Goal: Check status: Check status

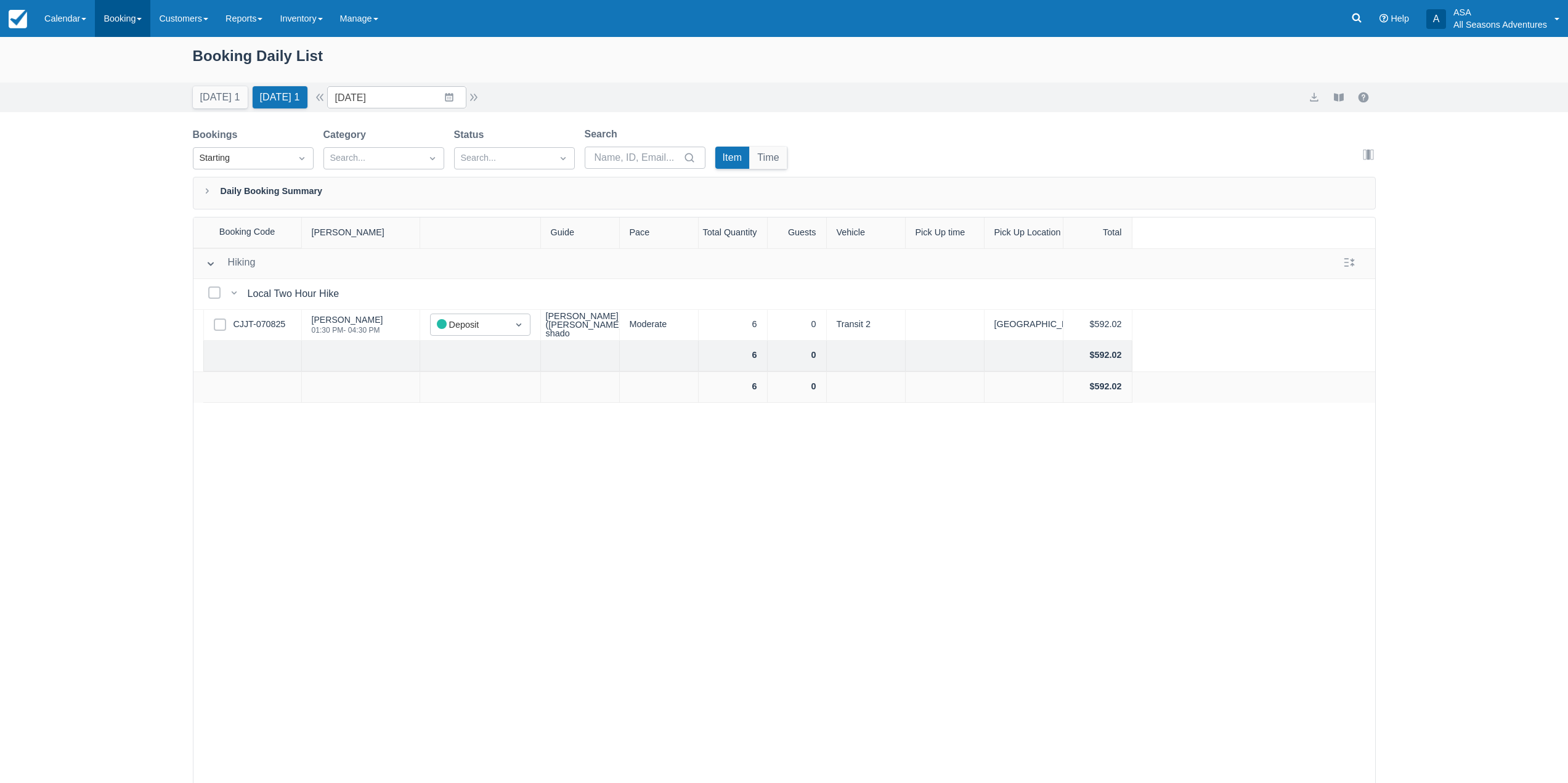
click at [102, 22] on link "Booking" at bounding box center [122, 18] width 56 height 37
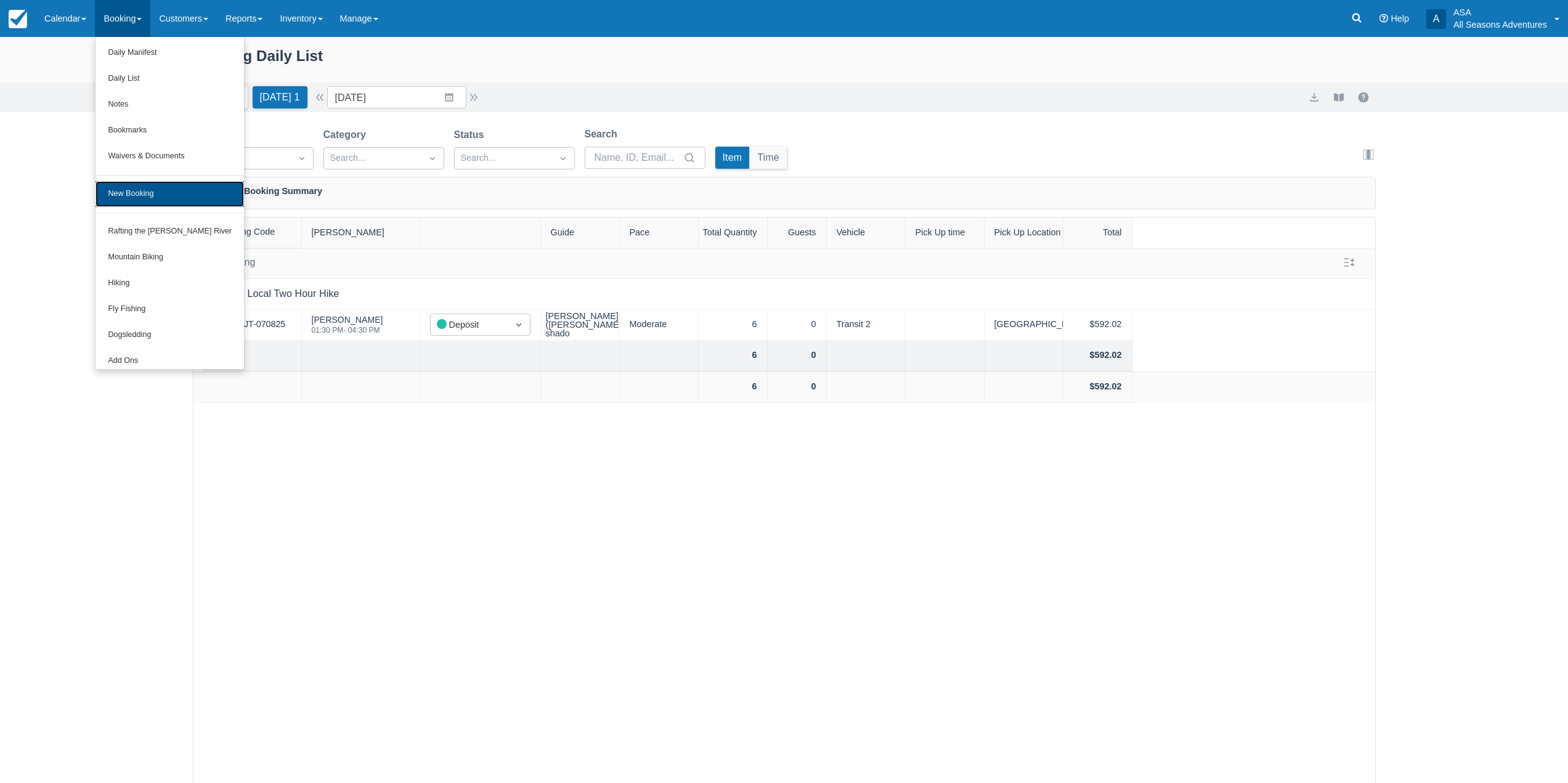
click at [148, 189] on link "New Booking" at bounding box center [169, 194] width 148 height 26
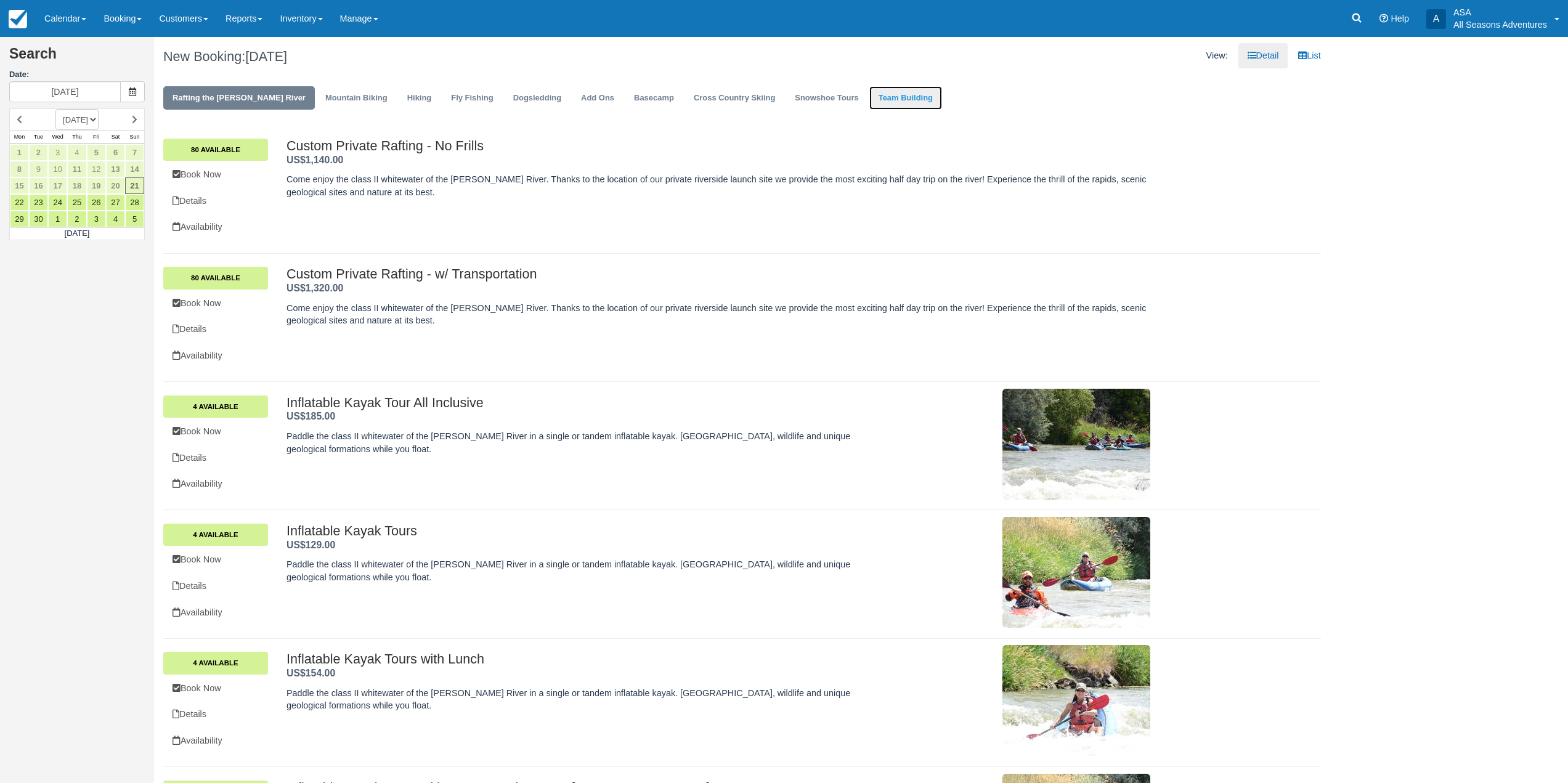
click at [869, 102] on link "Team Building" at bounding box center [905, 98] width 73 height 24
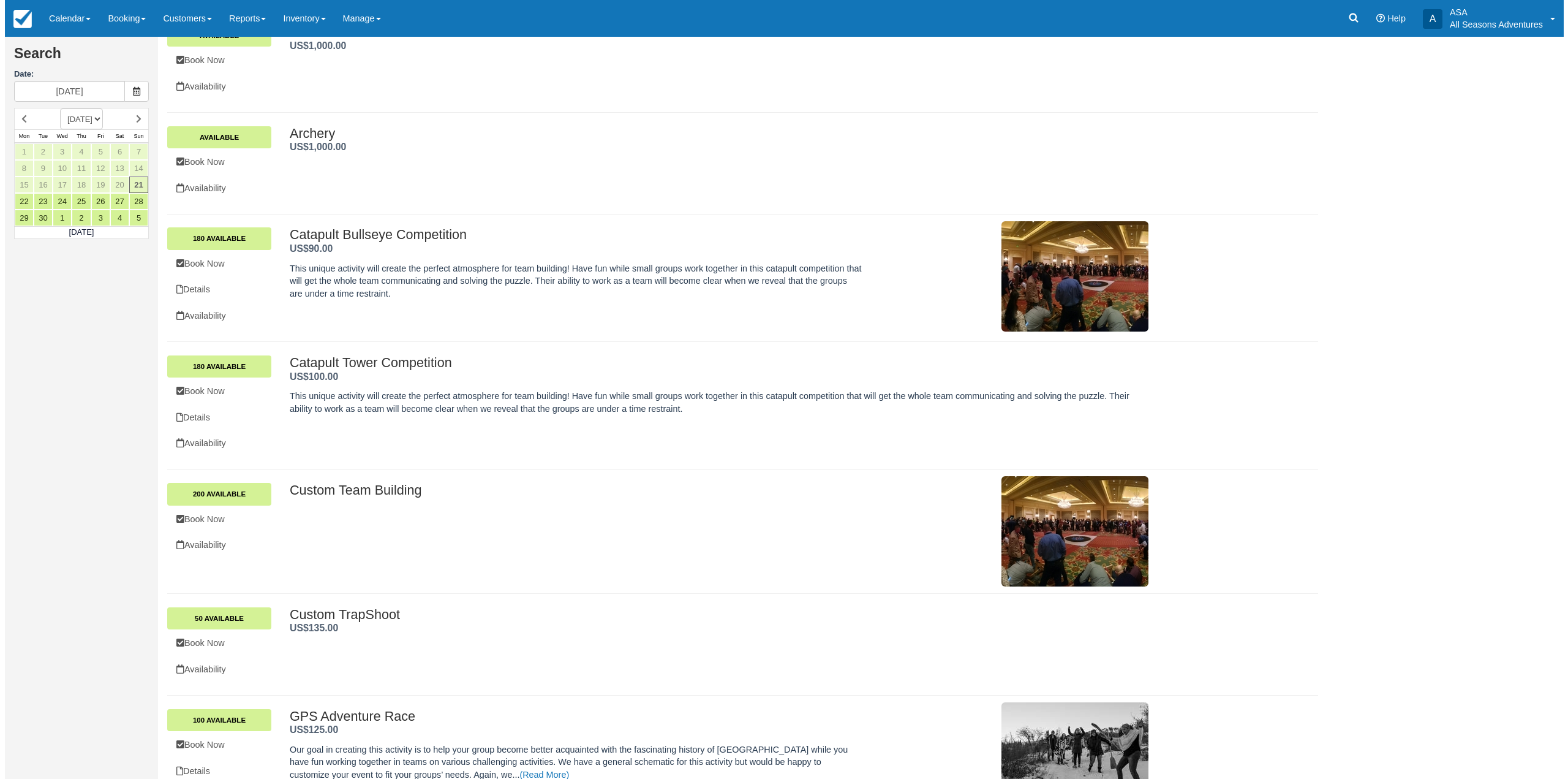
scroll to position [245, 0]
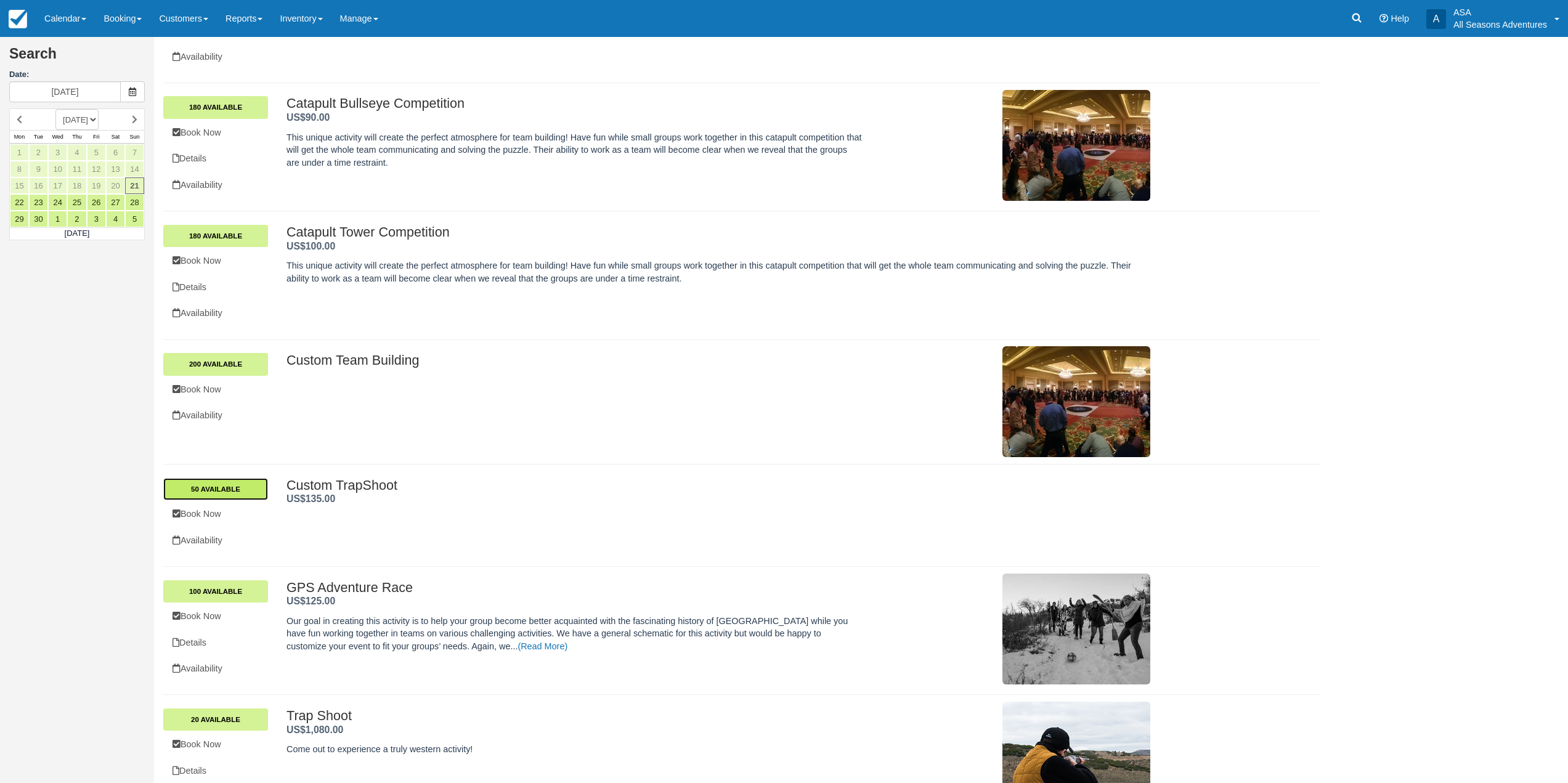
click at [250, 483] on link "50 Available" at bounding box center [215, 489] width 104 height 22
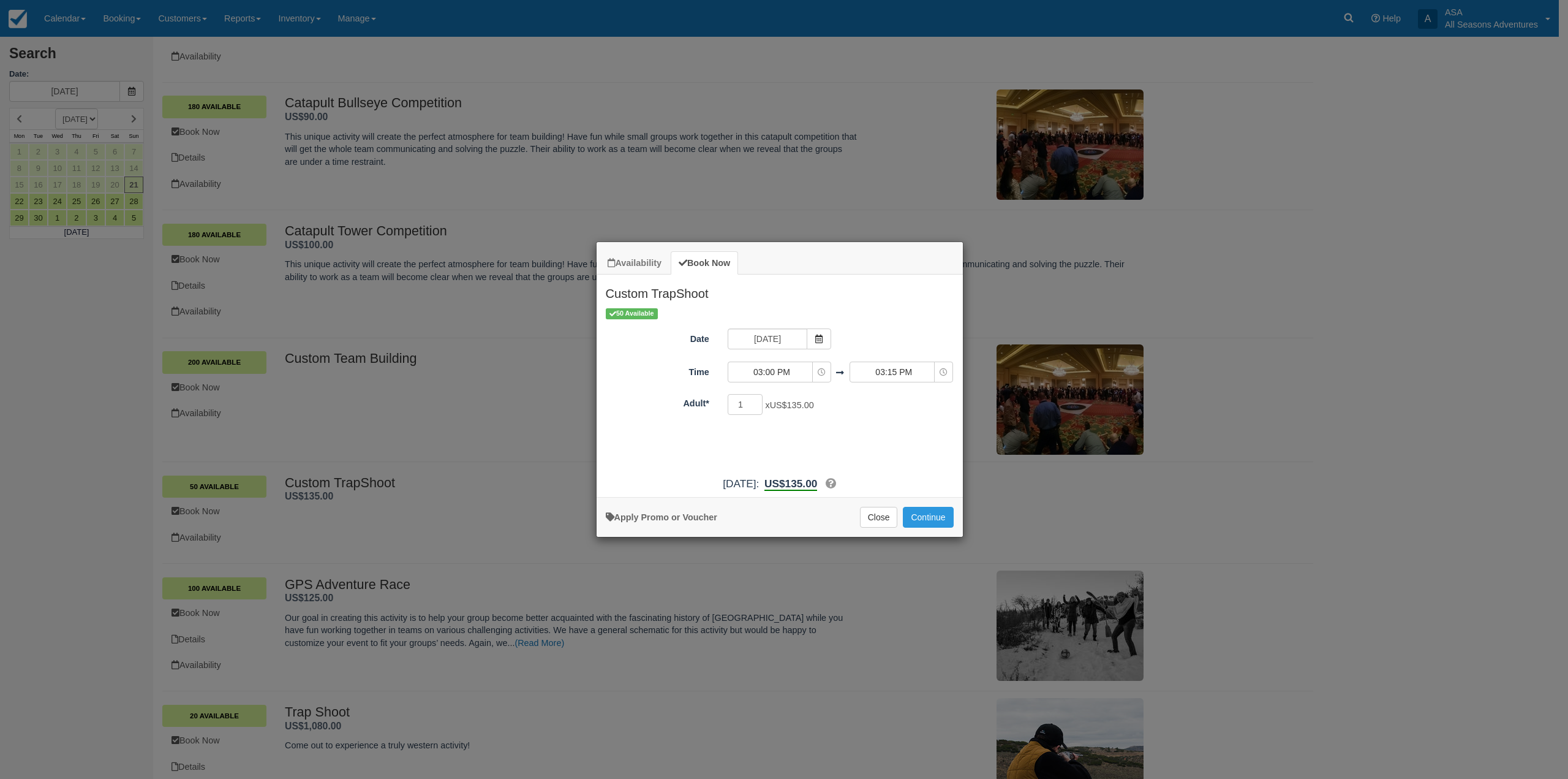
click at [702, 597] on div "Availability Book Now Custom TrapShoot September 2025 Mon Monday Tue Tuesday We…" at bounding box center [784, 390] width 1568 height 779
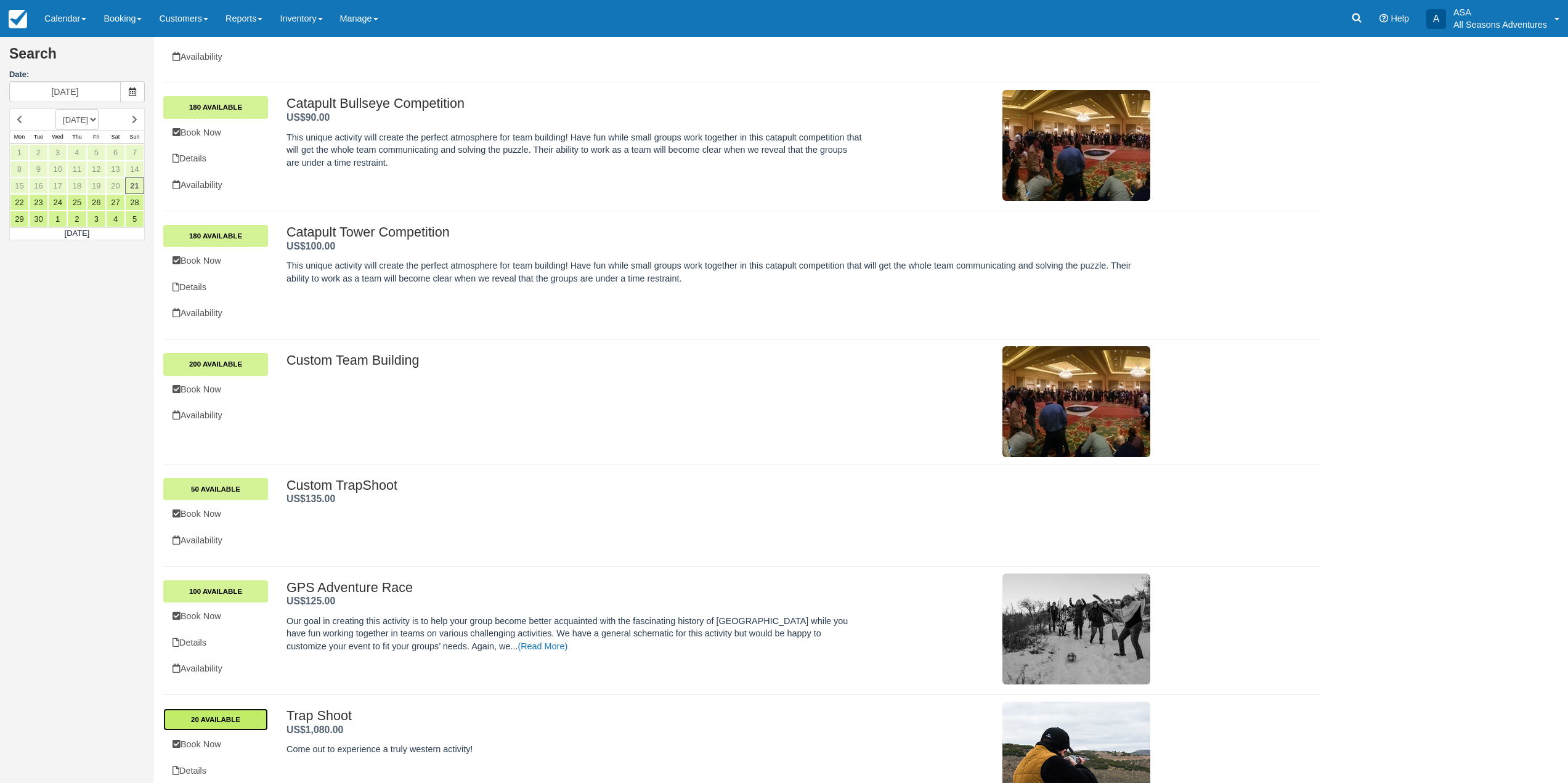
click at [191, 712] on link "20 Available" at bounding box center [215, 719] width 104 height 22
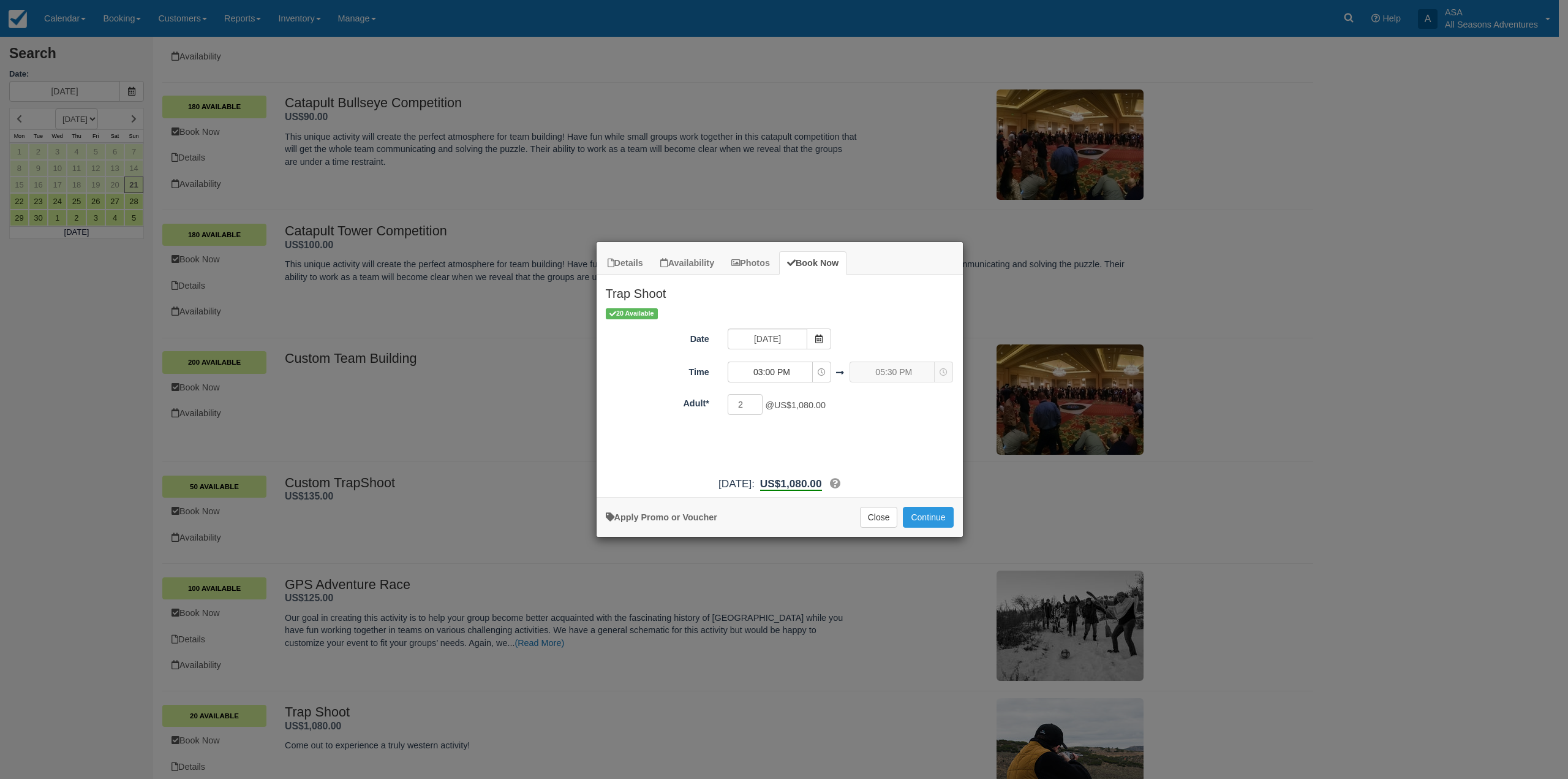
click at [423, 240] on div "Details Availability Photos Book Now Trap Shoot Come out to experience a truly …" at bounding box center [784, 390] width 1568 height 779
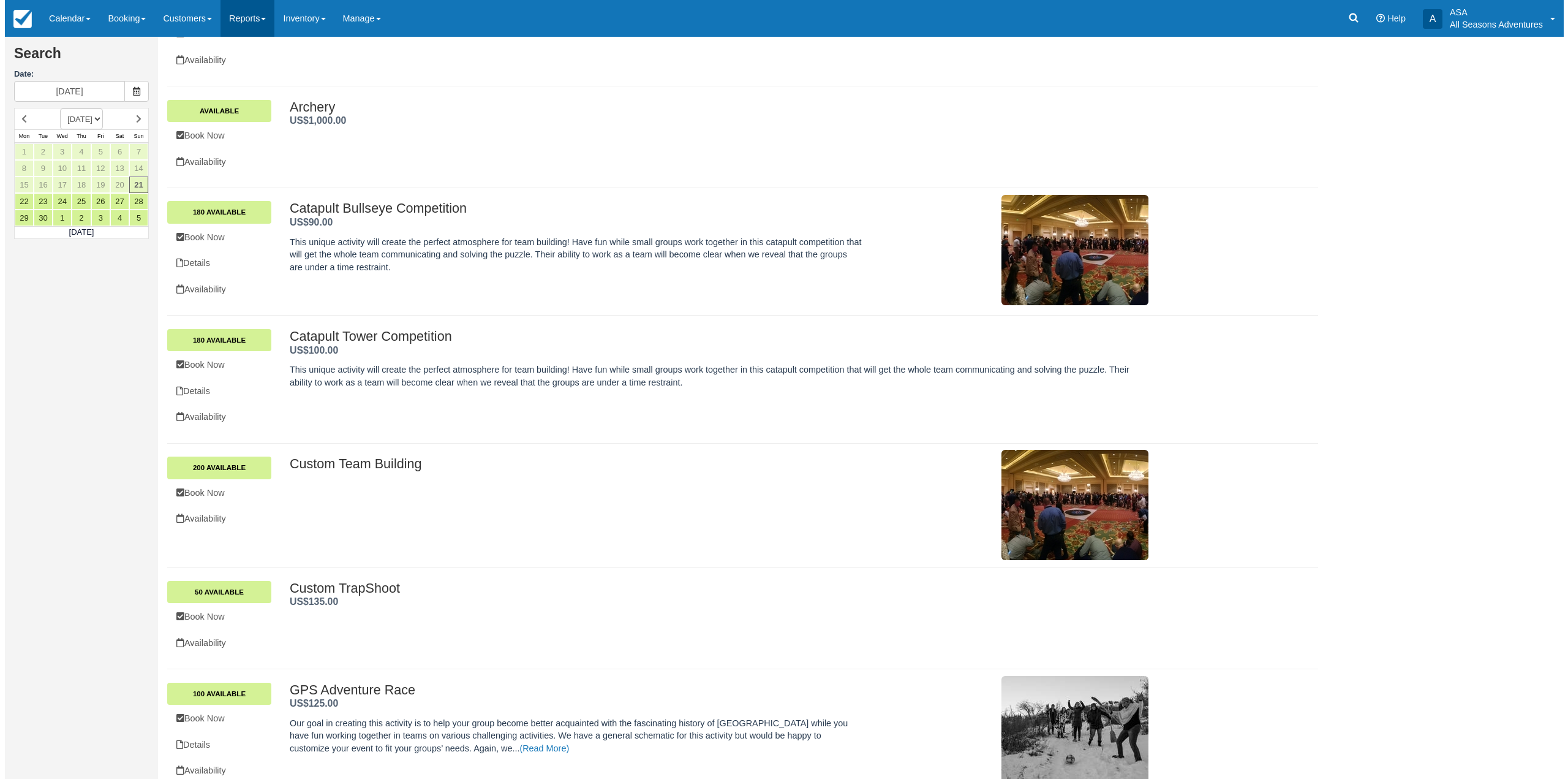
scroll to position [0, 0]
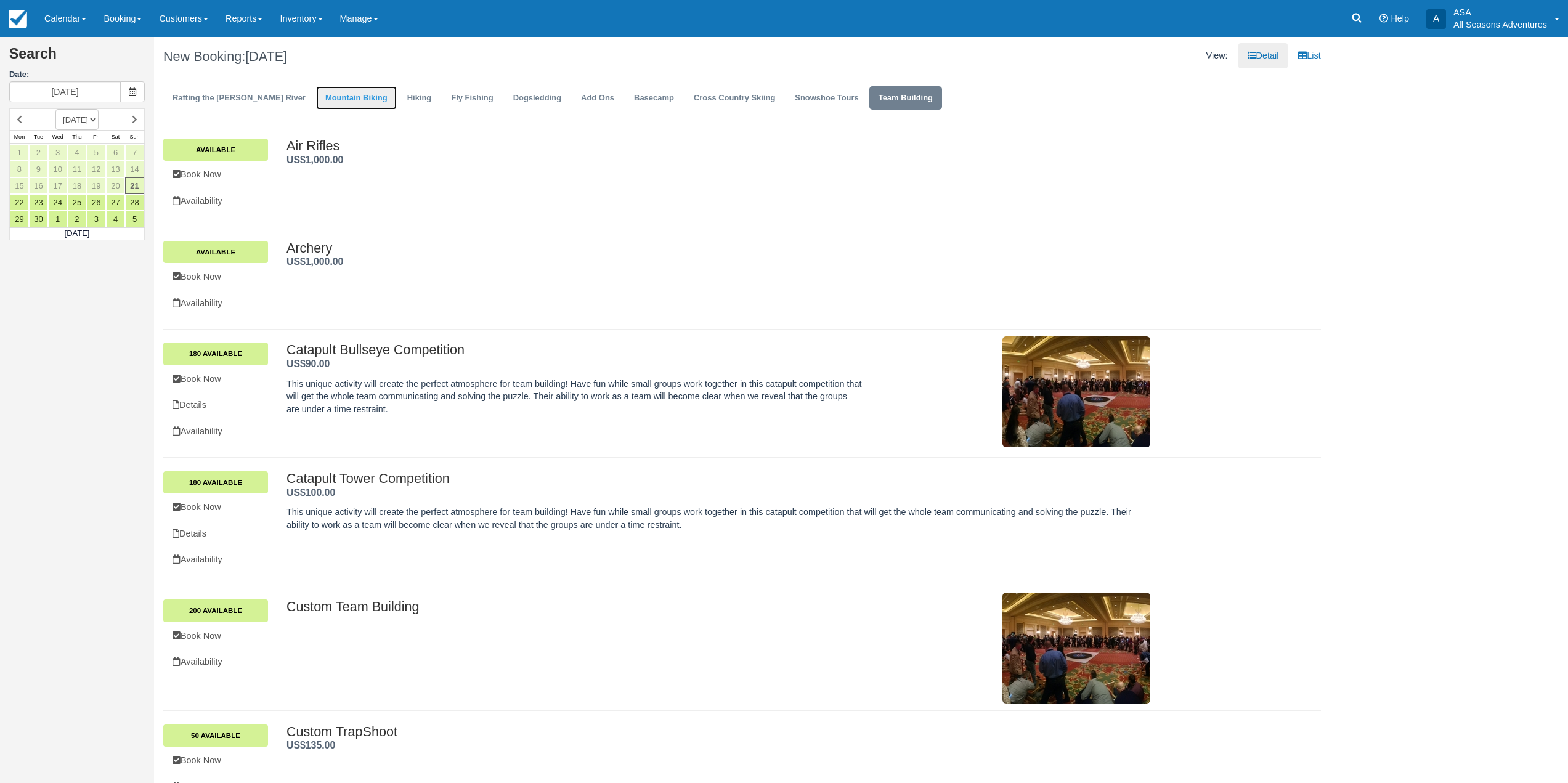
click at [316, 91] on link "Mountain Biking" at bounding box center [356, 98] width 80 height 24
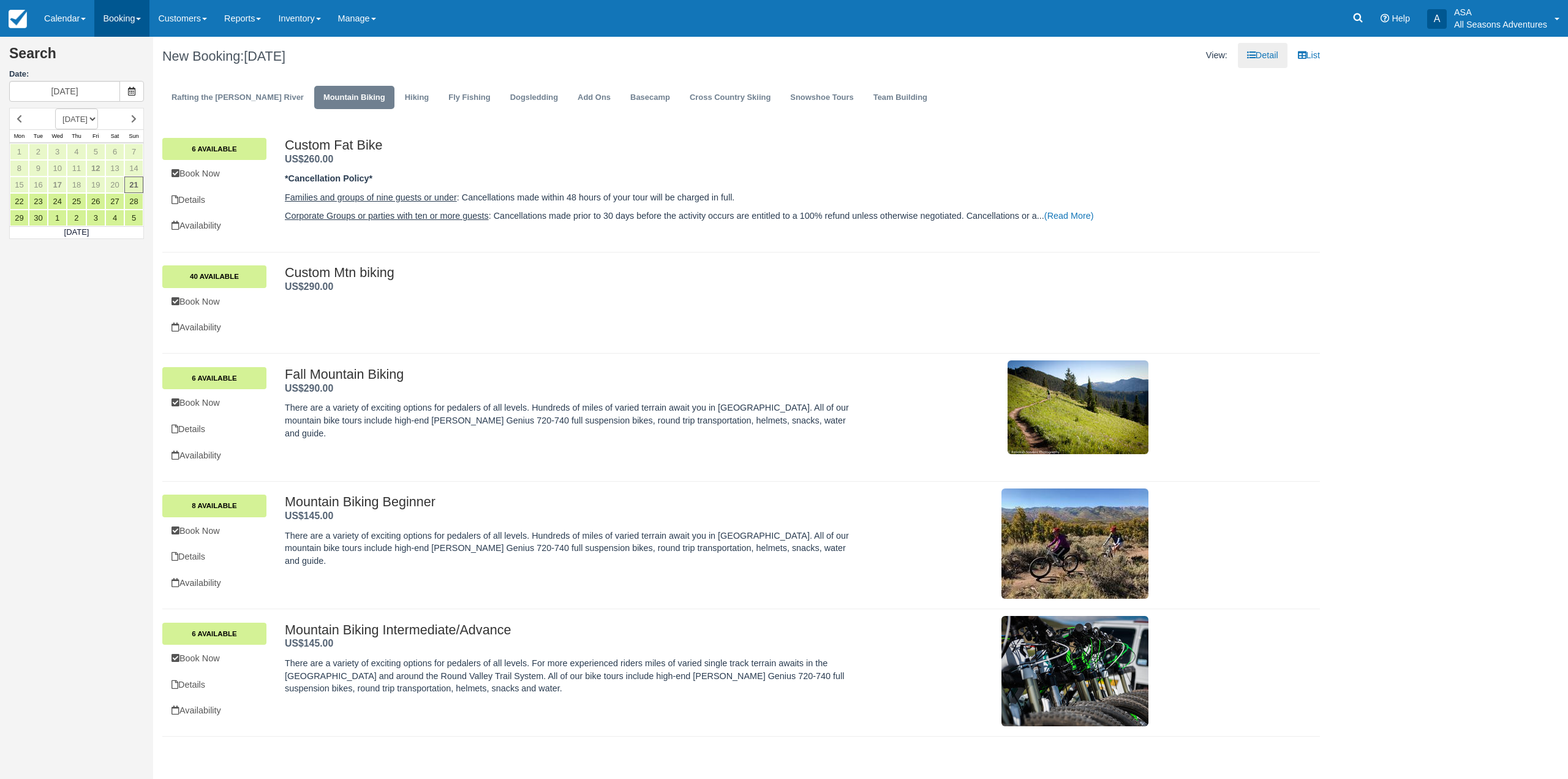
click at [123, 23] on link "Booking" at bounding box center [121, 18] width 55 height 36
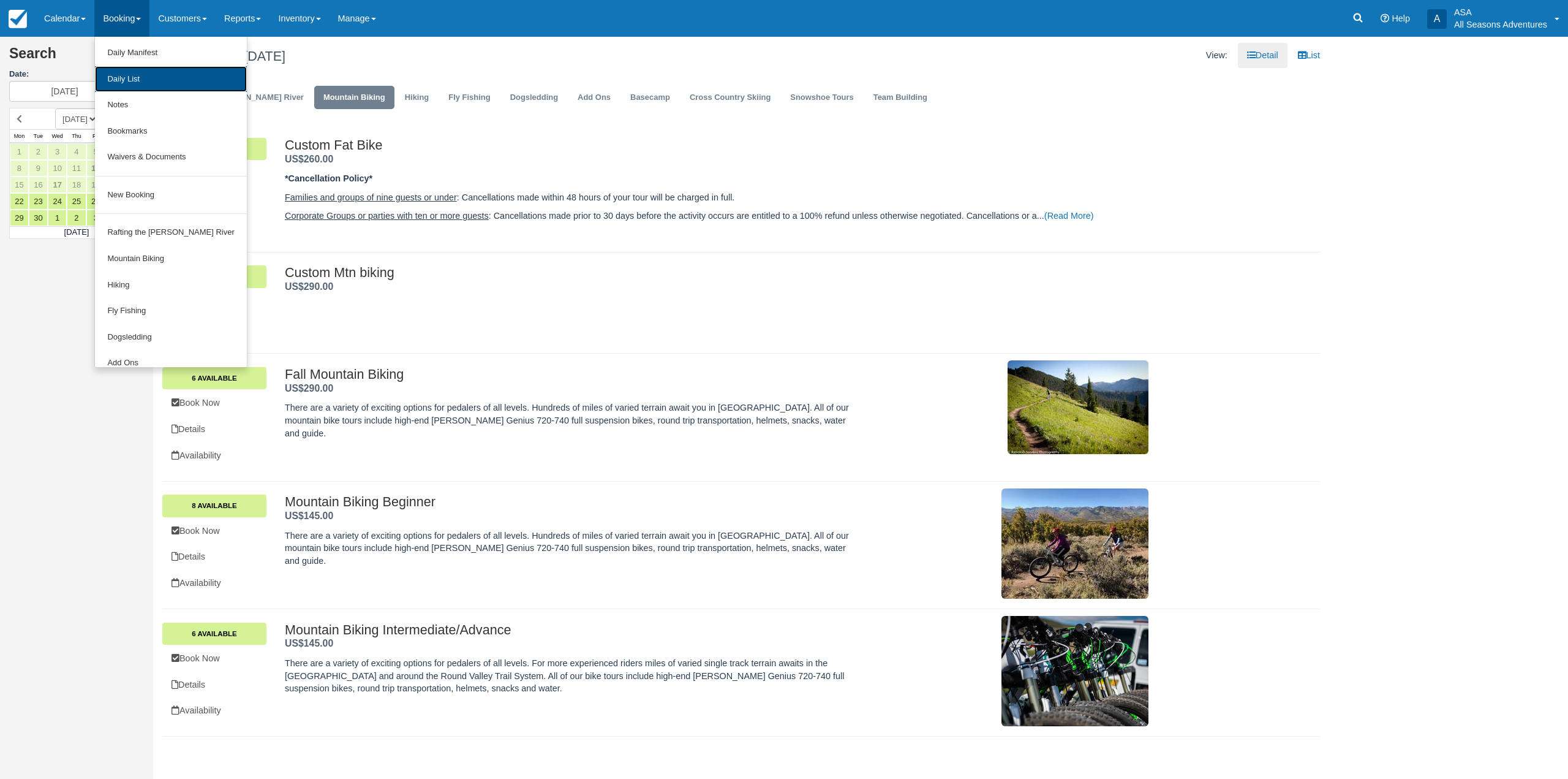
click at [152, 76] on link "Daily List" at bounding box center [170, 79] width 152 height 27
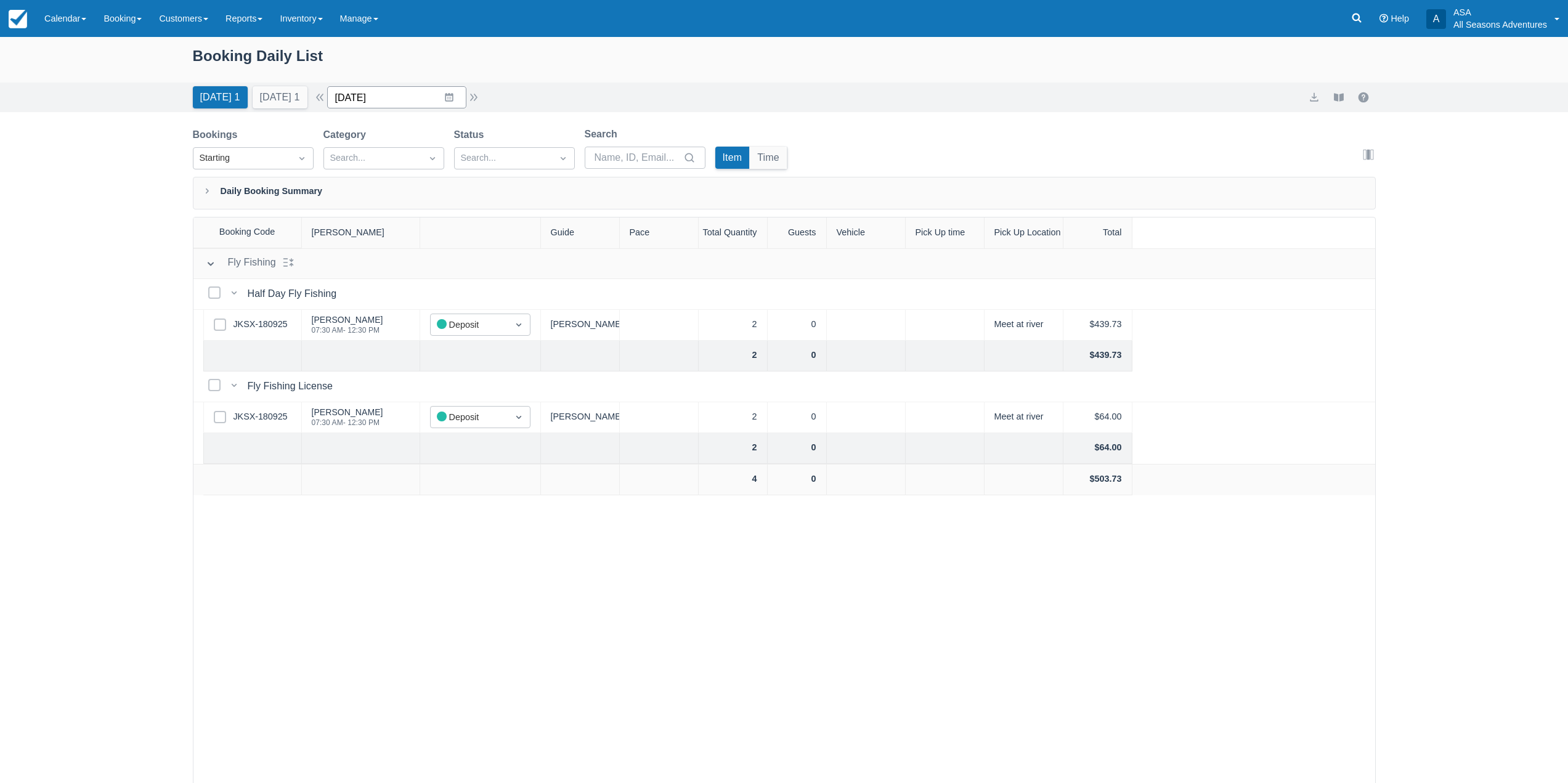
click at [452, 98] on input "[DATE]" at bounding box center [397, 97] width 139 height 22
click at [348, 135] on div "[DATE]" at bounding box center [425, 153] width 169 height 53
click at [353, 143] on div "Move backward to switch to the previous month." at bounding box center [353, 148] width 24 height 20
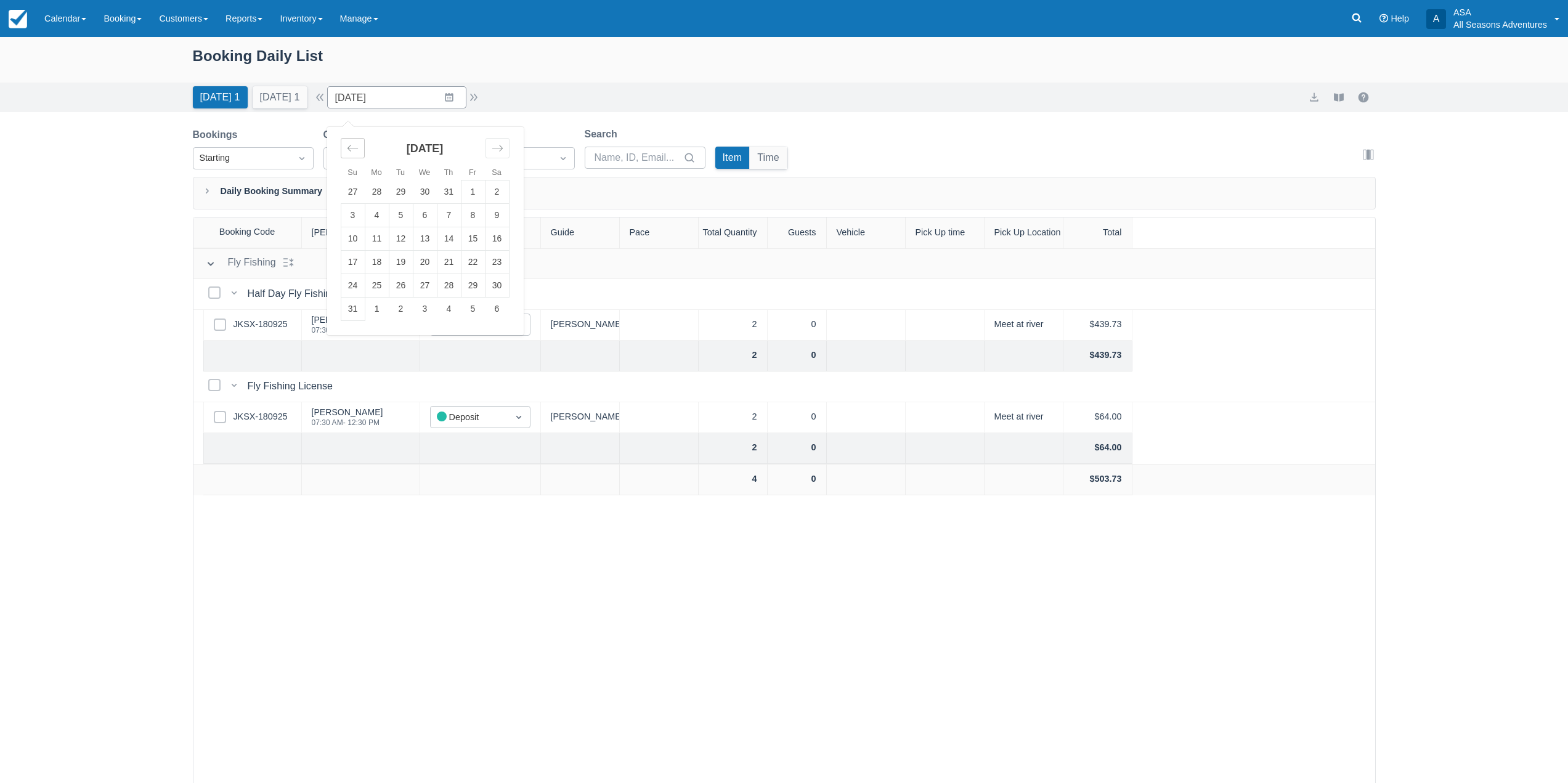
click at [353, 143] on div "Move backward to switch to the previous month." at bounding box center [353, 148] width 24 height 20
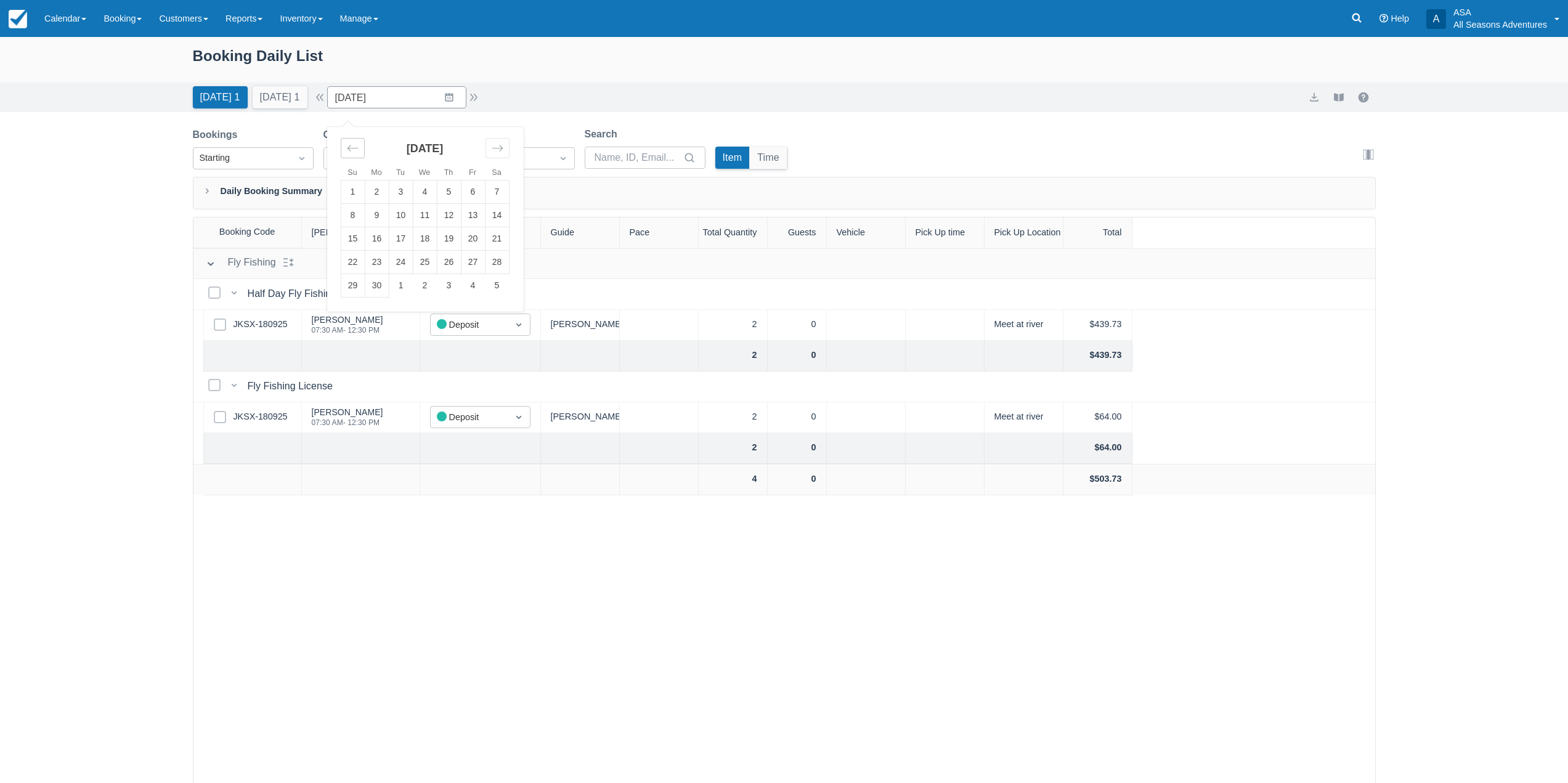
click at [353, 143] on div "Move backward to switch to the previous month." at bounding box center [353, 148] width 24 height 20
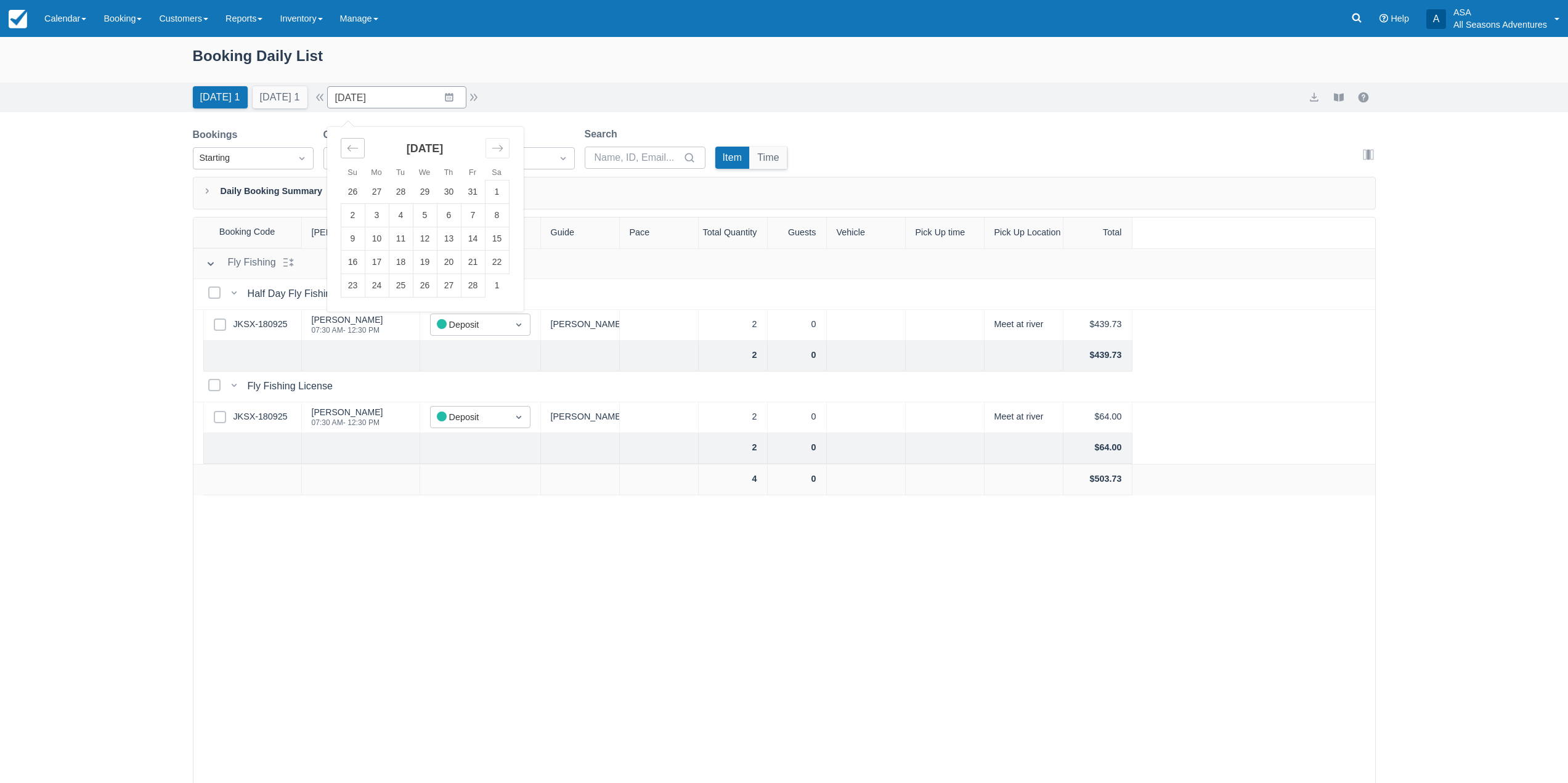
click at [353, 143] on div "Move backward to switch to the previous month." at bounding box center [353, 148] width 24 height 20
click at [437, 265] on td "23" at bounding box center [425, 262] width 24 height 23
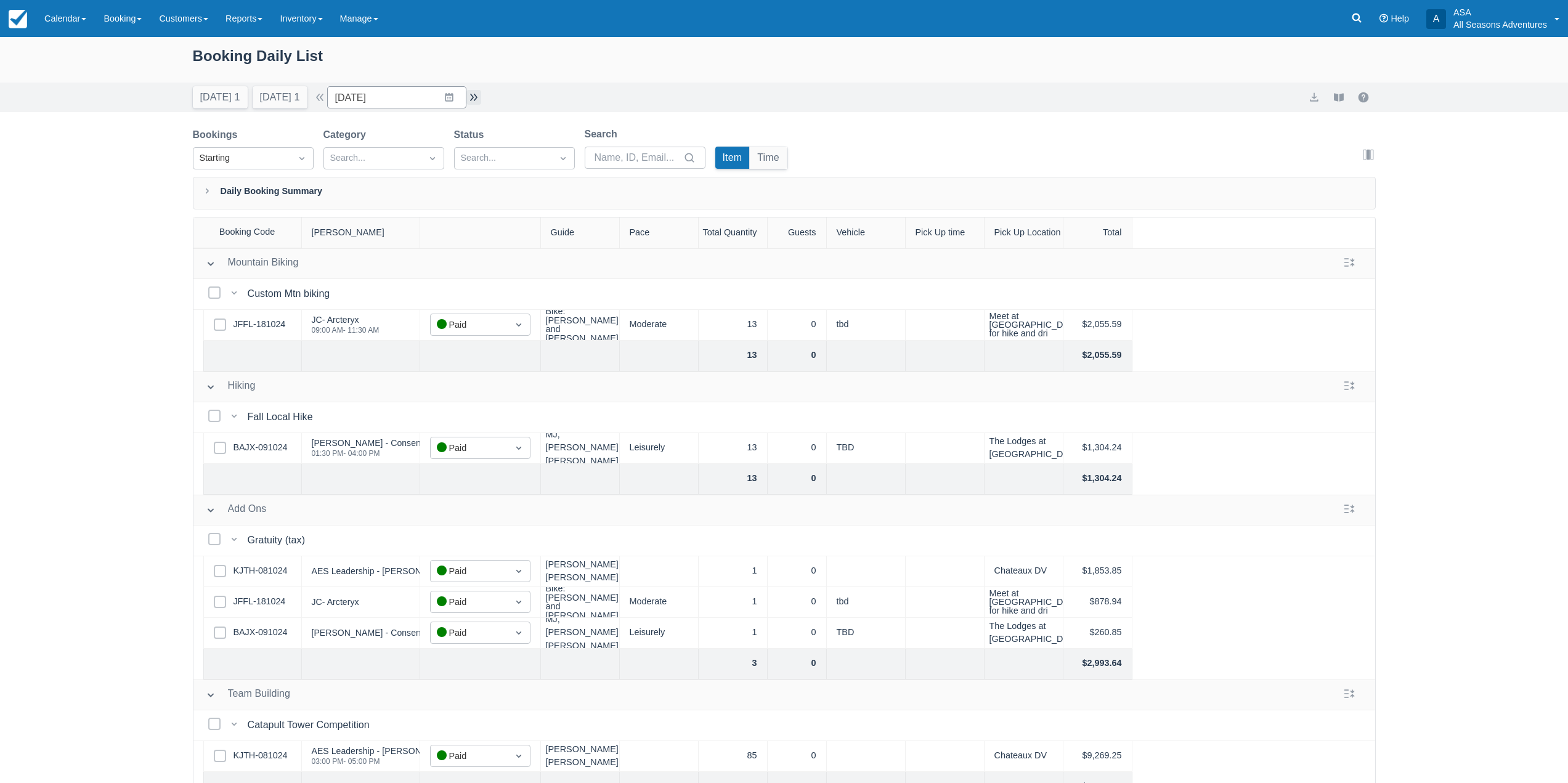
click at [481, 97] on button "button" at bounding box center [474, 97] width 15 height 15
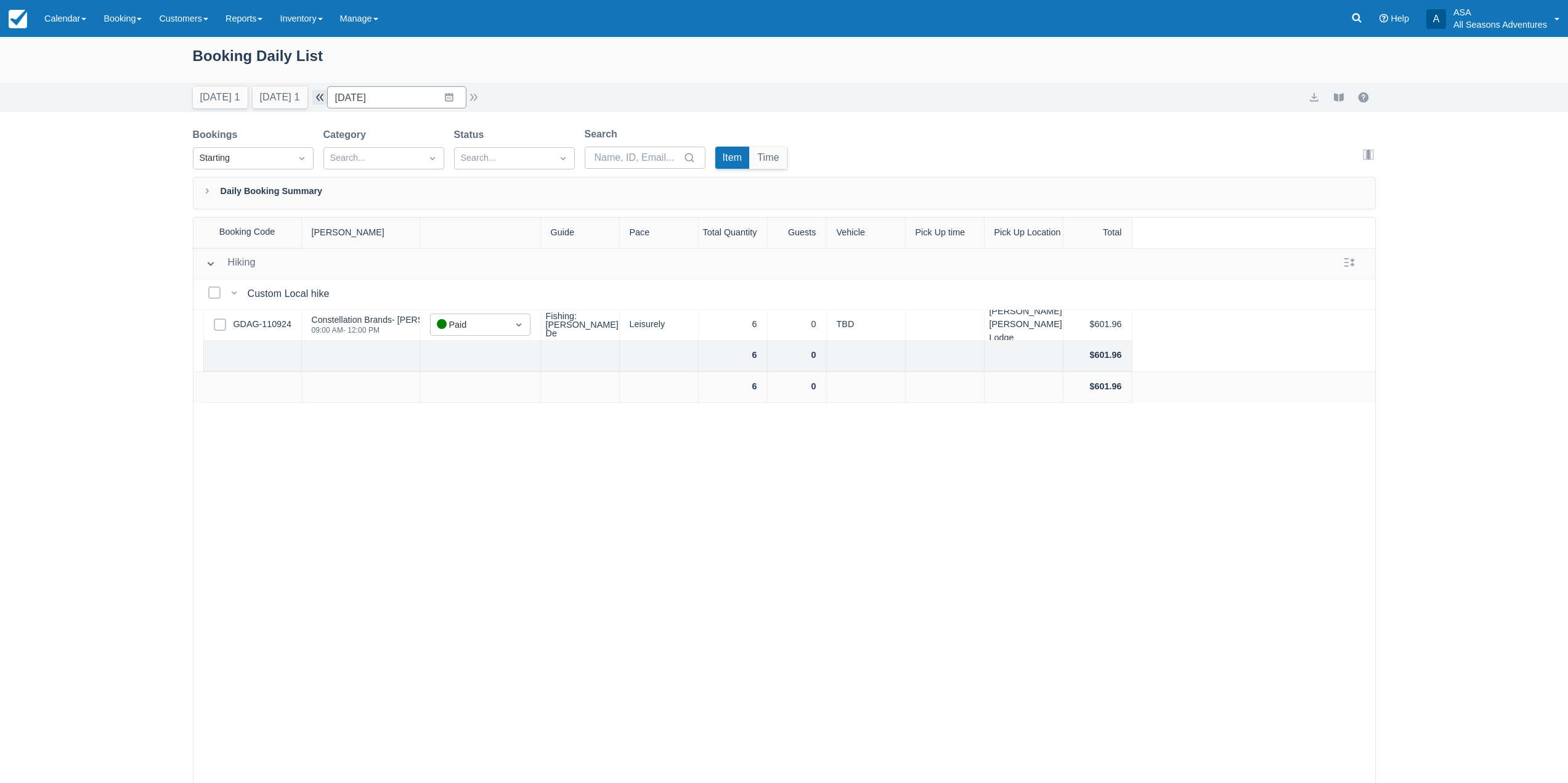
click at [327, 95] on button "button" at bounding box center [320, 97] width 15 height 15
type input "10/23/24"
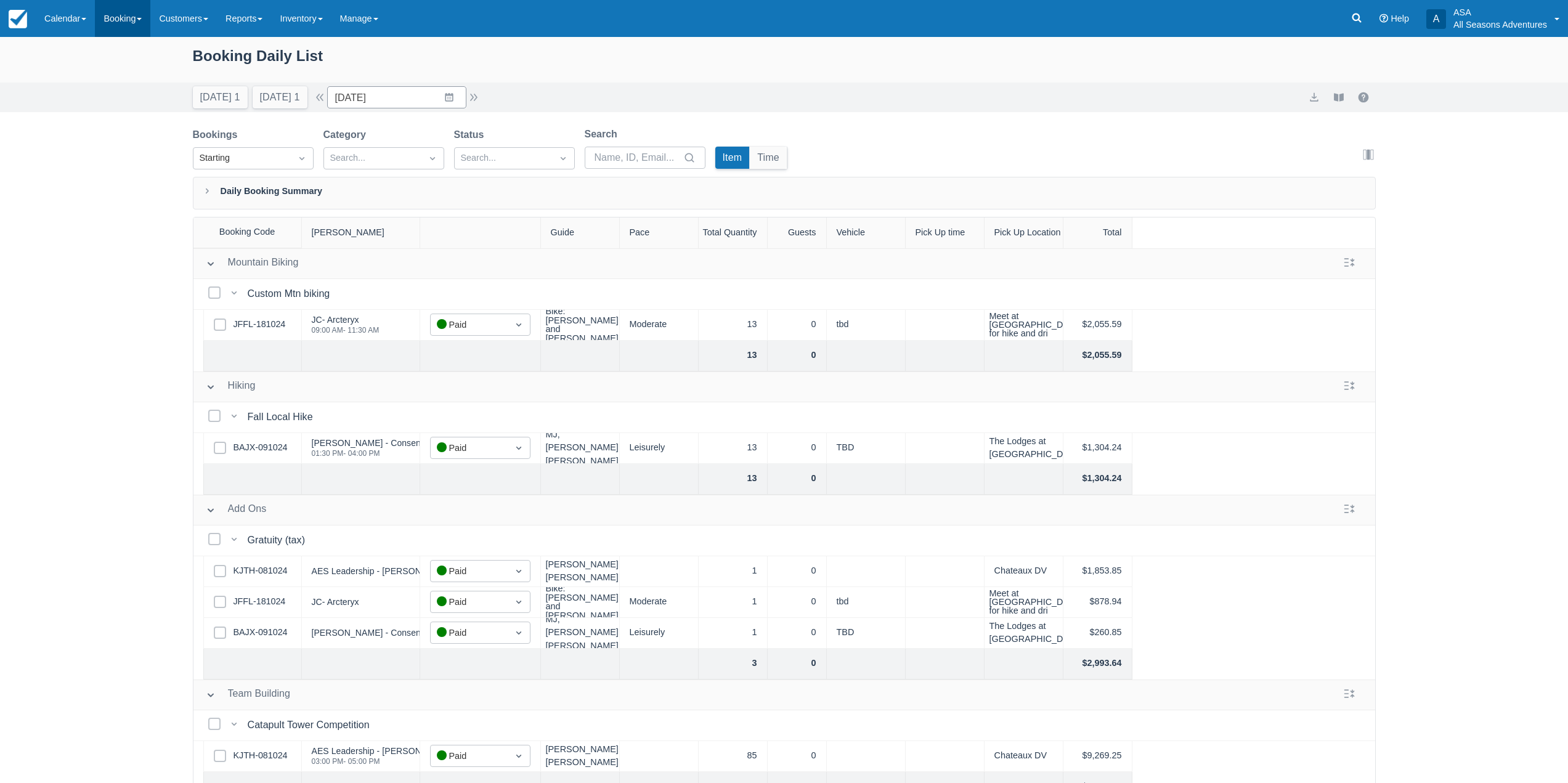
click at [146, 23] on link "Booking" at bounding box center [122, 18] width 56 height 37
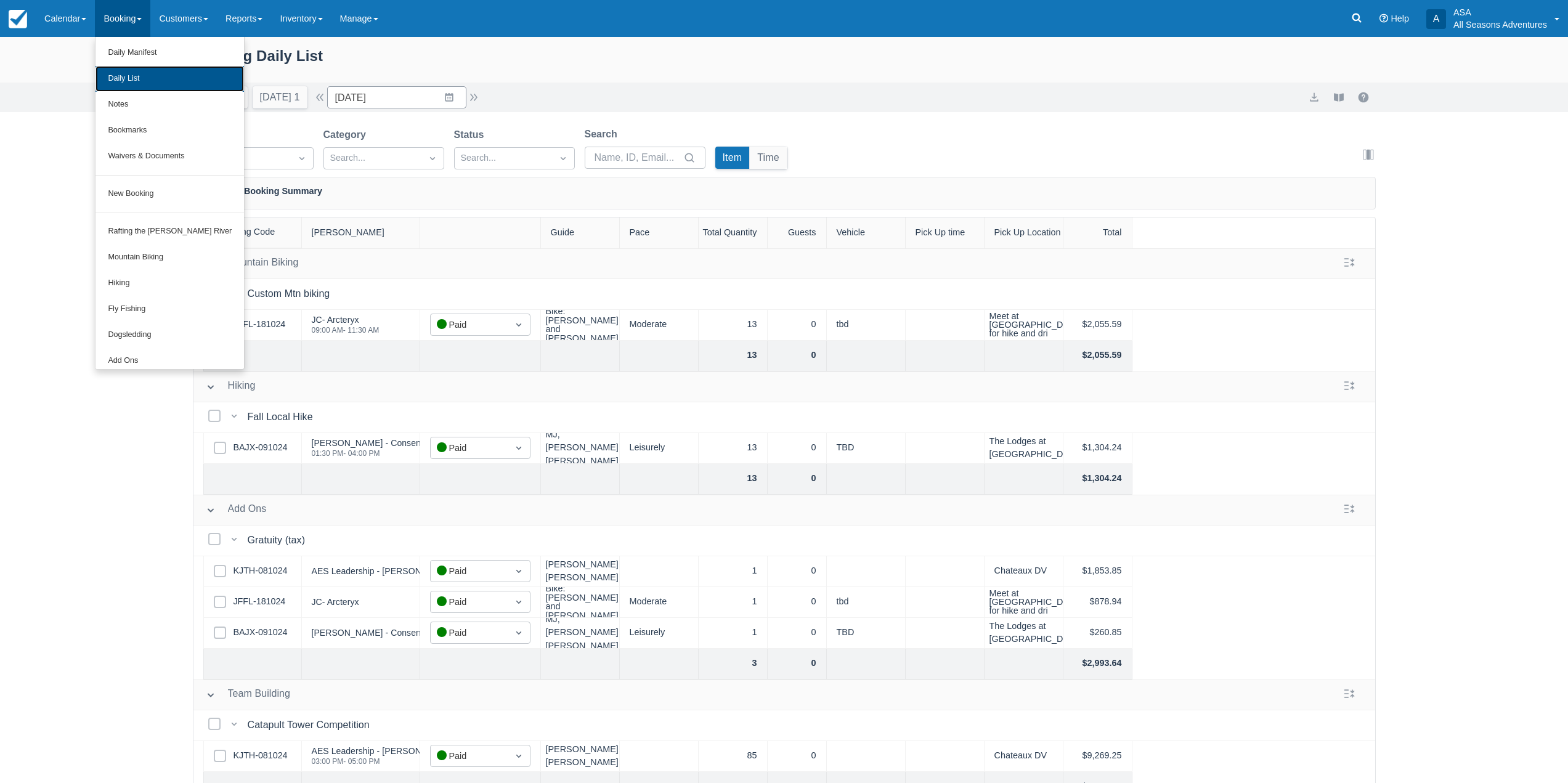
click at [162, 86] on link "Daily List" at bounding box center [169, 78] width 148 height 26
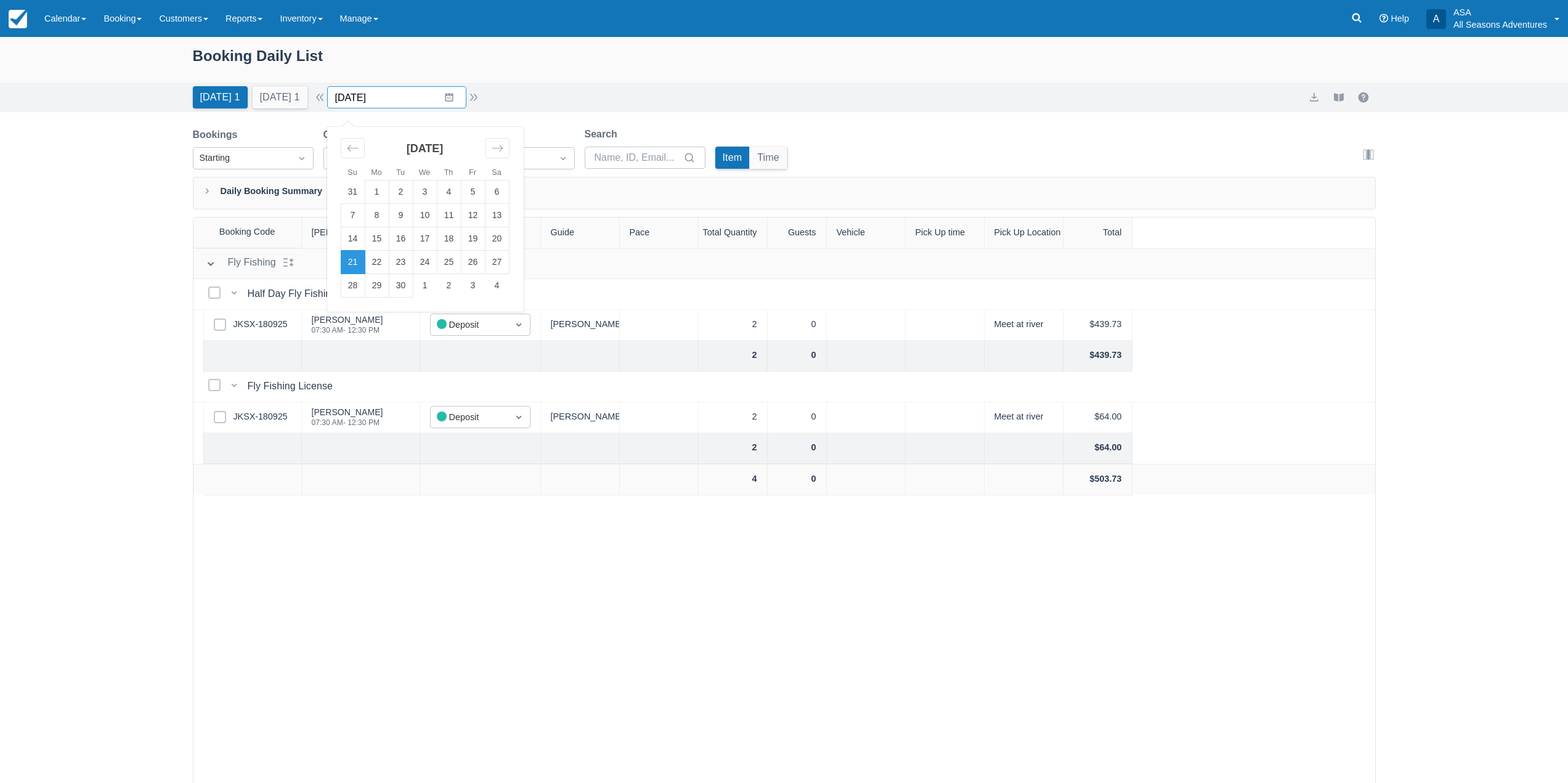
click at [455, 96] on input "[DATE]" at bounding box center [397, 97] width 139 height 22
click at [358, 143] on icon "Move backward to switch to the previous month." at bounding box center [353, 148] width 12 height 12
click at [358, 142] on icon "Move backward to switch to the previous month." at bounding box center [353, 148] width 12 height 12
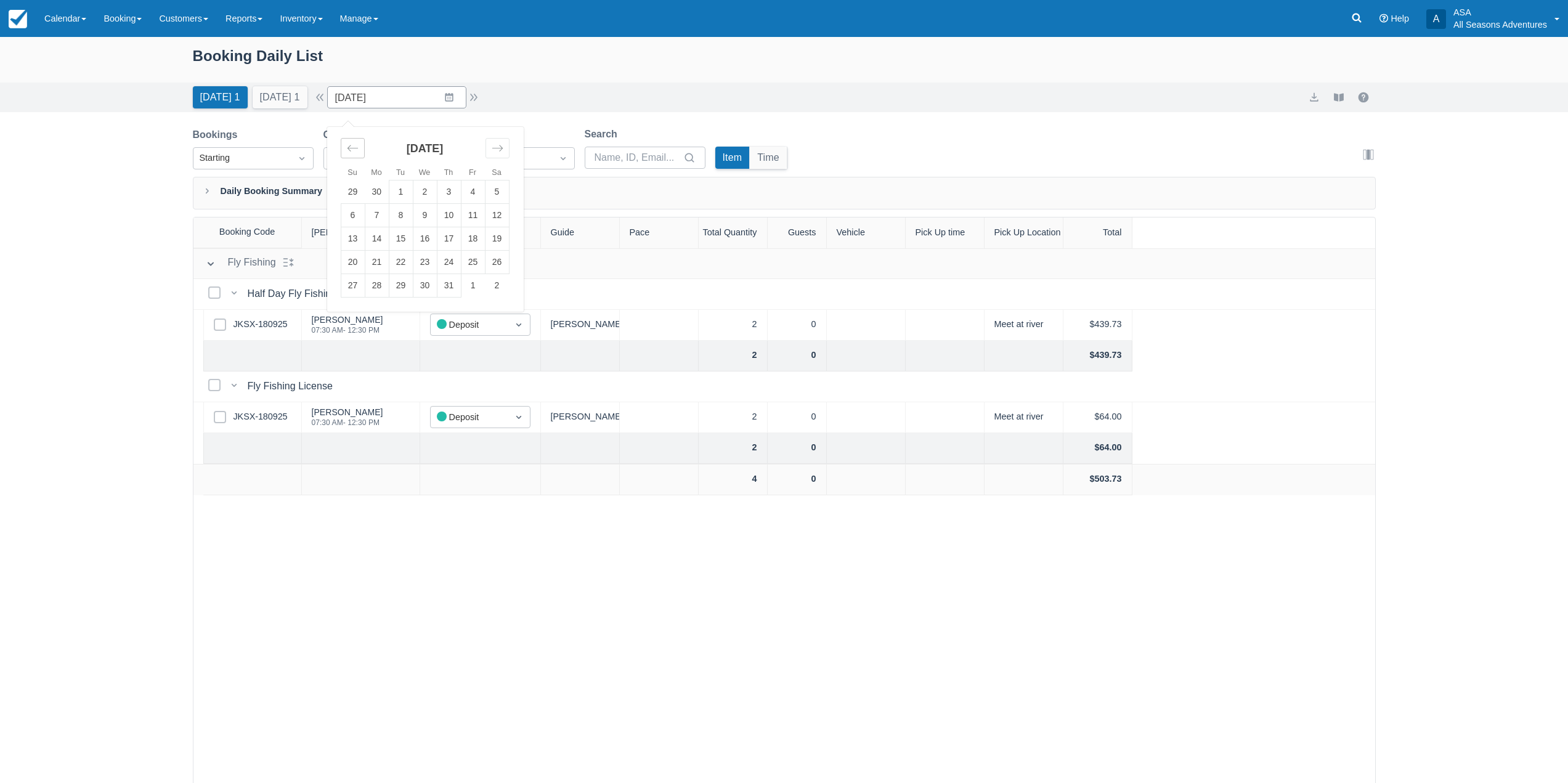
click at [358, 142] on icon "Move backward to switch to the previous month." at bounding box center [353, 148] width 12 height 12
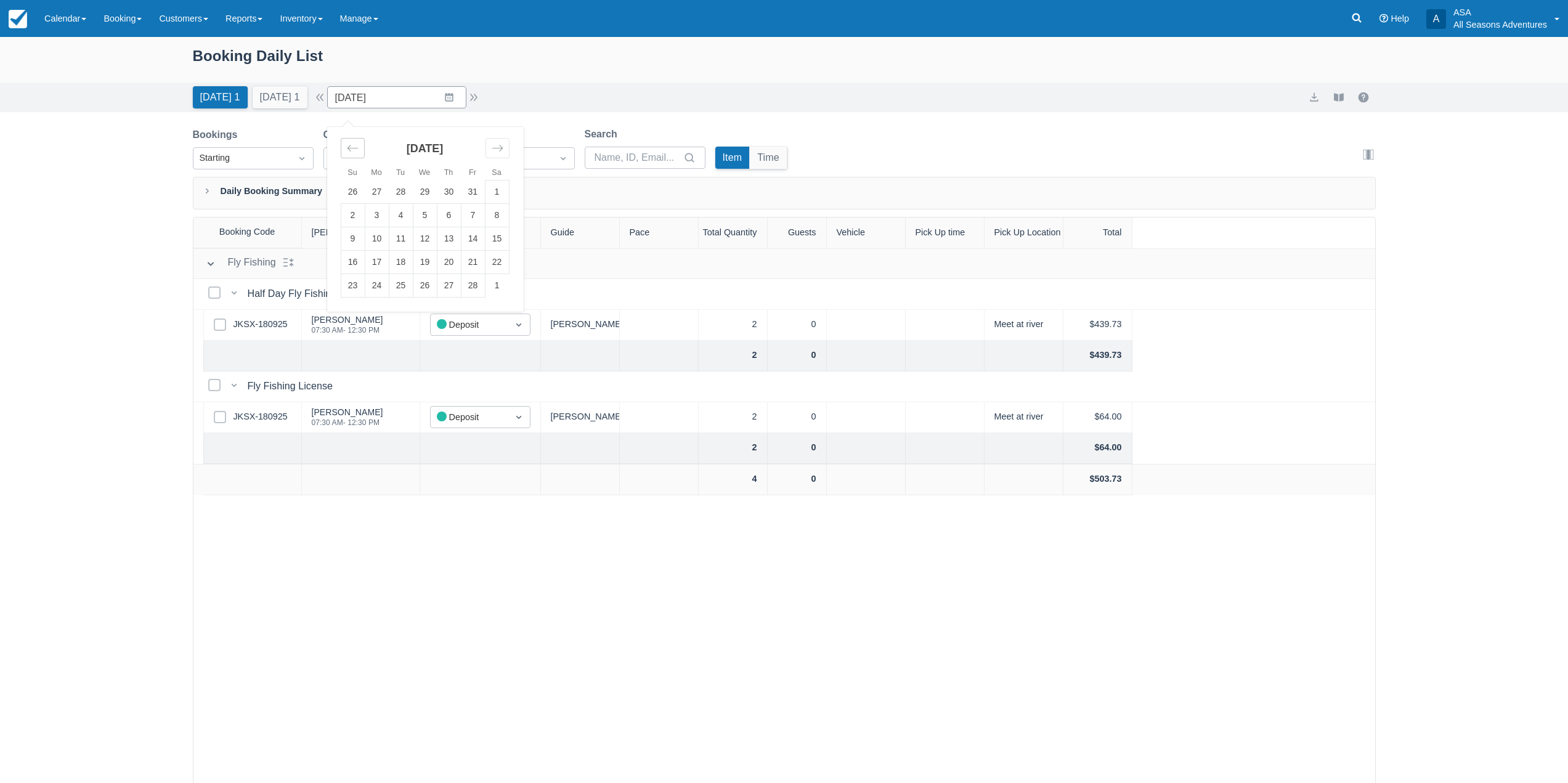
click at [358, 142] on icon "Move backward to switch to the previous month." at bounding box center [353, 148] width 12 height 12
click at [361, 142] on div "Move backward to switch to the previous month." at bounding box center [353, 148] width 24 height 20
click at [450, 250] on td "14" at bounding box center [449, 238] width 24 height 23
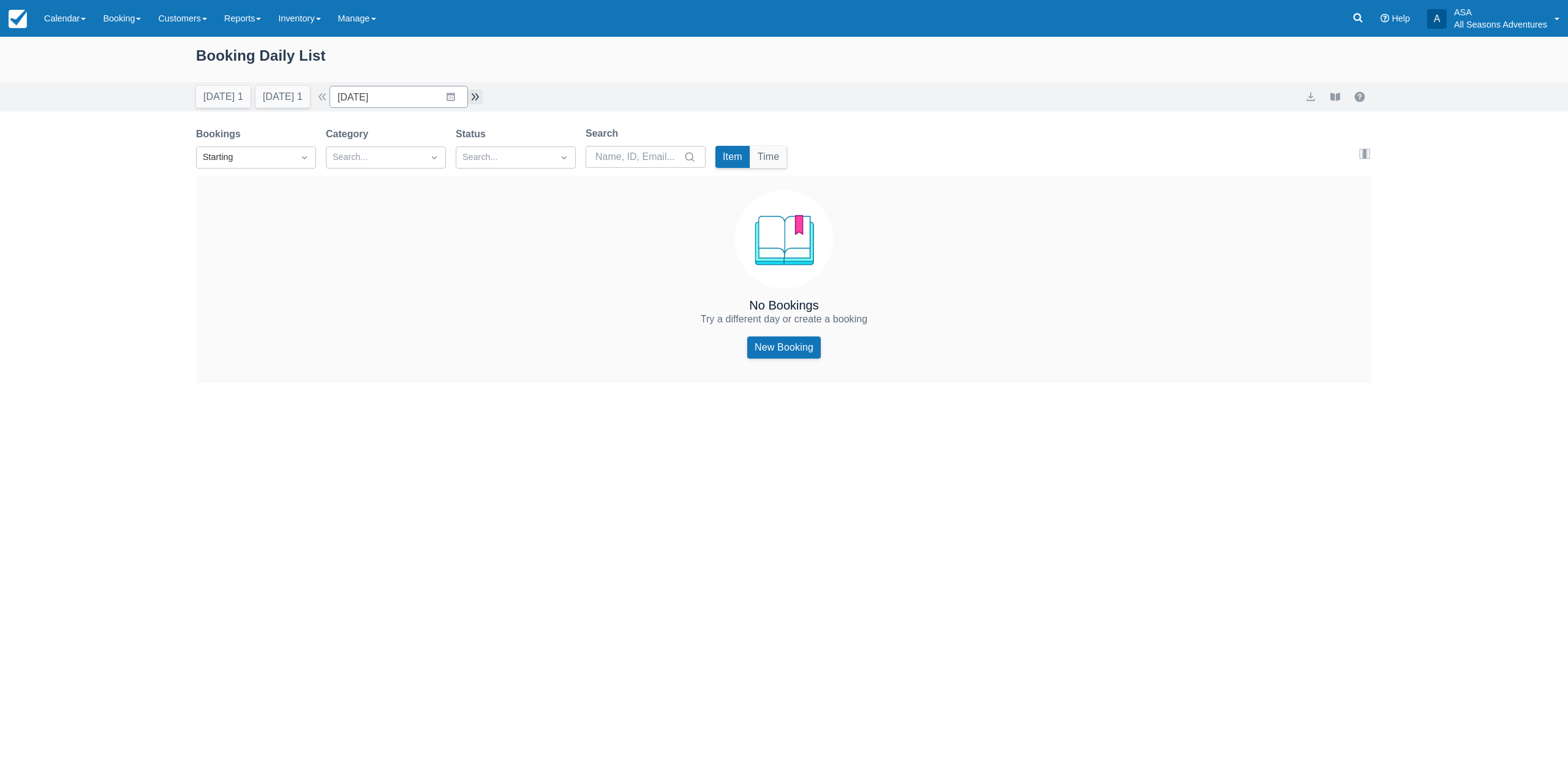
click at [476, 96] on button "button" at bounding box center [475, 96] width 15 height 15
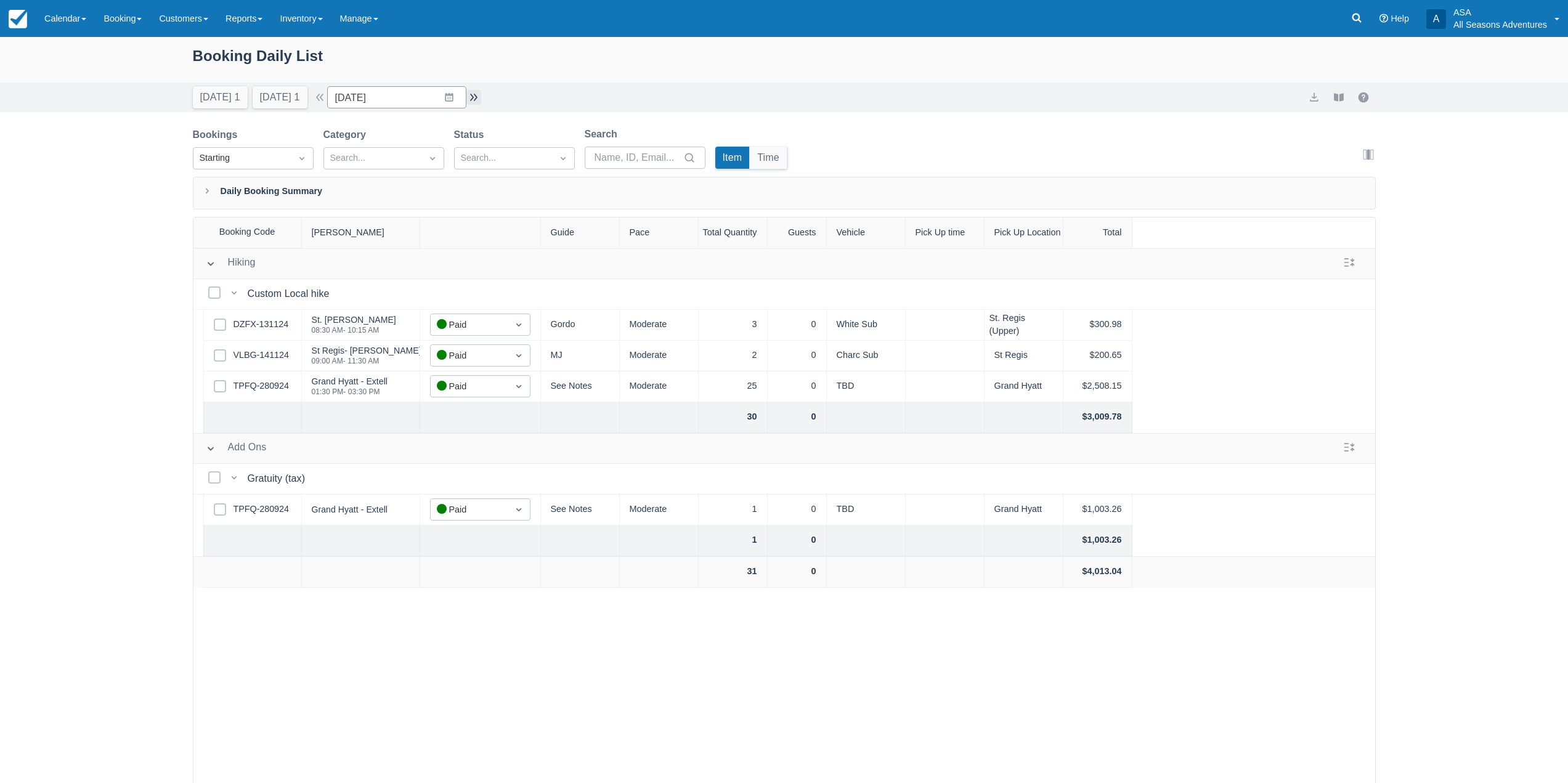
click at [479, 97] on button "button" at bounding box center [474, 97] width 15 height 15
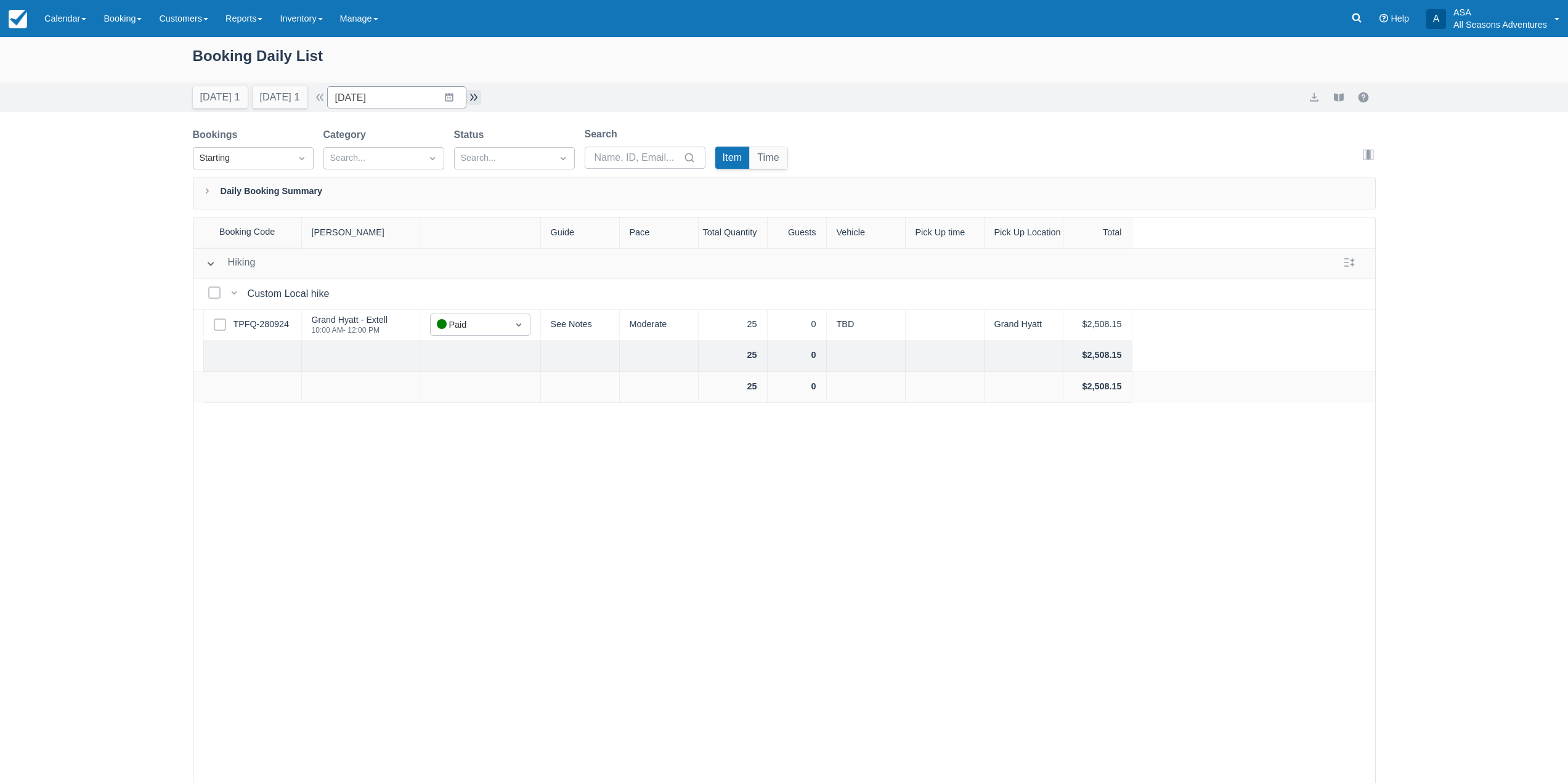
click at [479, 97] on button "button" at bounding box center [474, 97] width 15 height 15
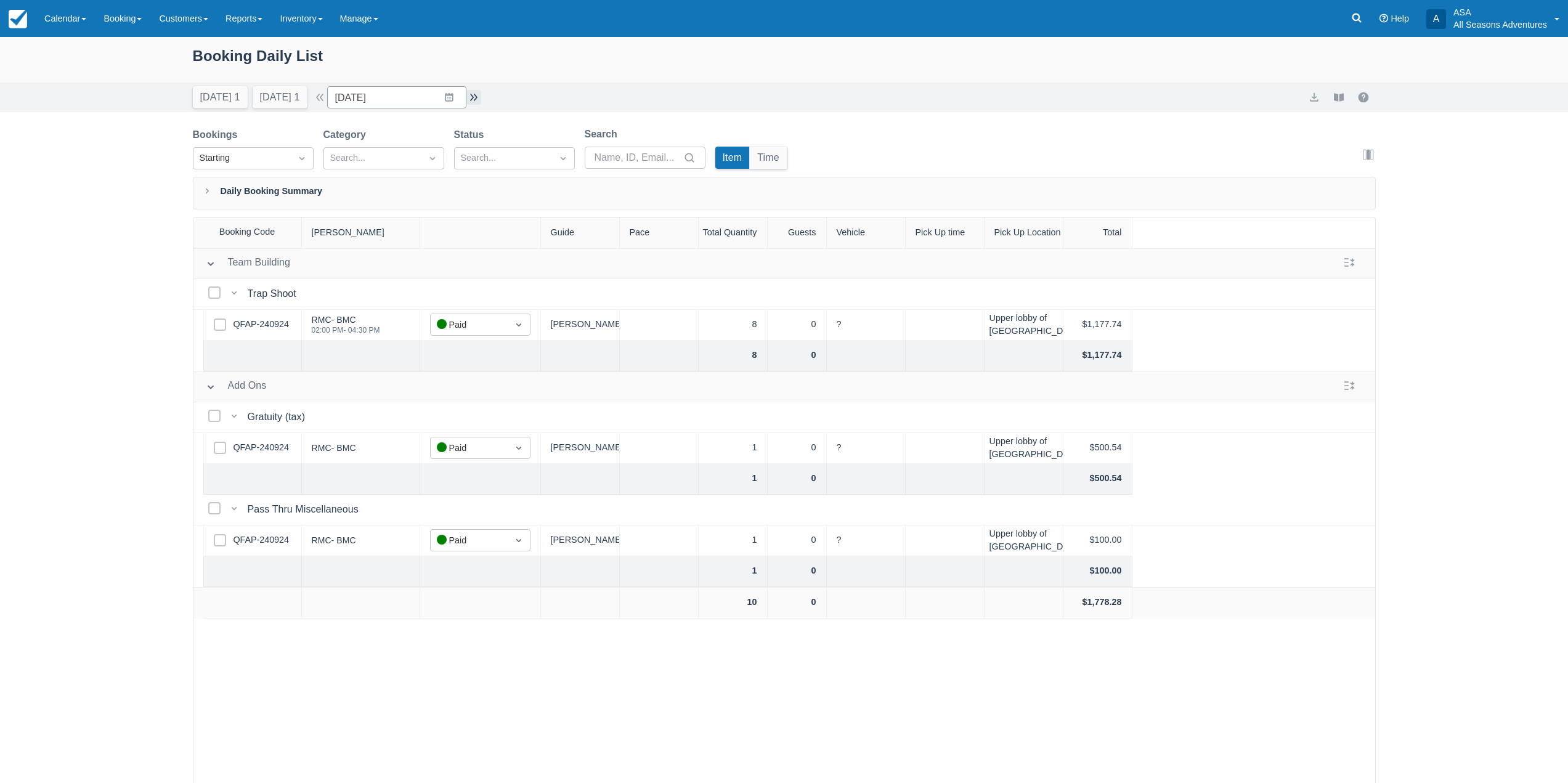
click at [479, 97] on button "button" at bounding box center [474, 97] width 15 height 15
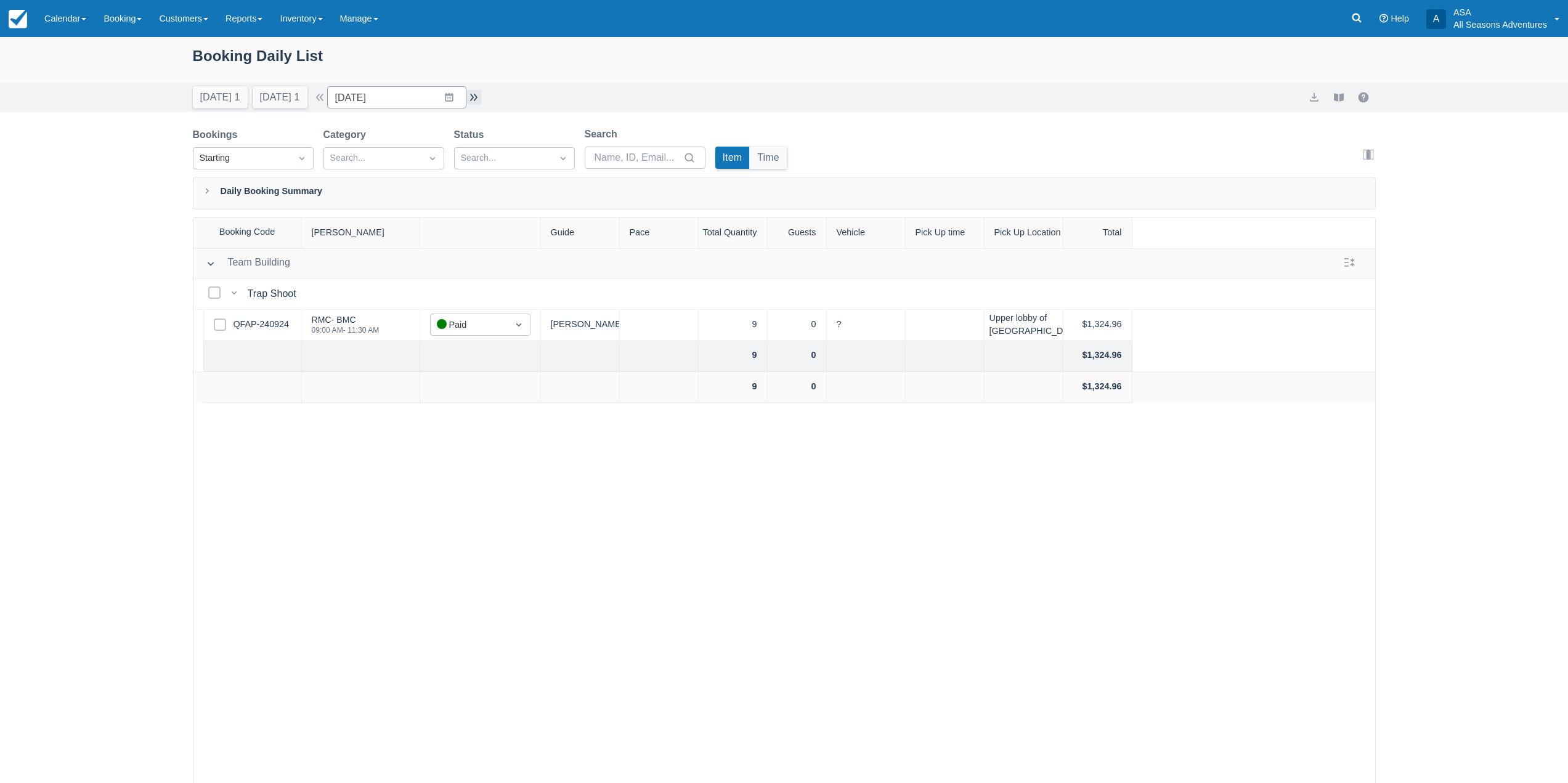
click at [479, 97] on button "button" at bounding box center [474, 97] width 15 height 15
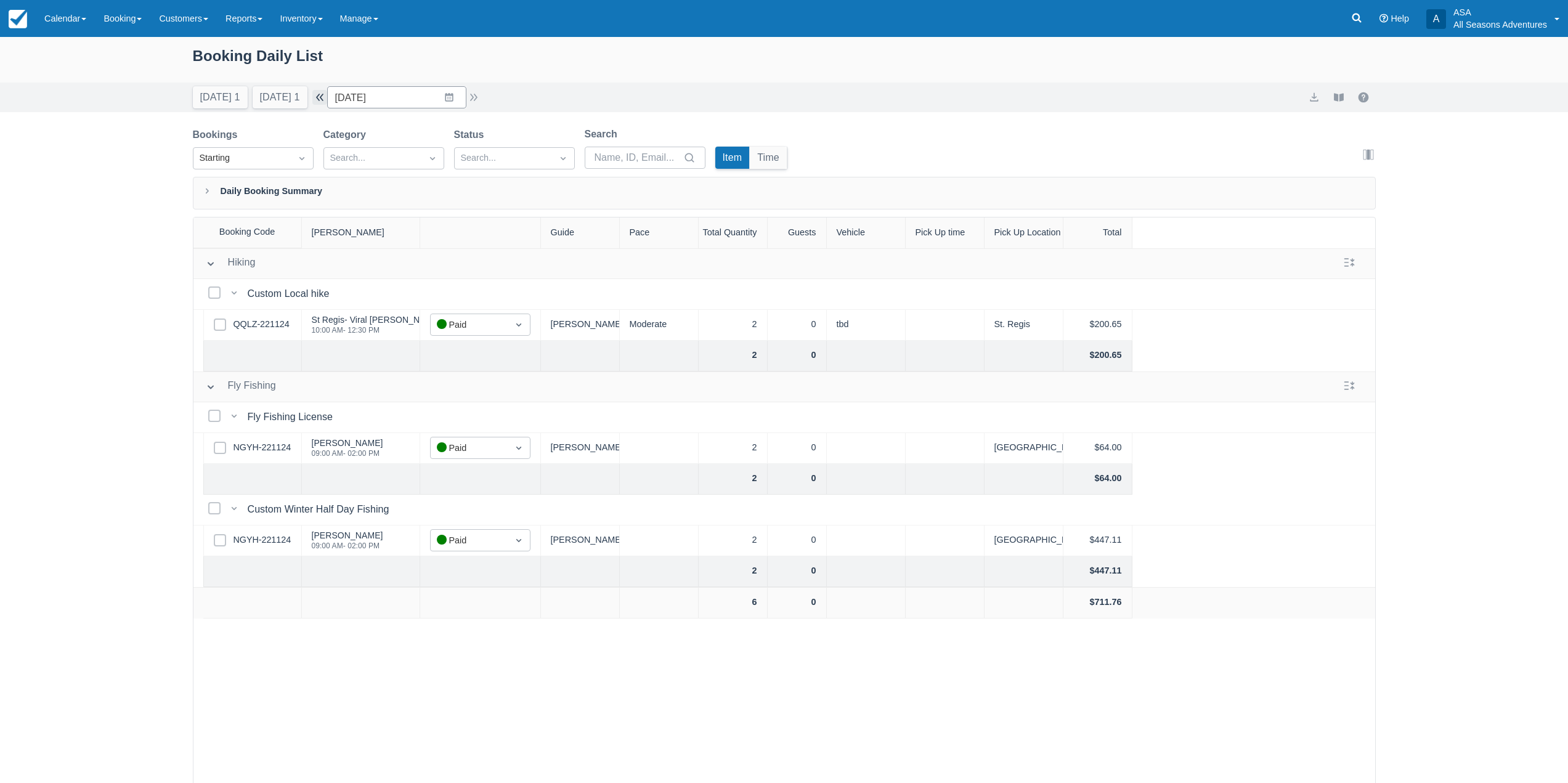
click at [327, 99] on button "button" at bounding box center [320, 97] width 15 height 15
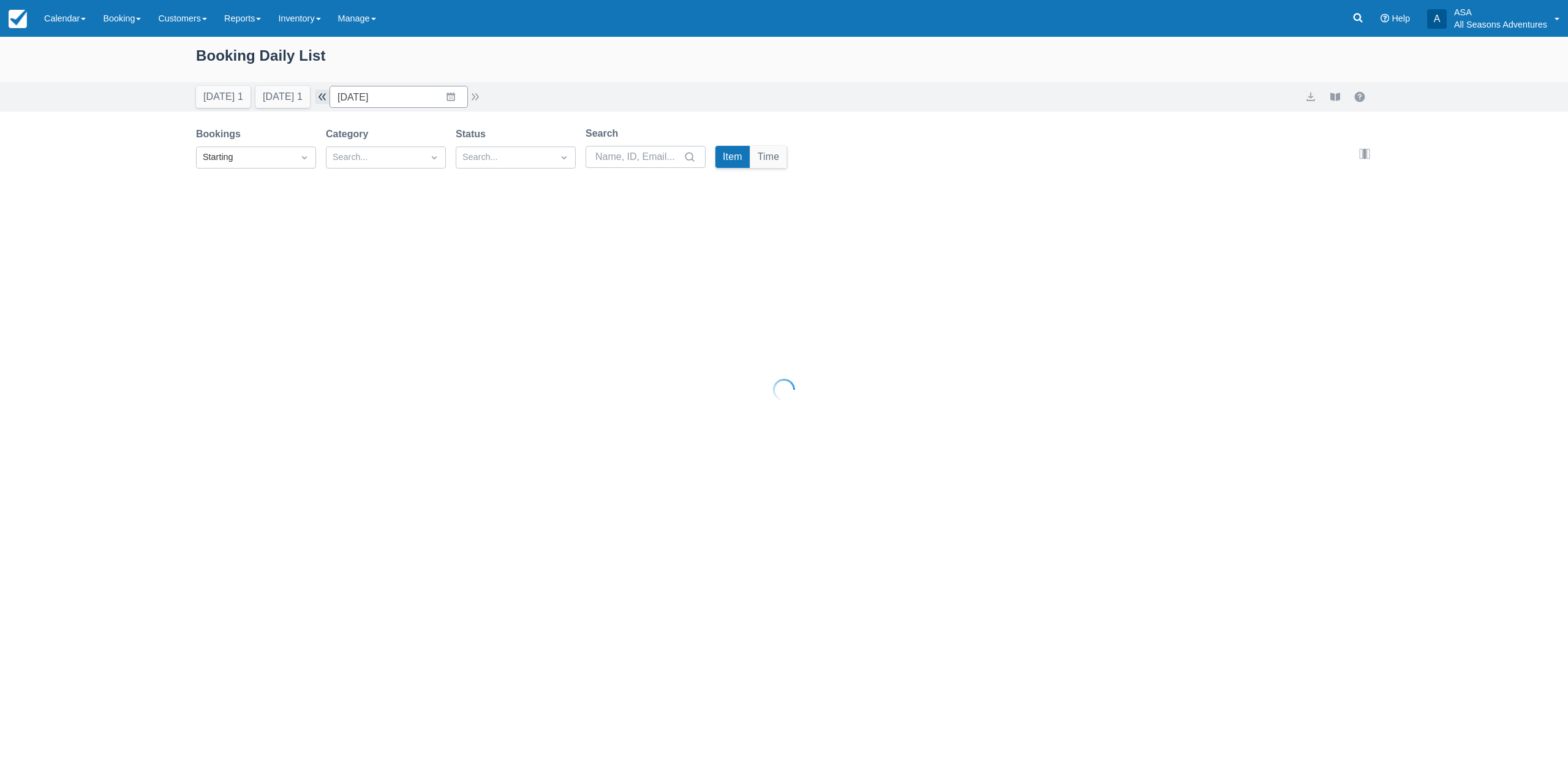
click at [327, 98] on div at bounding box center [784, 390] width 1568 height 779
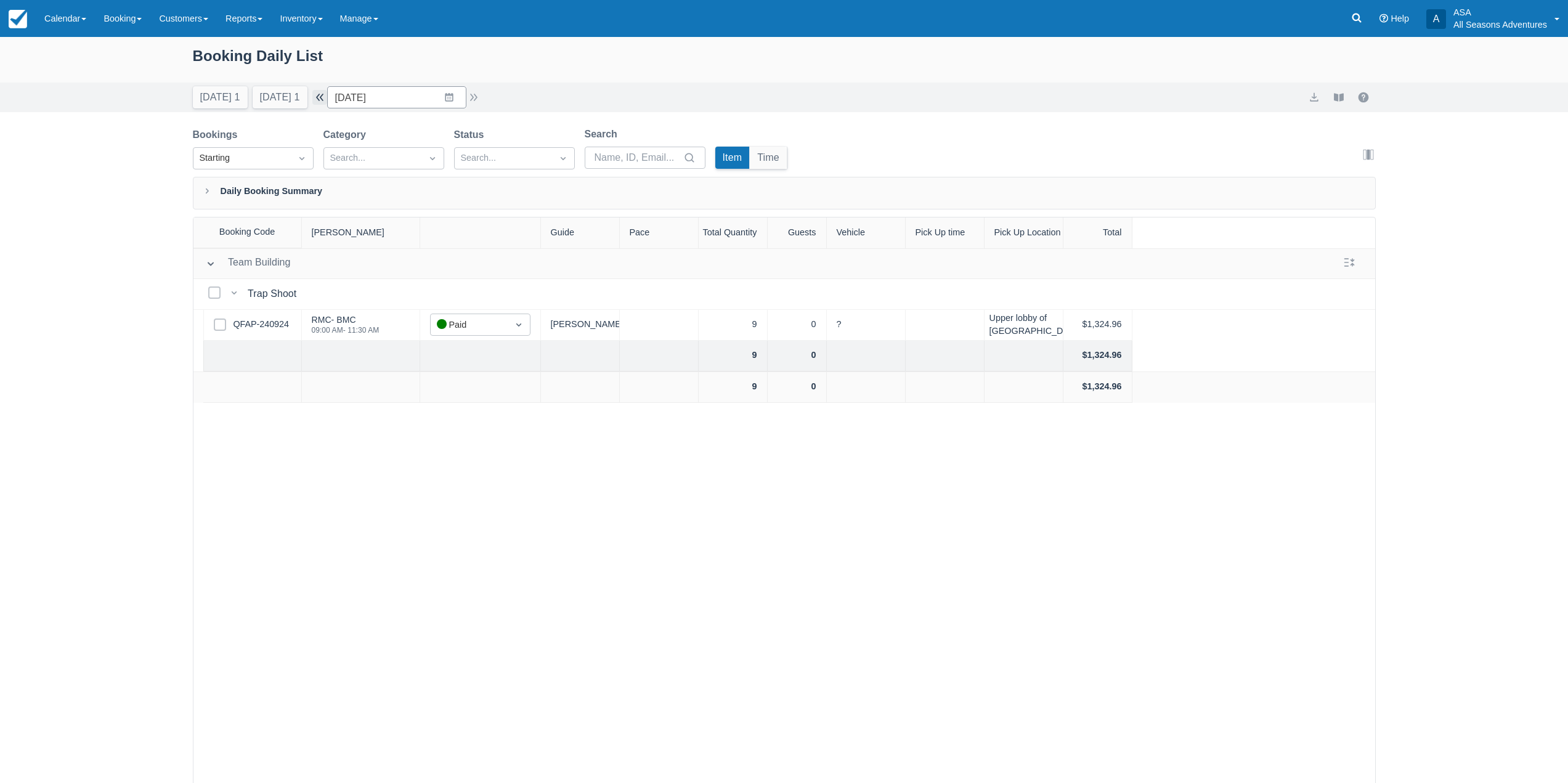
click at [327, 99] on button "button" at bounding box center [320, 97] width 15 height 15
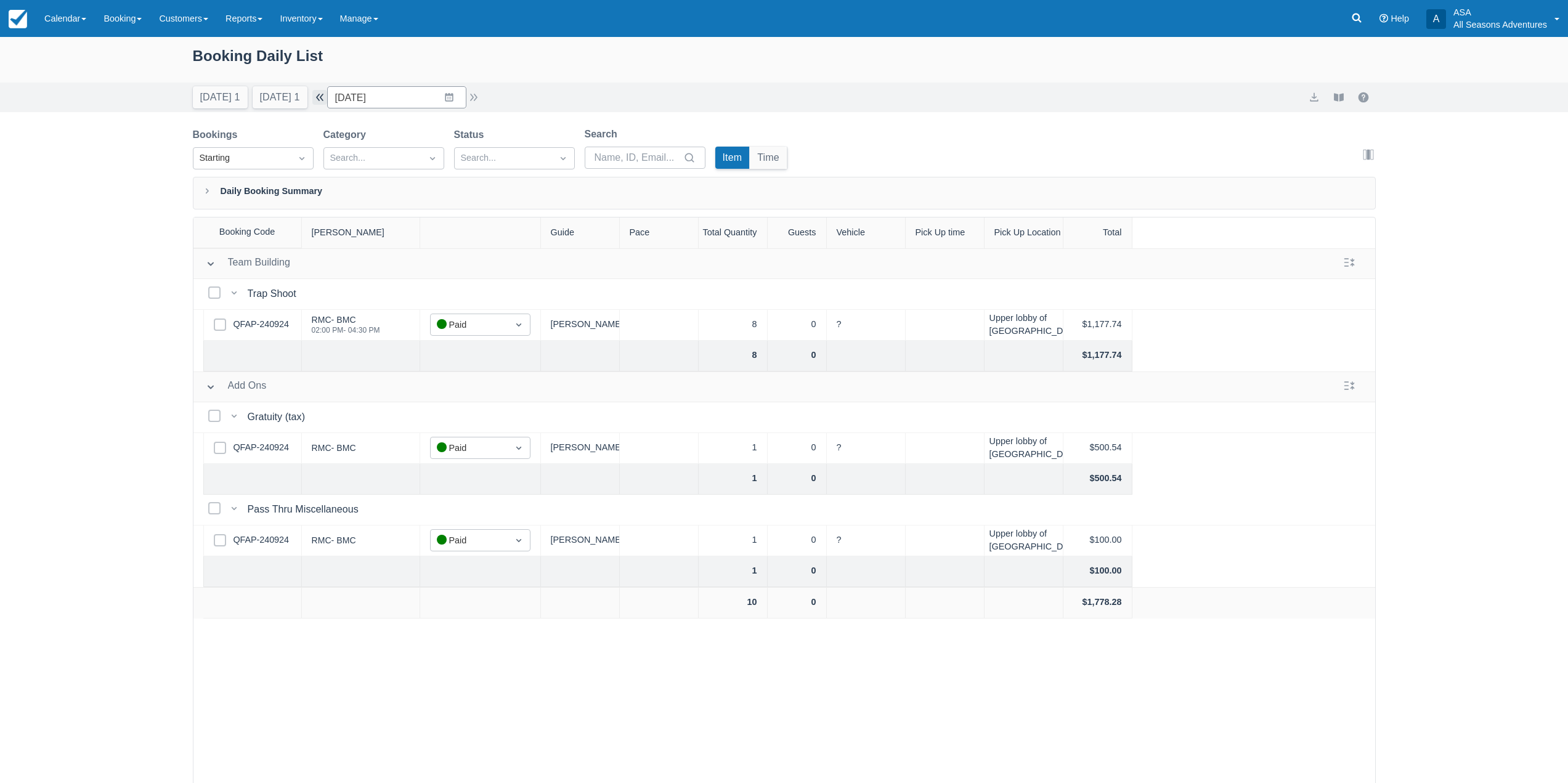
click at [327, 99] on button "button" at bounding box center [320, 97] width 15 height 15
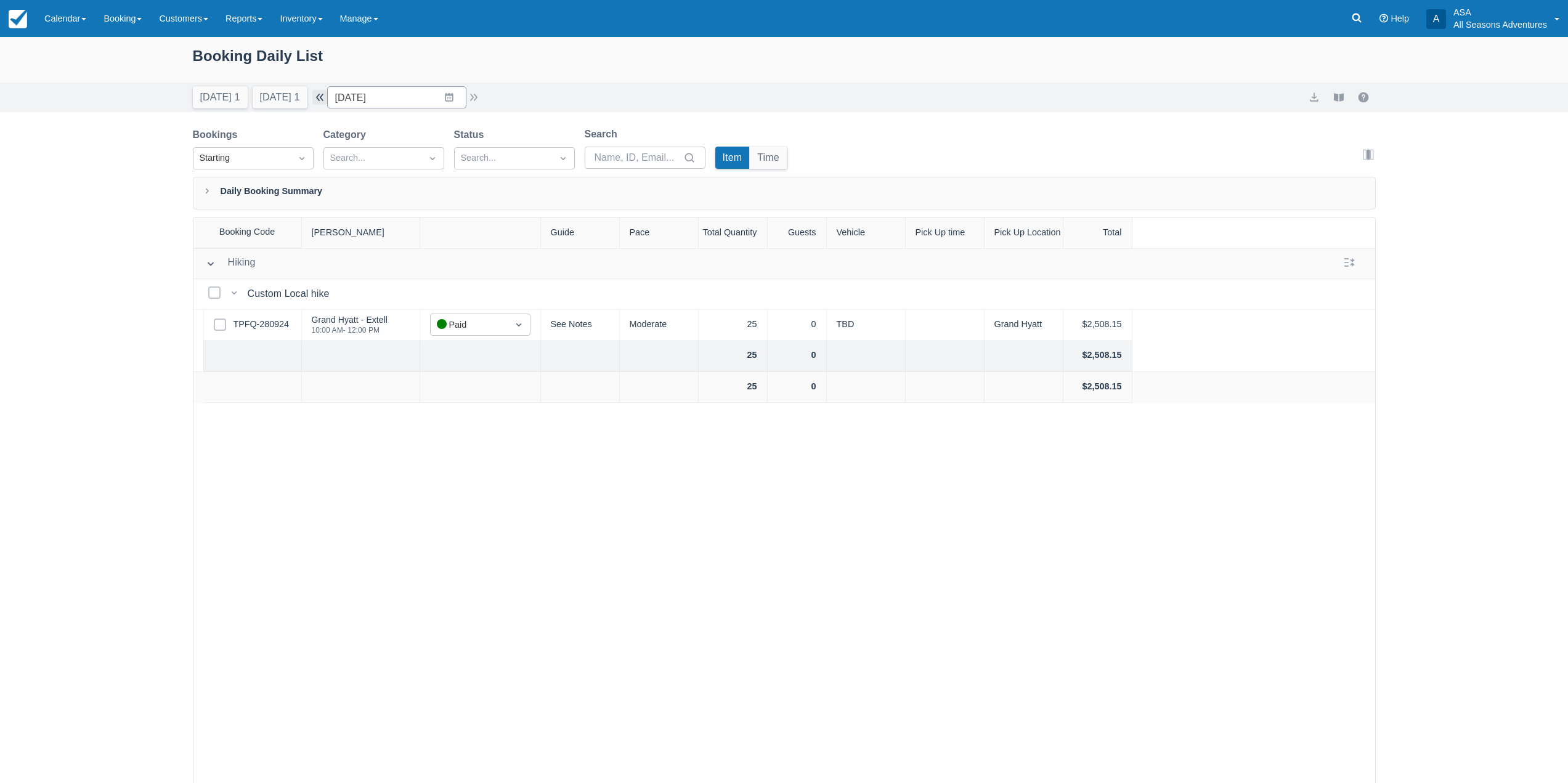
click at [327, 99] on button "button" at bounding box center [320, 97] width 15 height 15
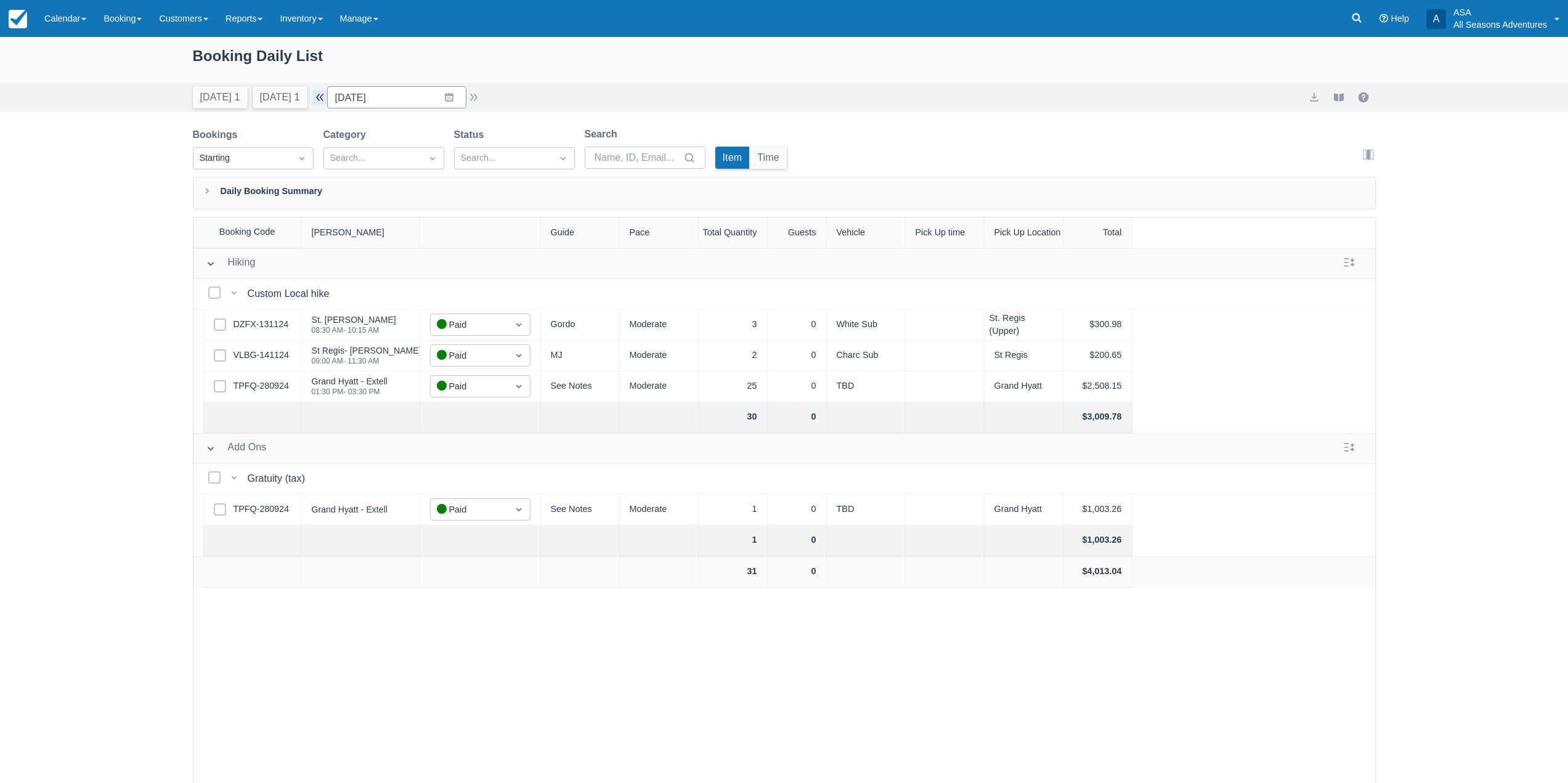
click at [327, 99] on button "button" at bounding box center [320, 97] width 15 height 15
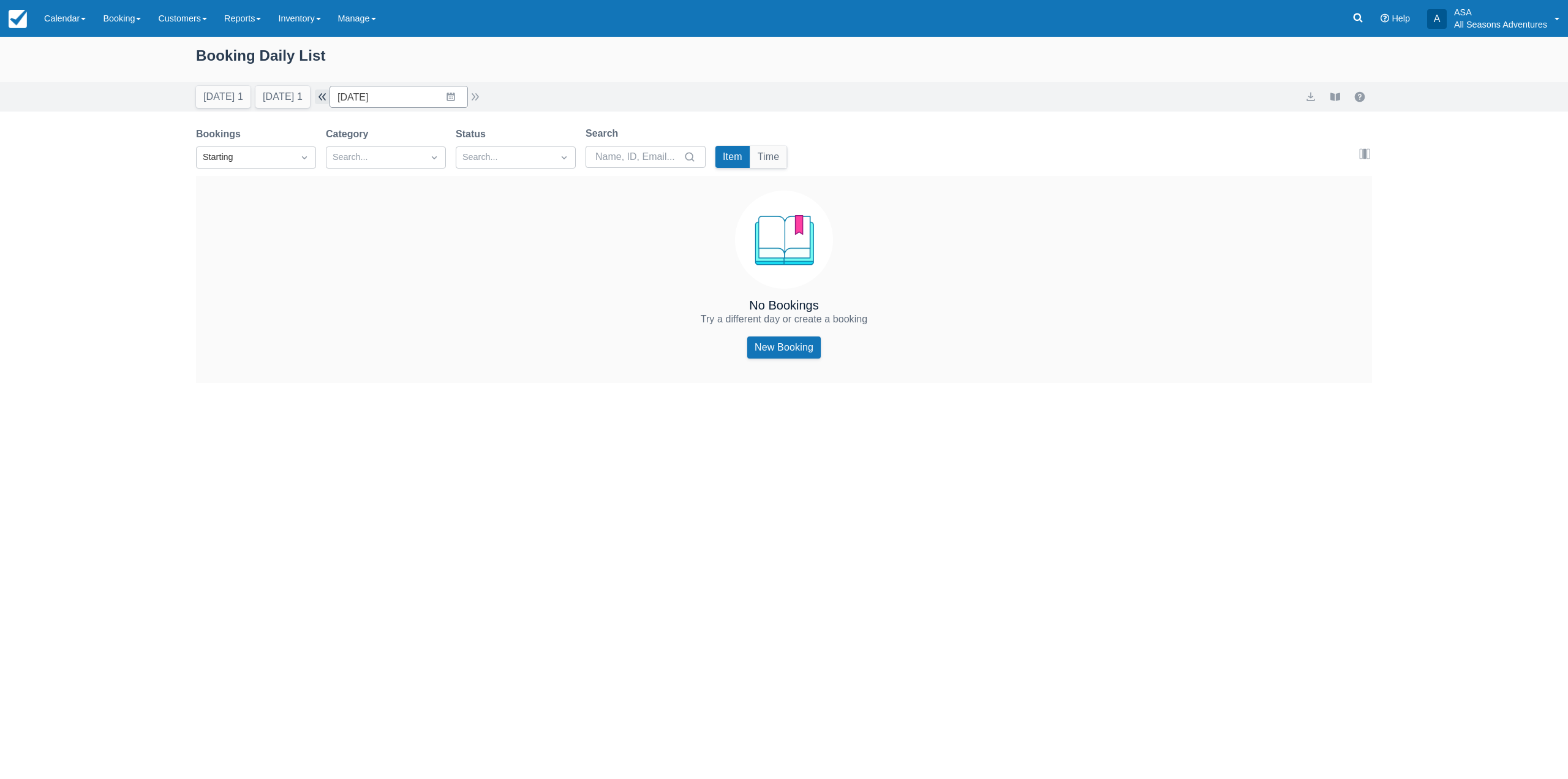
click at [327, 98] on button "button" at bounding box center [322, 96] width 15 height 15
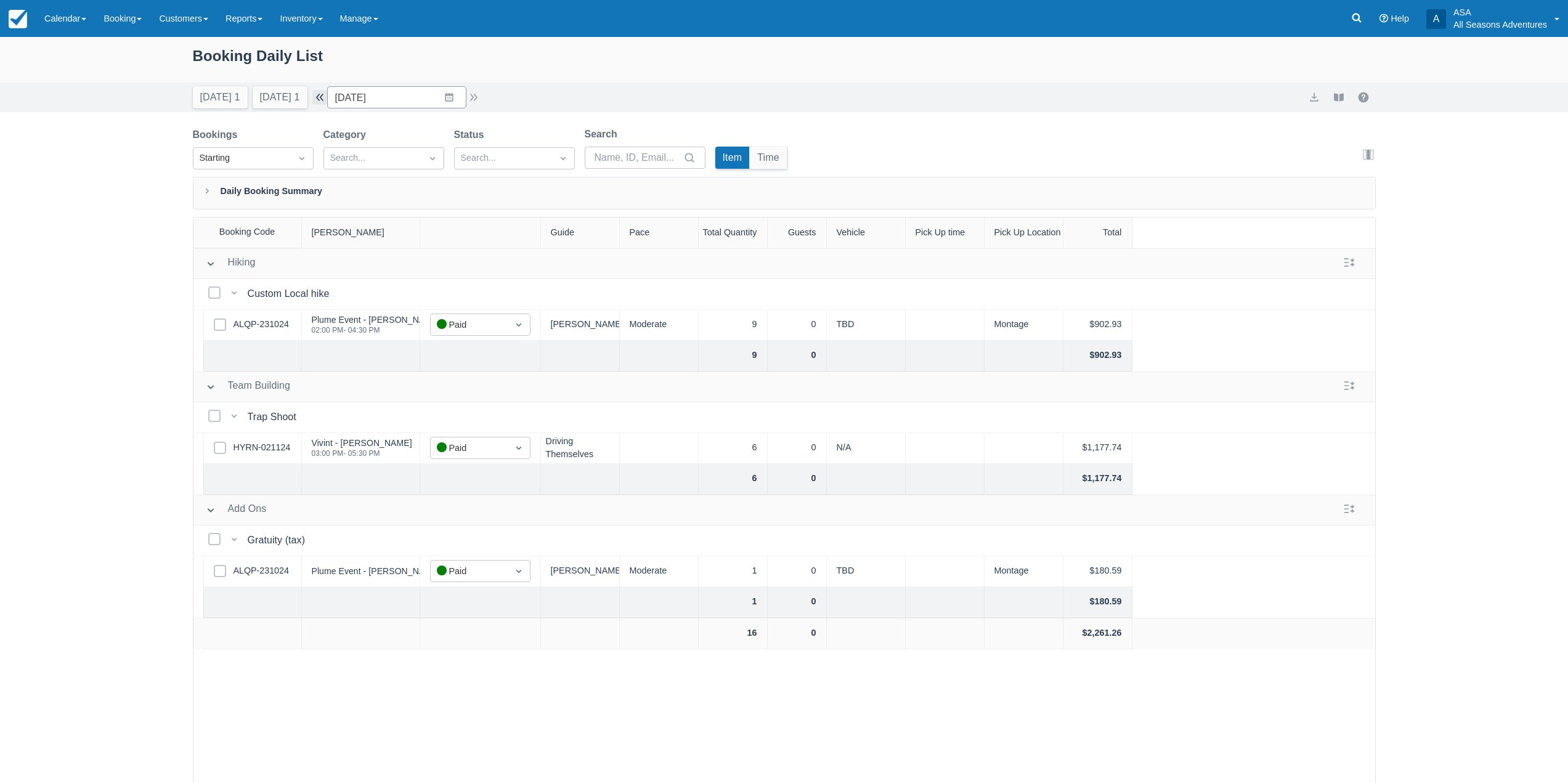
click at [327, 99] on button "button" at bounding box center [320, 97] width 15 height 15
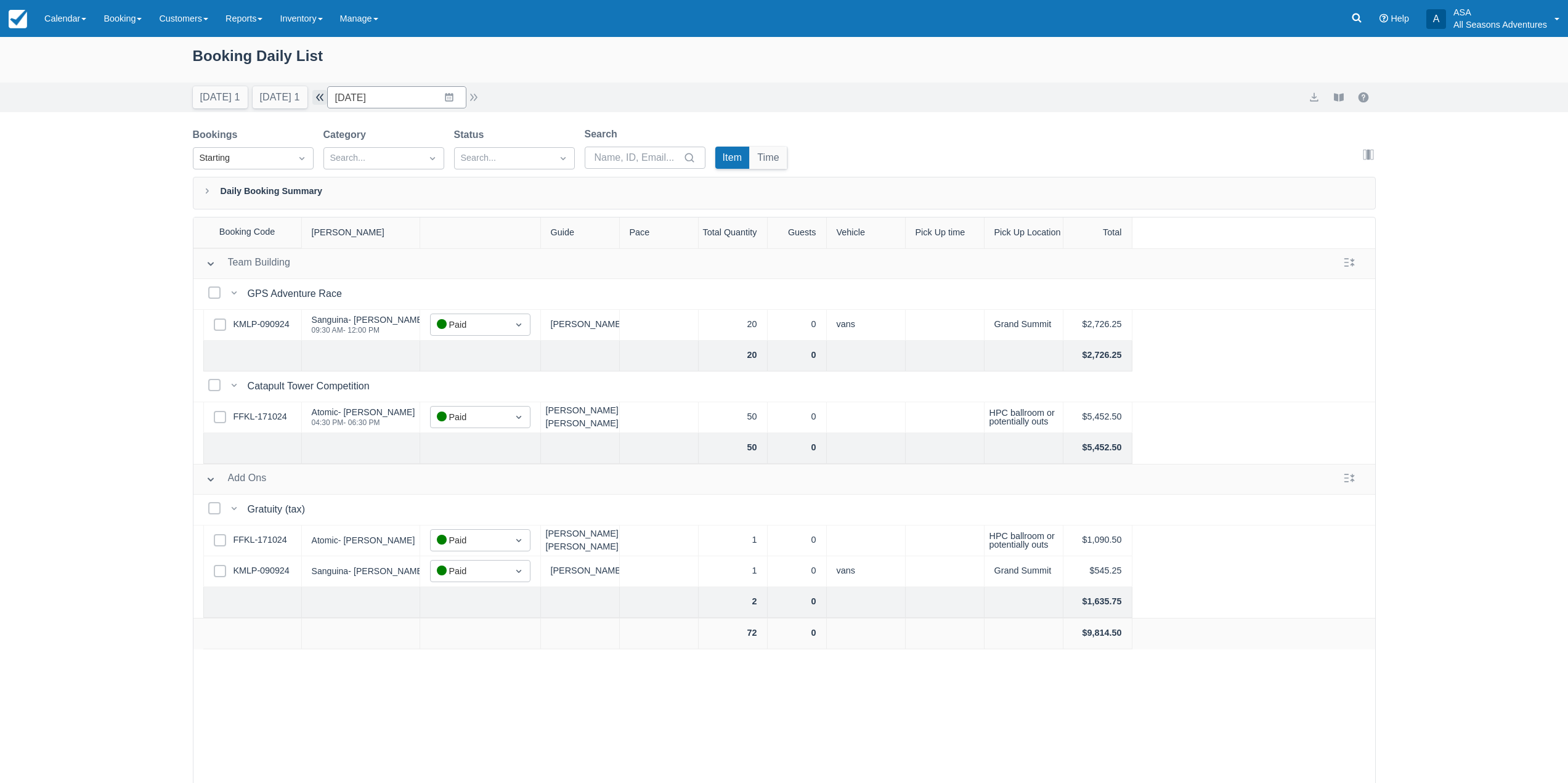
click at [327, 99] on button "button" at bounding box center [320, 97] width 15 height 15
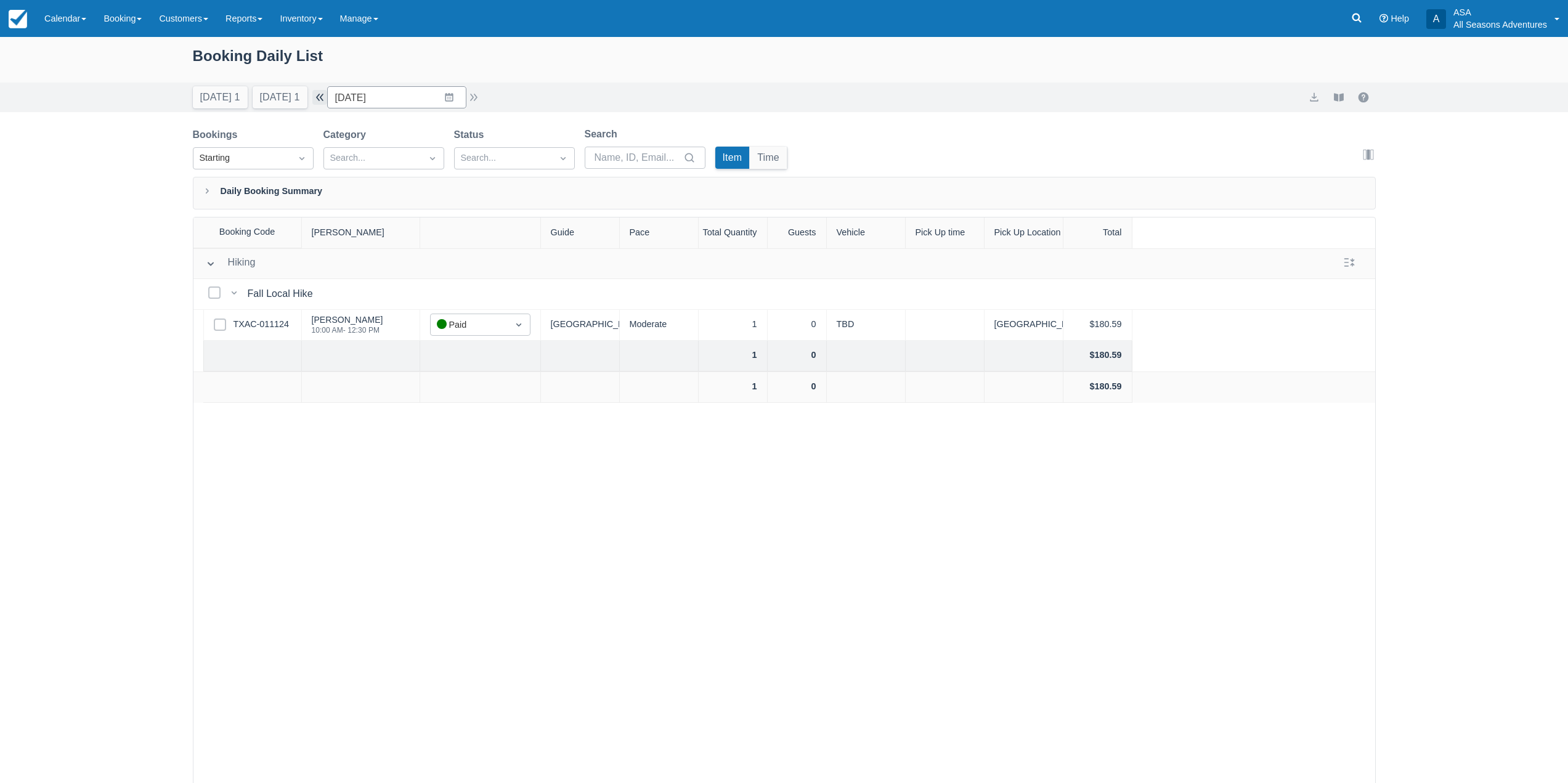
click at [327, 99] on button "button" at bounding box center [320, 97] width 15 height 15
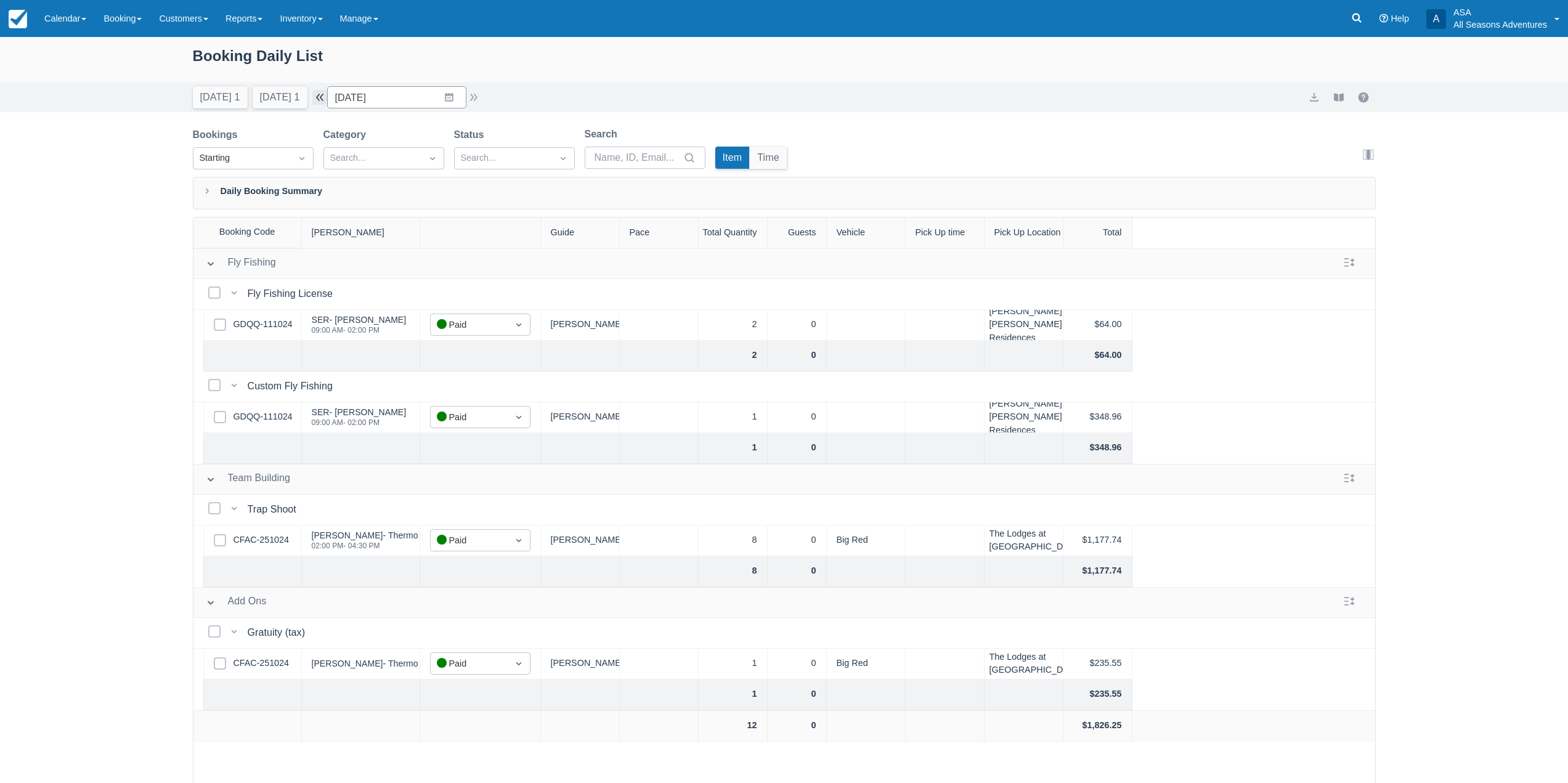
click at [327, 99] on button "button" at bounding box center [320, 97] width 15 height 15
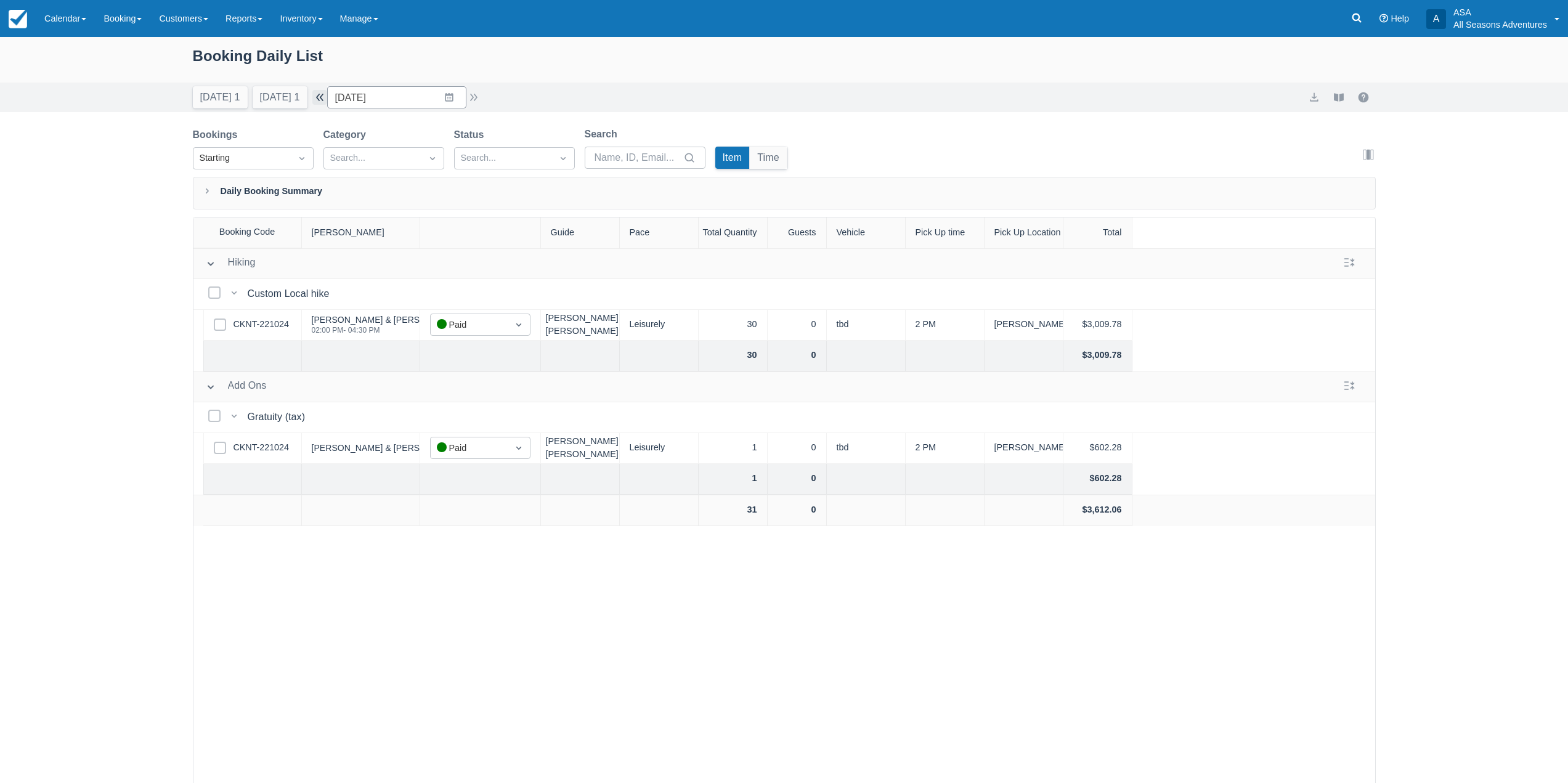
click at [327, 99] on button "button" at bounding box center [320, 97] width 15 height 15
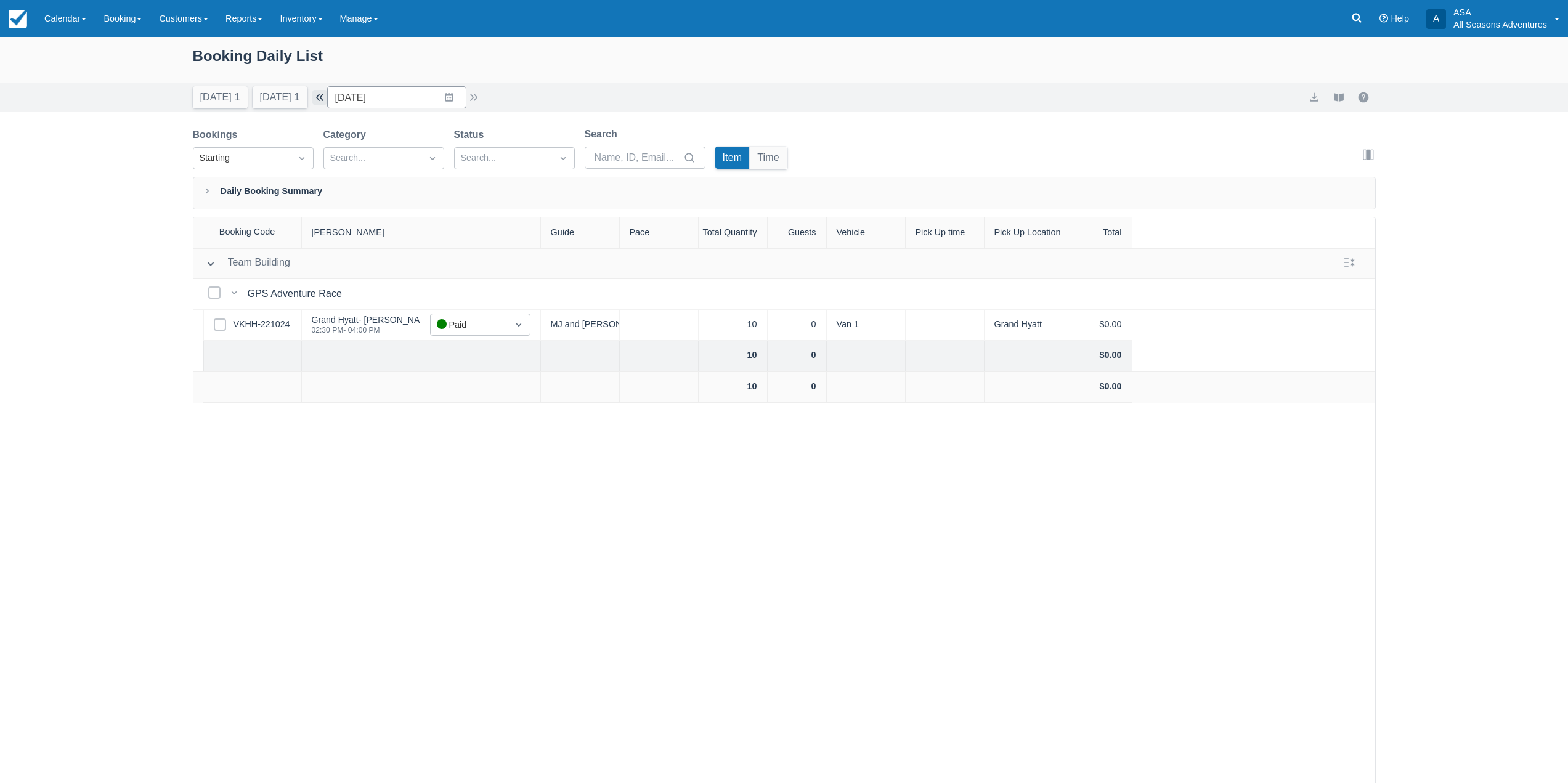
click at [327, 99] on button "button" at bounding box center [320, 97] width 15 height 15
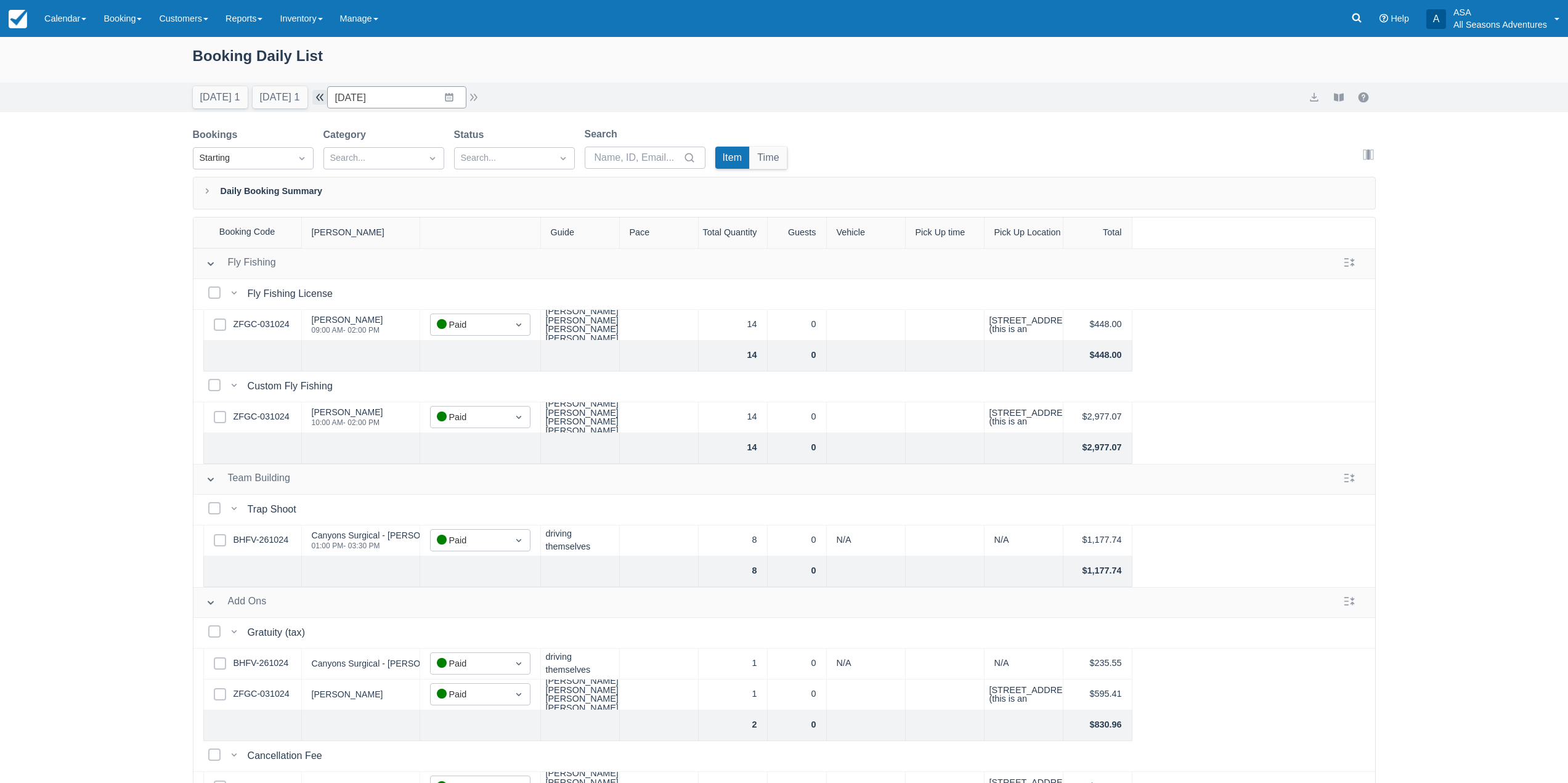
click at [327, 99] on button "button" at bounding box center [320, 97] width 15 height 15
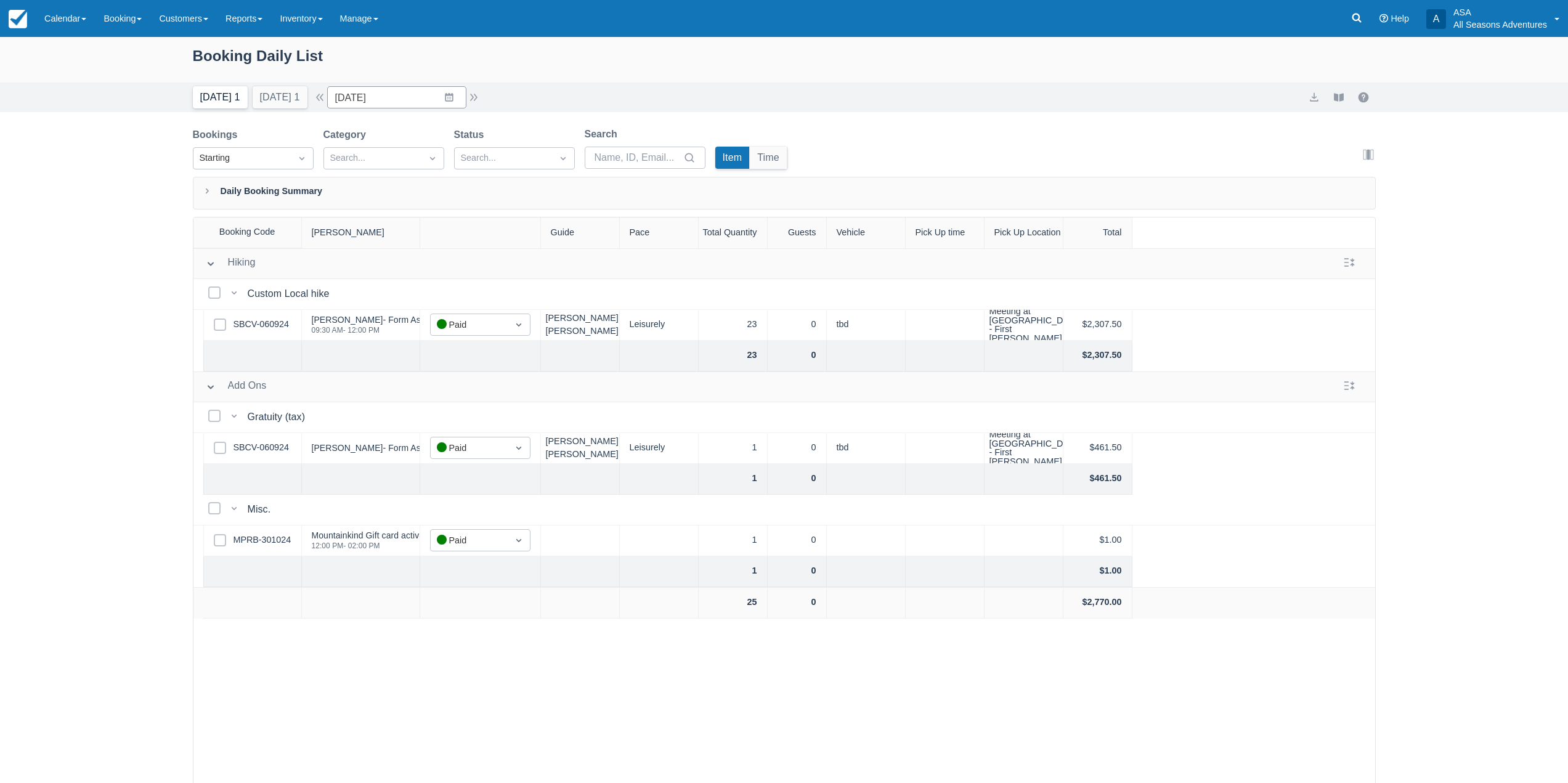
click at [231, 95] on button "Today 1" at bounding box center [220, 97] width 55 height 22
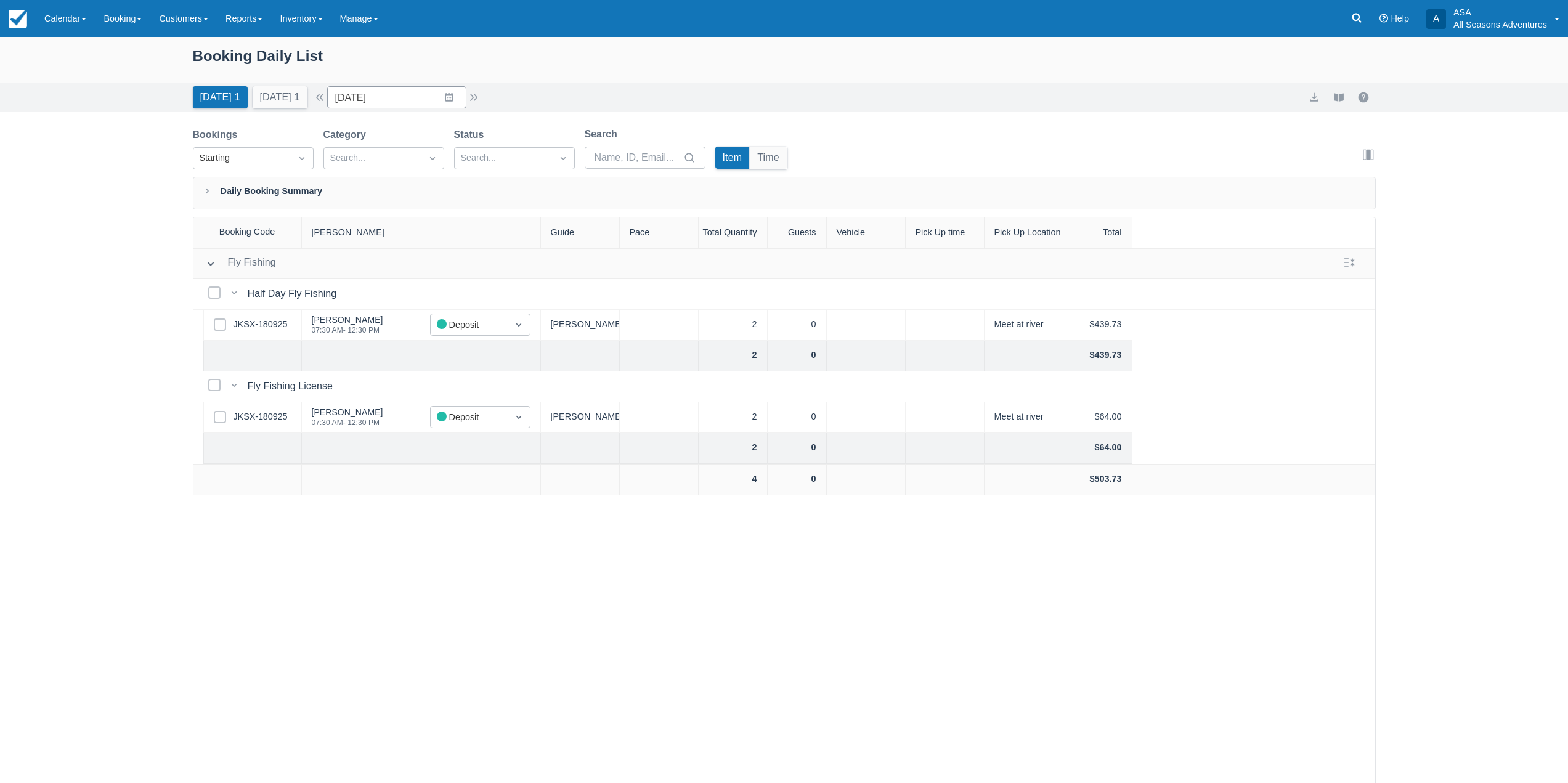
click at [157, 714] on div "Booking Daily List Today 1 Tomorrow 1 Date 09/21/25 Navigate forward to interac…" at bounding box center [784, 441] width 1568 height 808
click at [377, 104] on input "09/21/25" at bounding box center [397, 97] width 139 height 22
click at [380, 98] on input "09/21/25" at bounding box center [397, 97] width 139 height 22
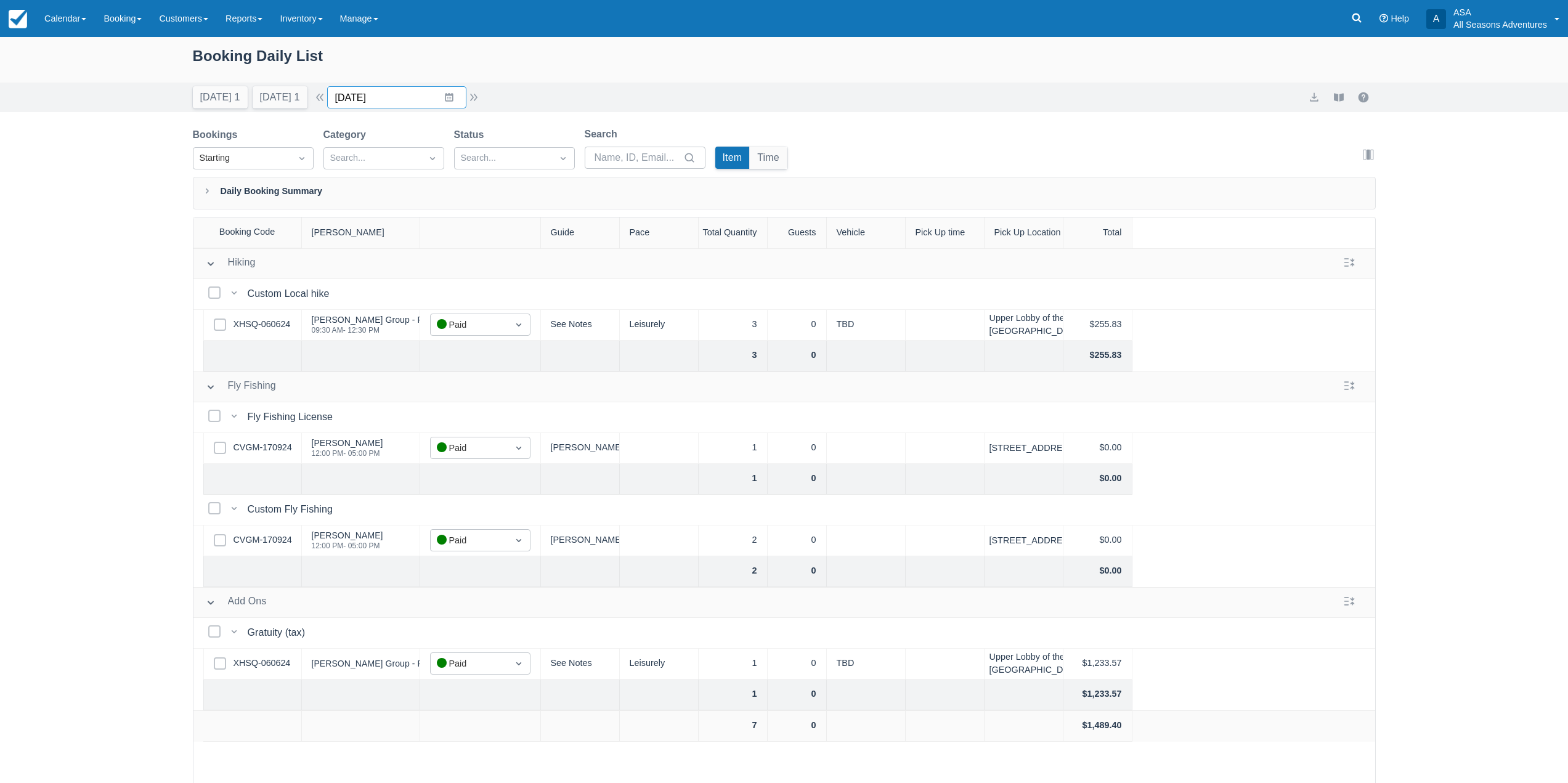
click at [454, 92] on input "09/21/24" at bounding box center [397, 97] width 139 height 22
click at [479, 95] on button "button" at bounding box center [474, 97] width 15 height 15
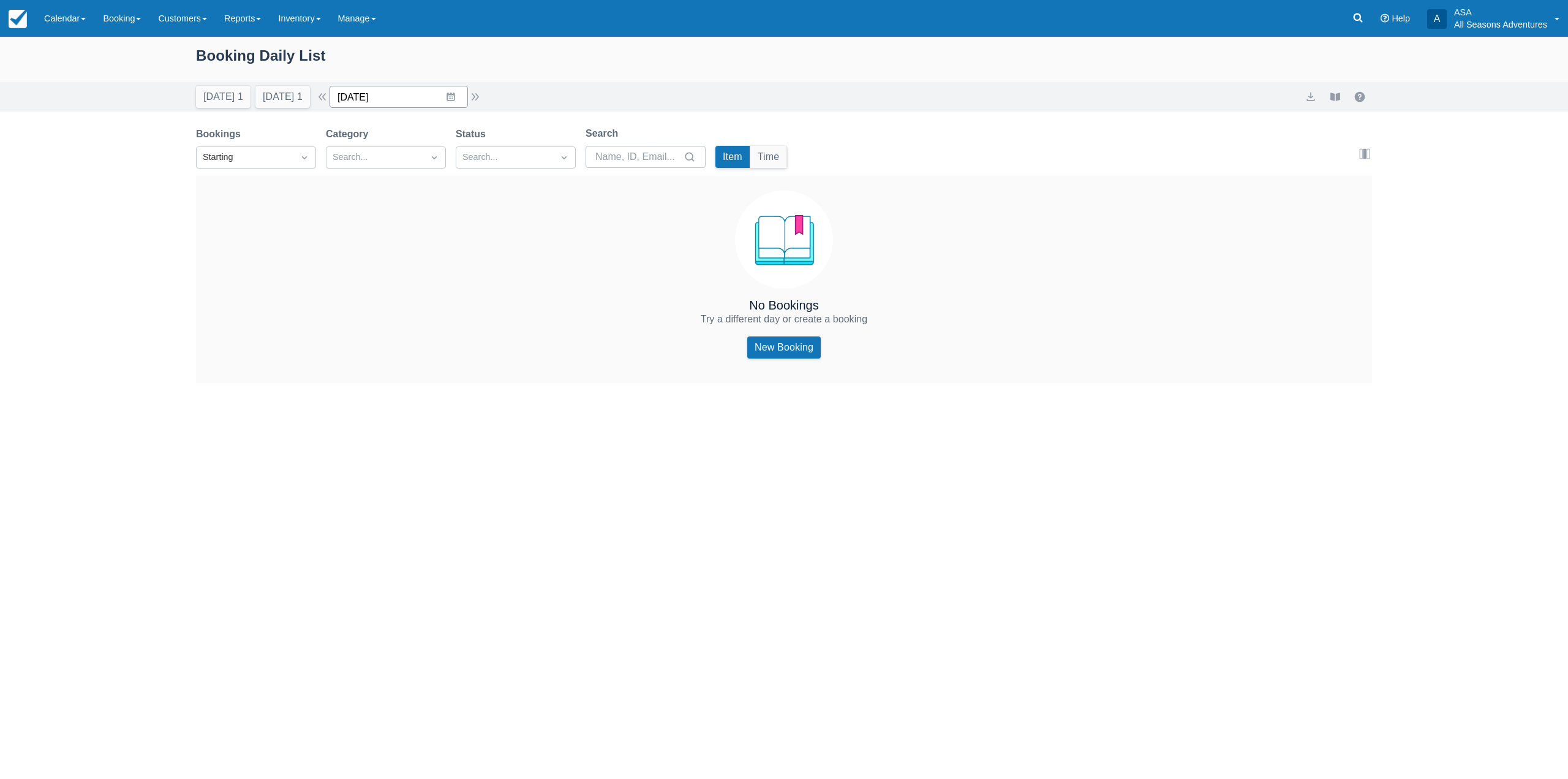
click at [454, 101] on input "09/22/24" at bounding box center [398, 96] width 138 height 22
click at [505, 97] on div "Today 1 Tomorrow 1 Date 09/22/24 Navigate forward to interact with the calendar…" at bounding box center [784, 96] width 1177 height 22
click at [476, 89] on button "button" at bounding box center [475, 96] width 15 height 15
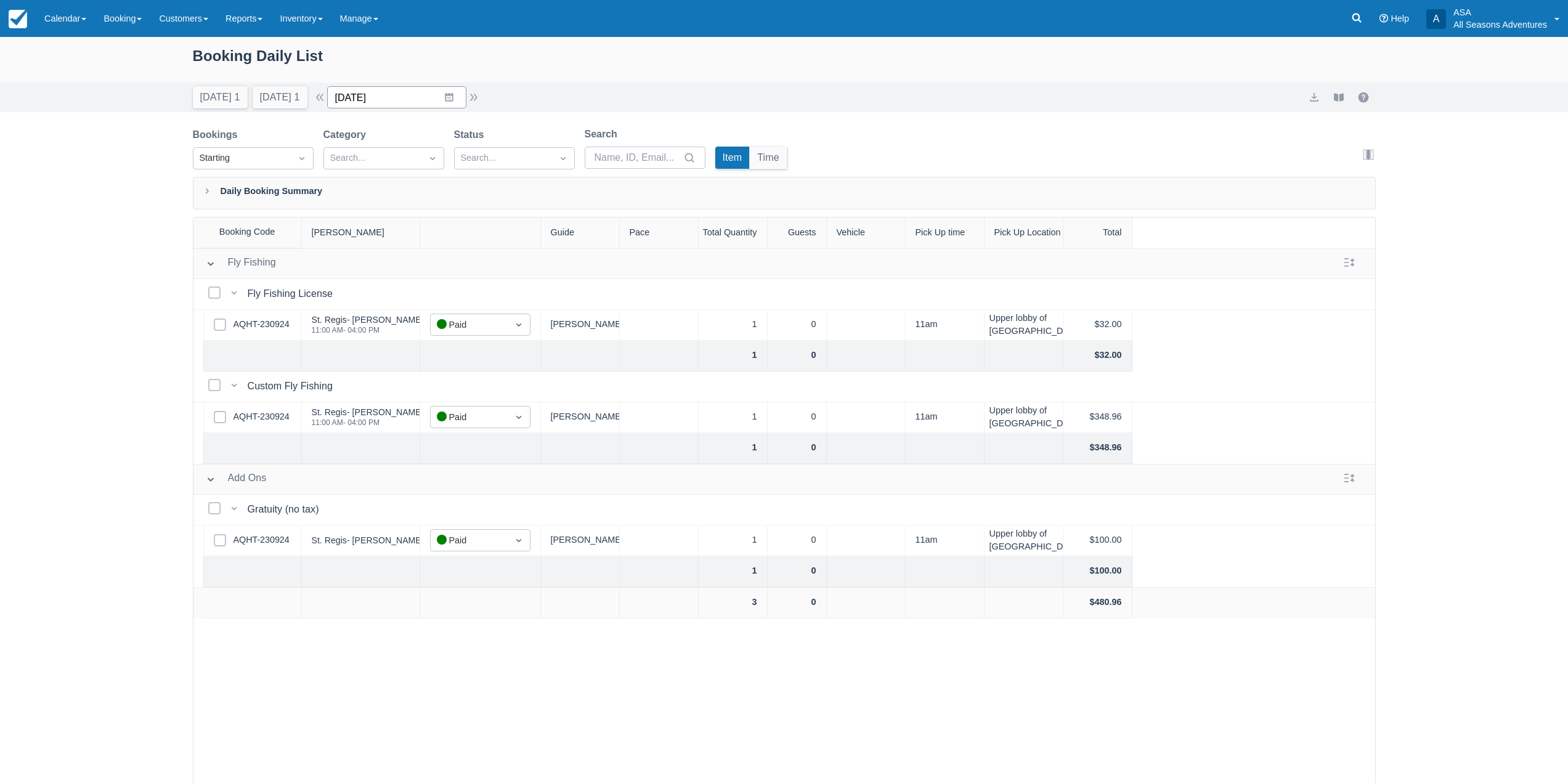
click at [453, 94] on input "09/23/24" at bounding box center [397, 97] width 139 height 22
click at [495, 144] on div "Move forward to switch to the next month." at bounding box center [497, 148] width 24 height 20
click at [365, 258] on td "20" at bounding box center [353, 262] width 24 height 23
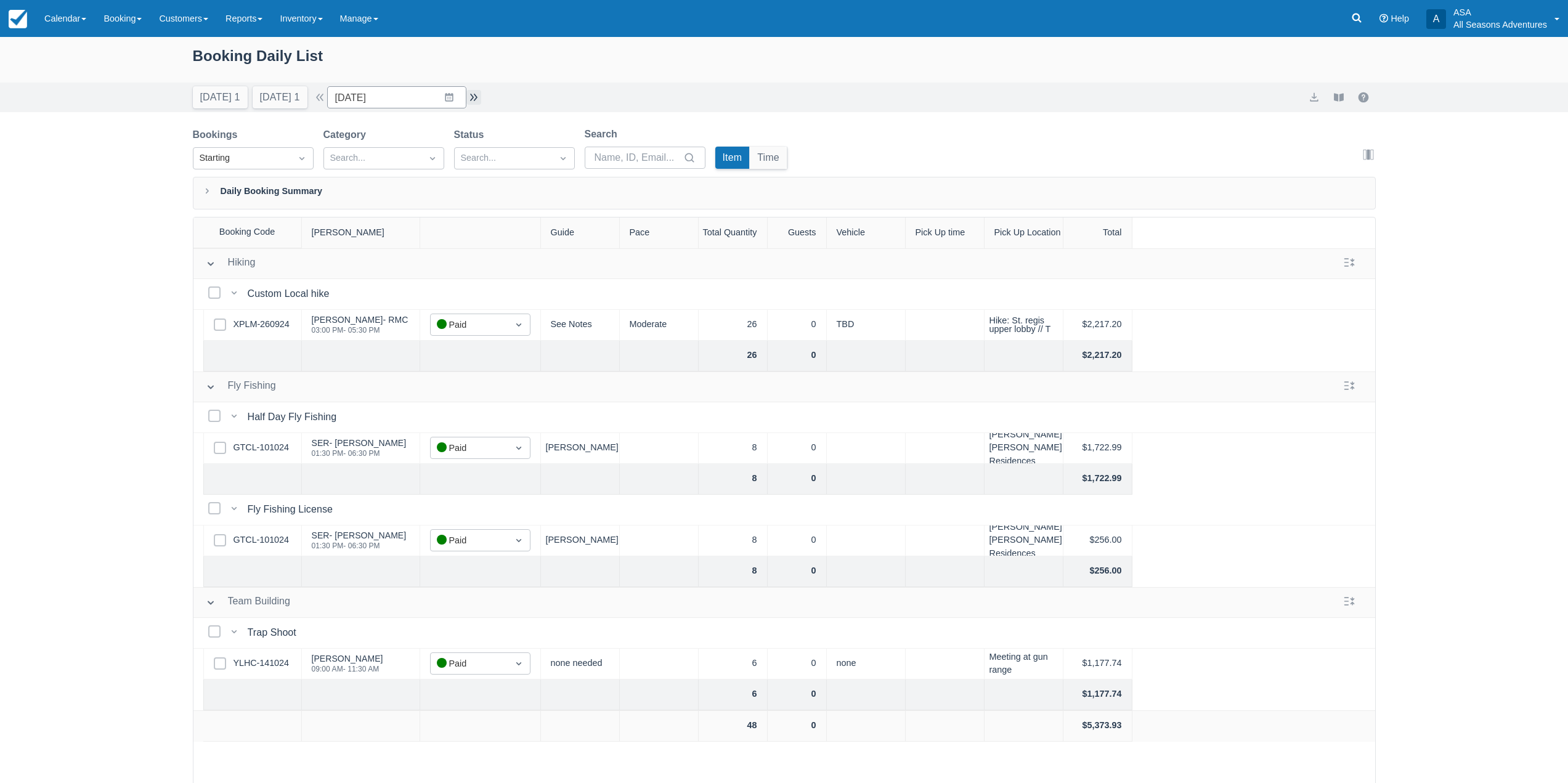
click at [481, 97] on button "button" at bounding box center [474, 97] width 15 height 15
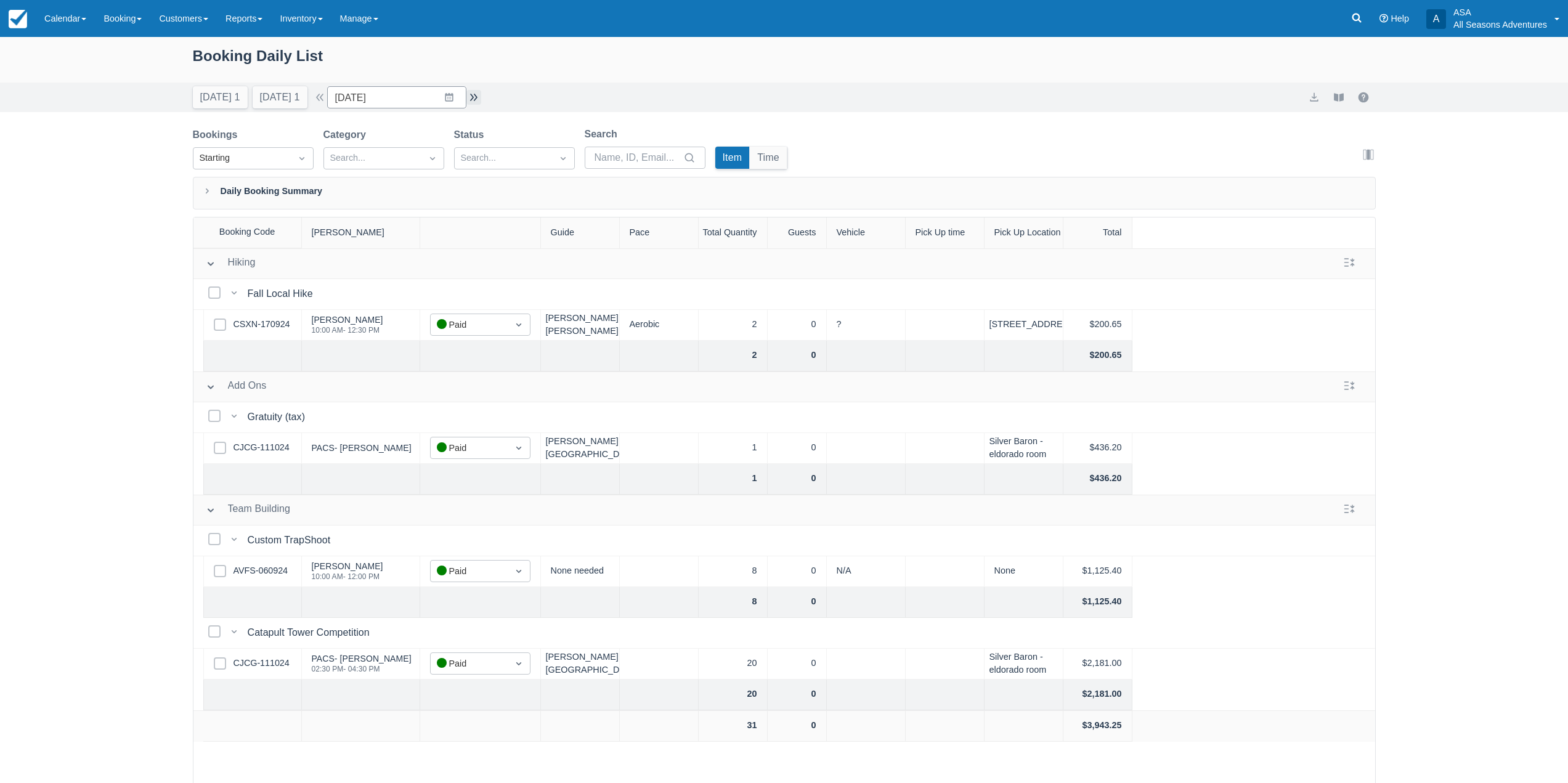
click at [481, 97] on button "button" at bounding box center [474, 97] width 15 height 15
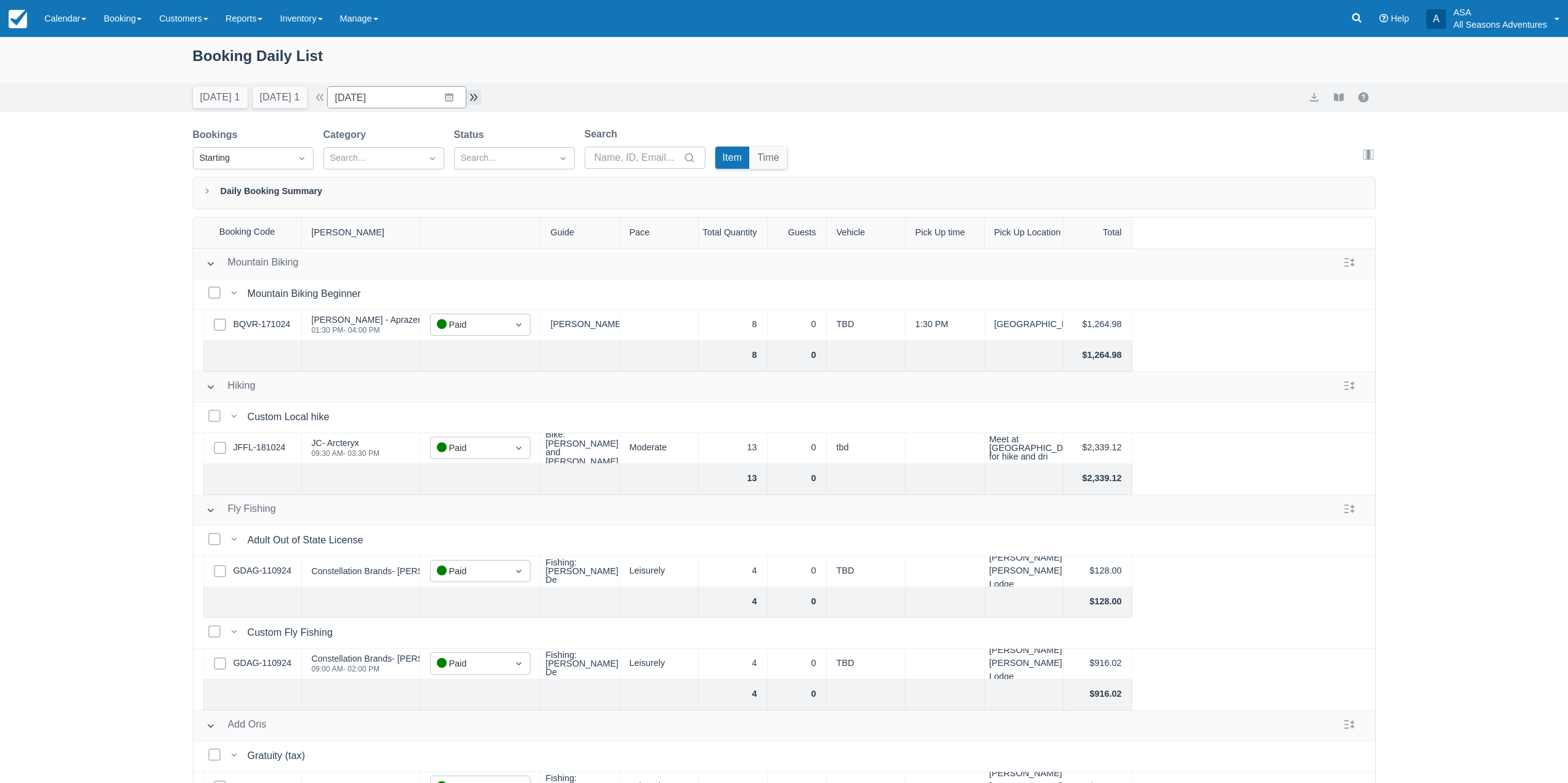
click at [481, 97] on button "button" at bounding box center [474, 97] width 15 height 15
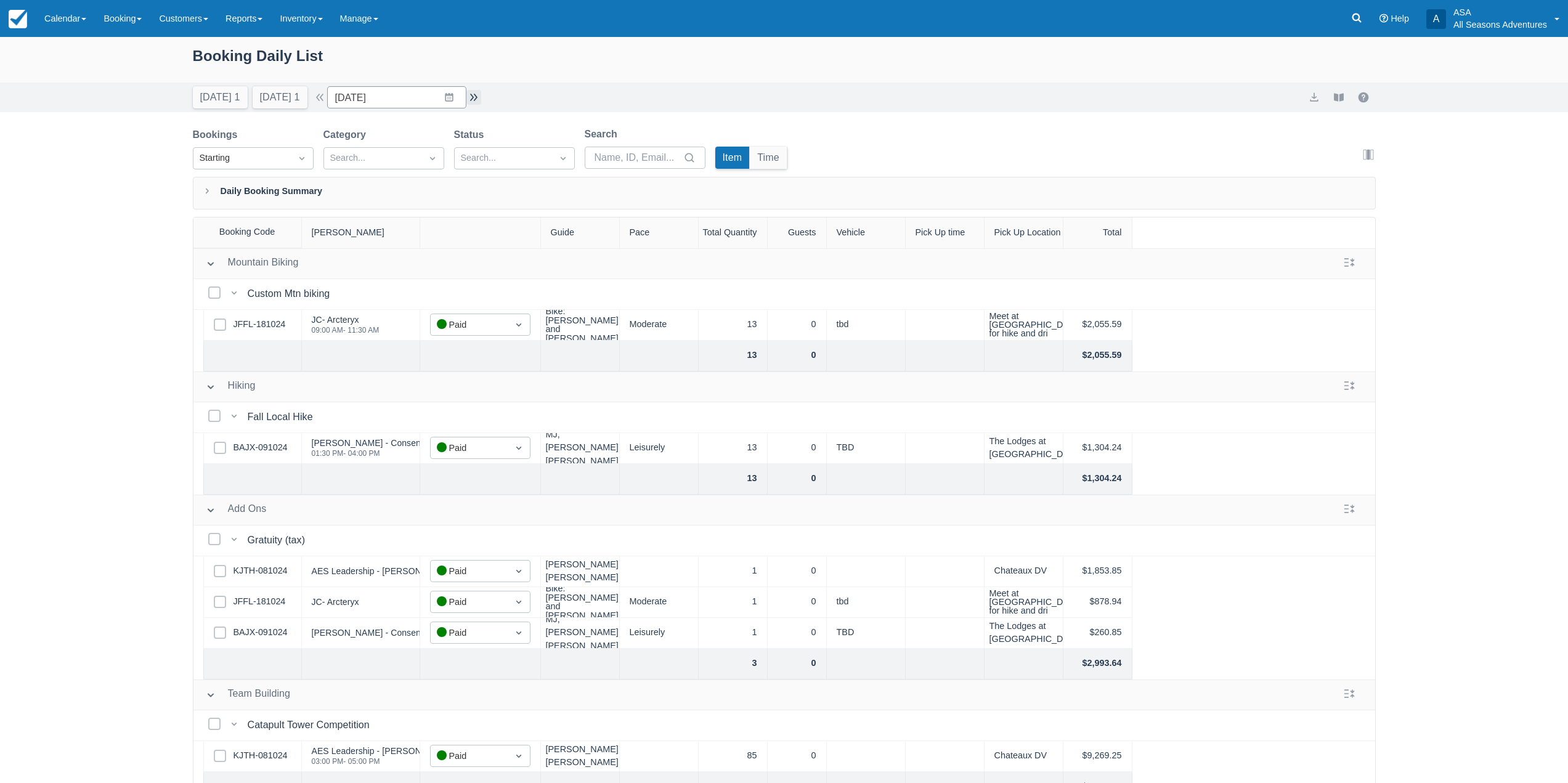
click at [478, 95] on button "button" at bounding box center [474, 97] width 15 height 15
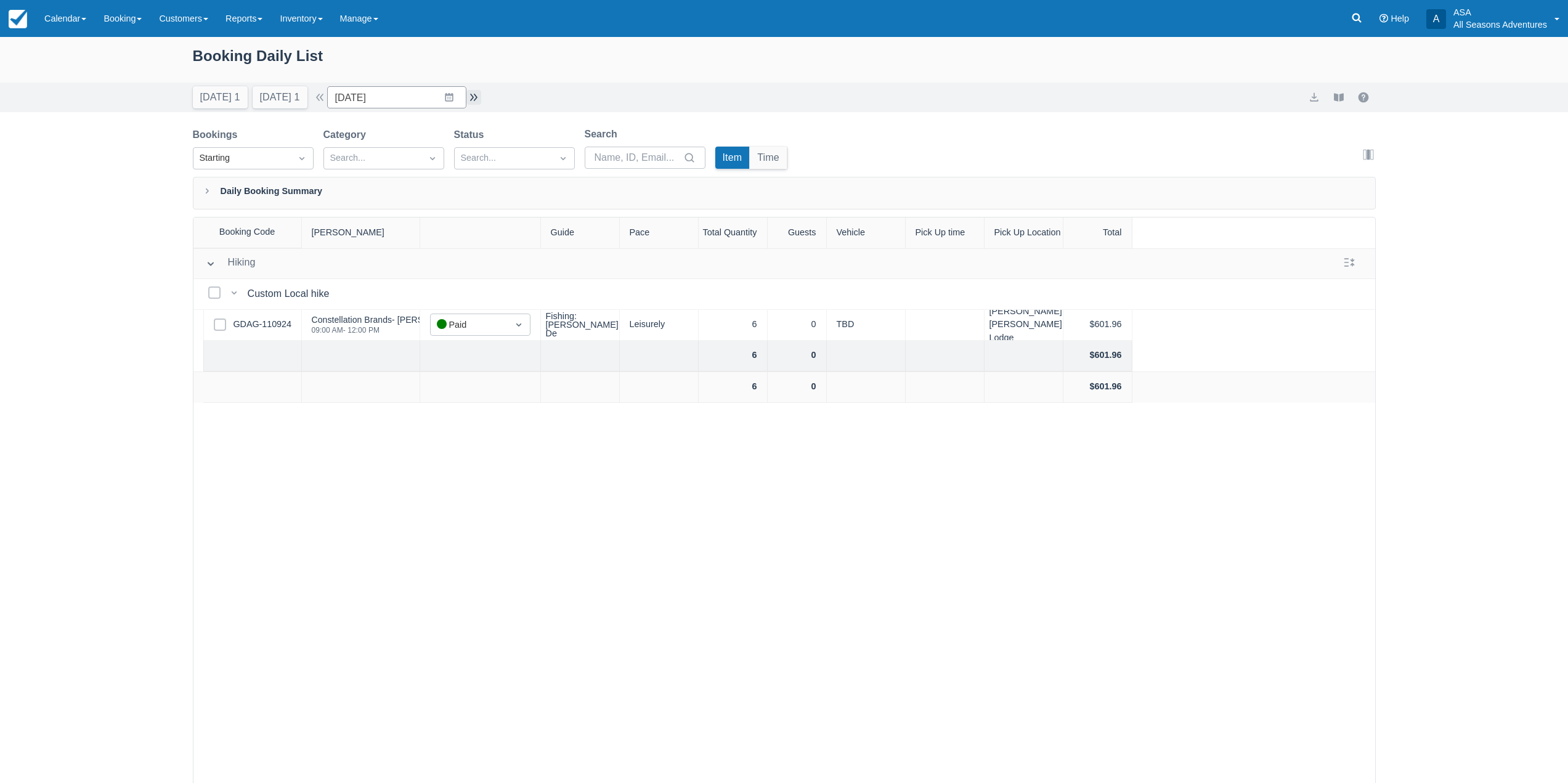
click at [478, 95] on button "button" at bounding box center [474, 97] width 15 height 15
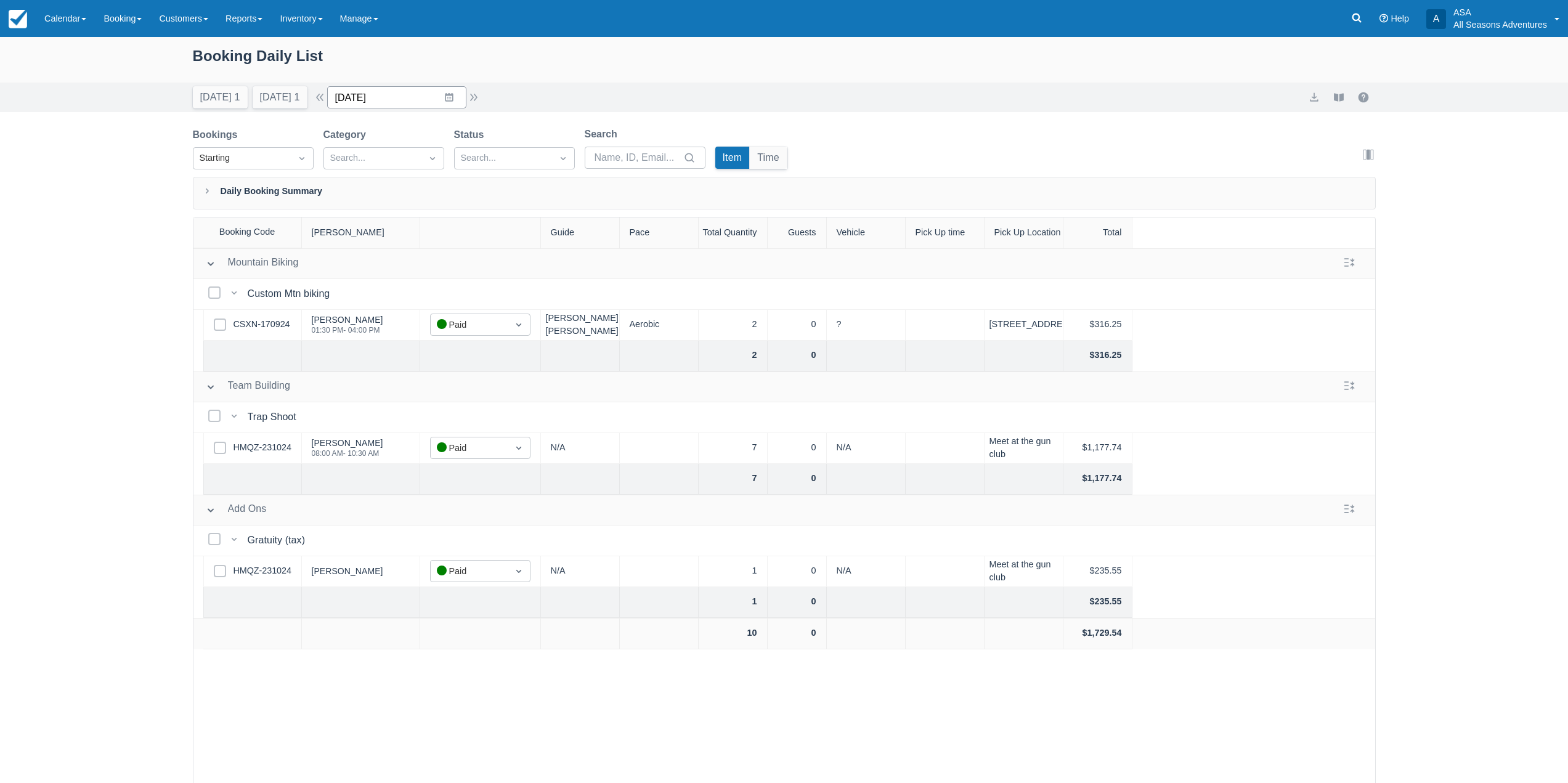
click at [334, 101] on input "10/25/24" at bounding box center [397, 97] width 139 height 22
click at [327, 99] on button "button" at bounding box center [320, 97] width 15 height 15
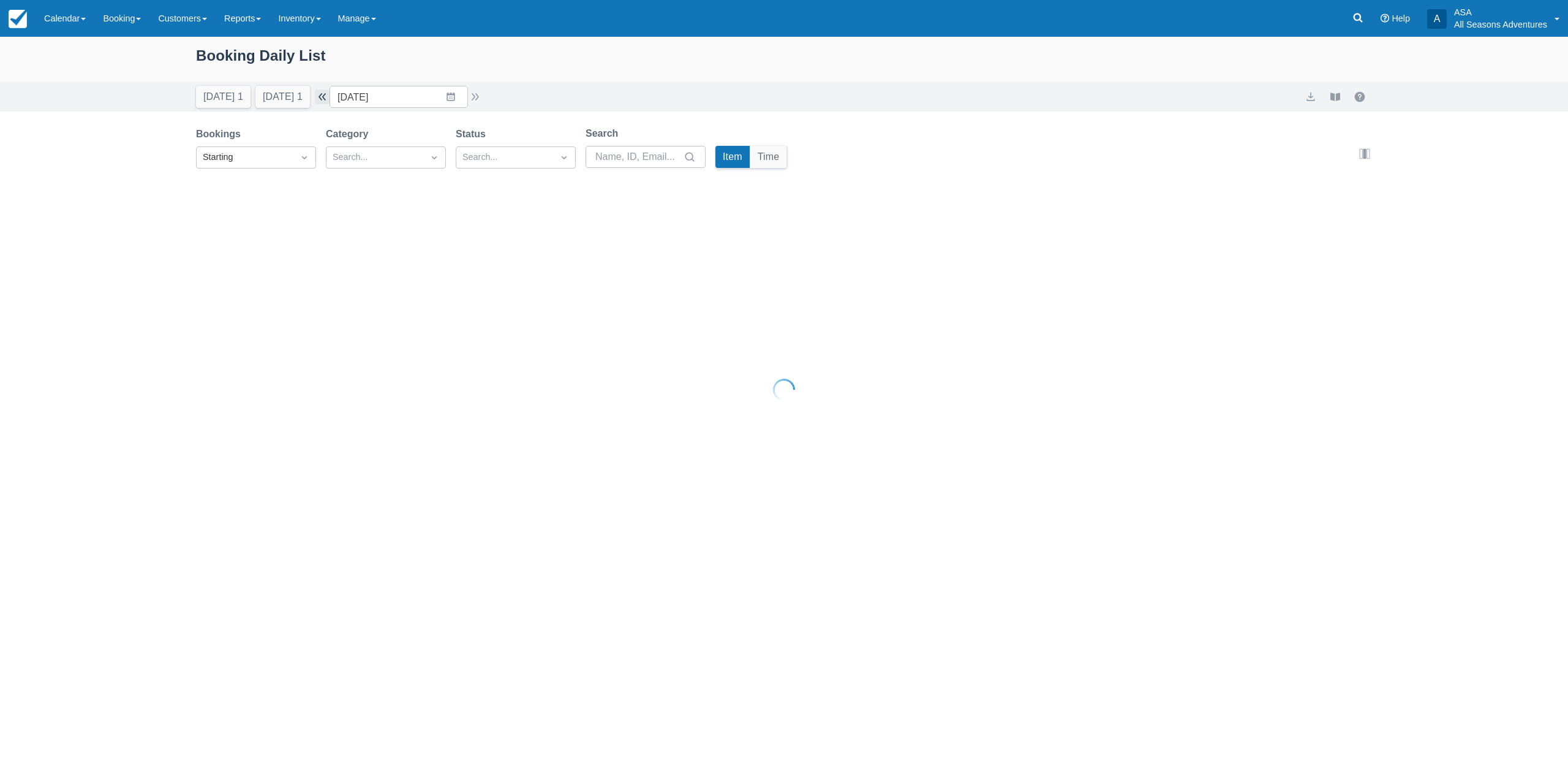
click at [328, 98] on button "button" at bounding box center [322, 96] width 15 height 15
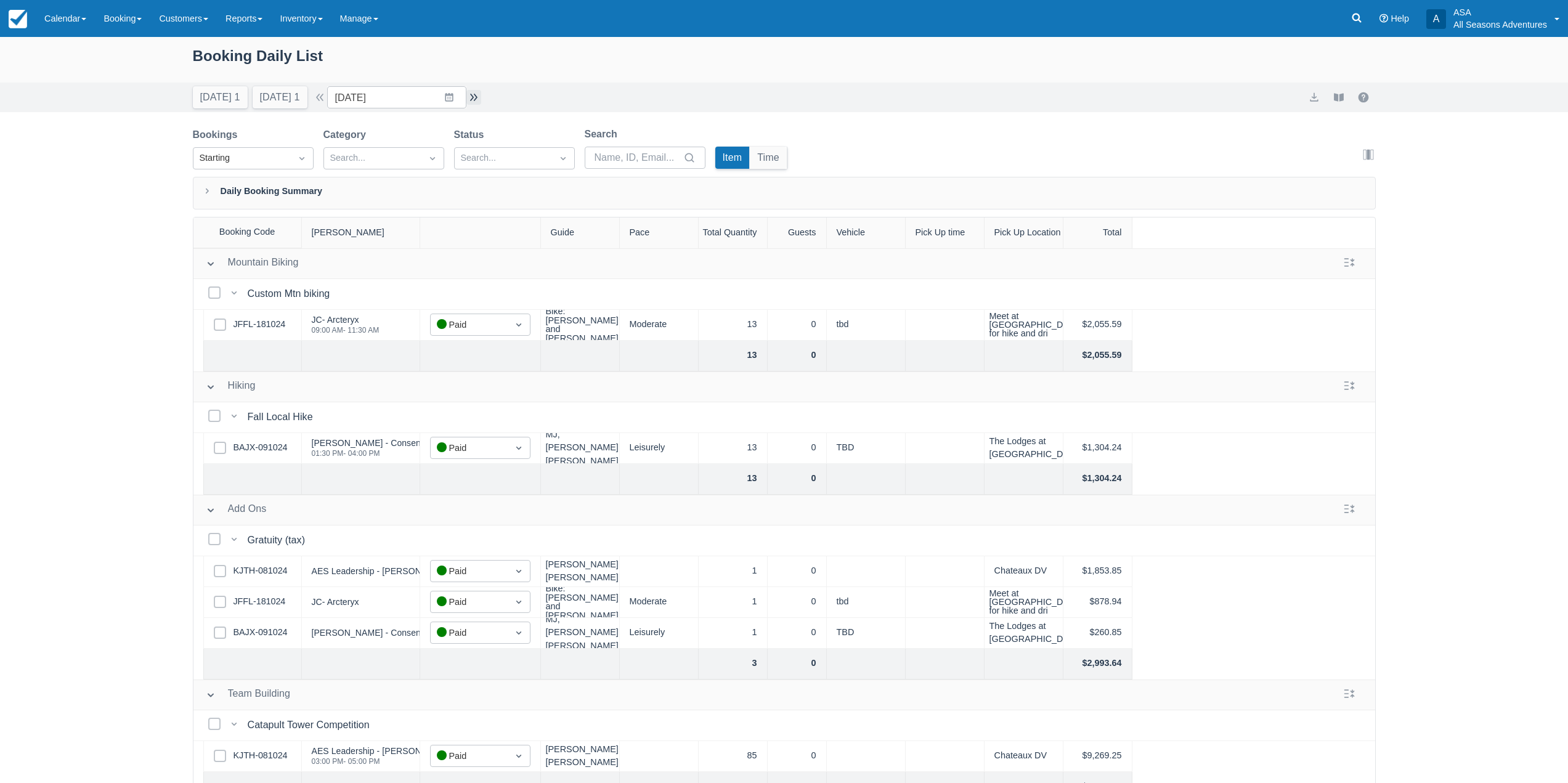
click at [476, 99] on button "button" at bounding box center [474, 97] width 15 height 15
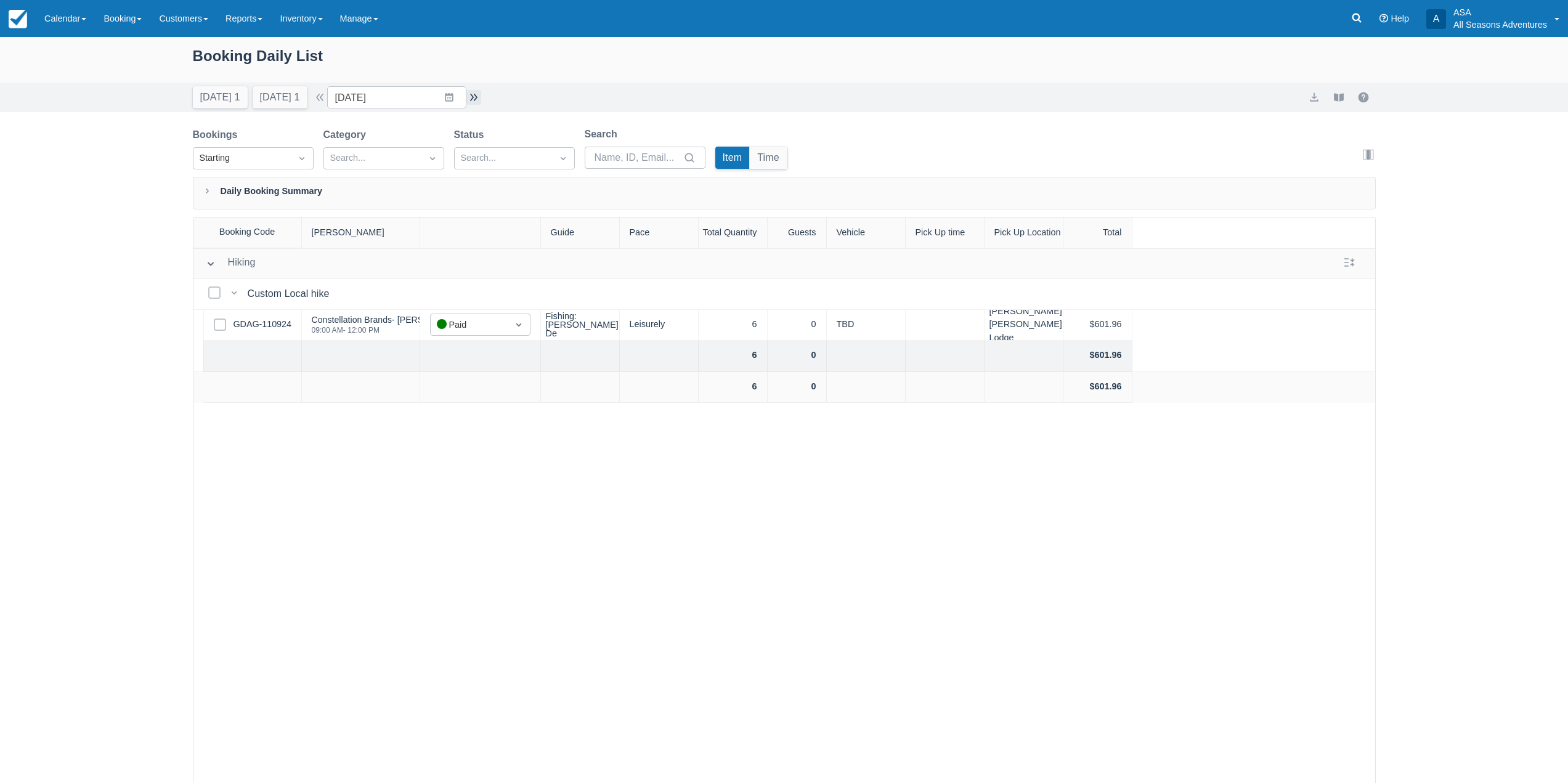
click at [476, 99] on button "button" at bounding box center [474, 97] width 15 height 15
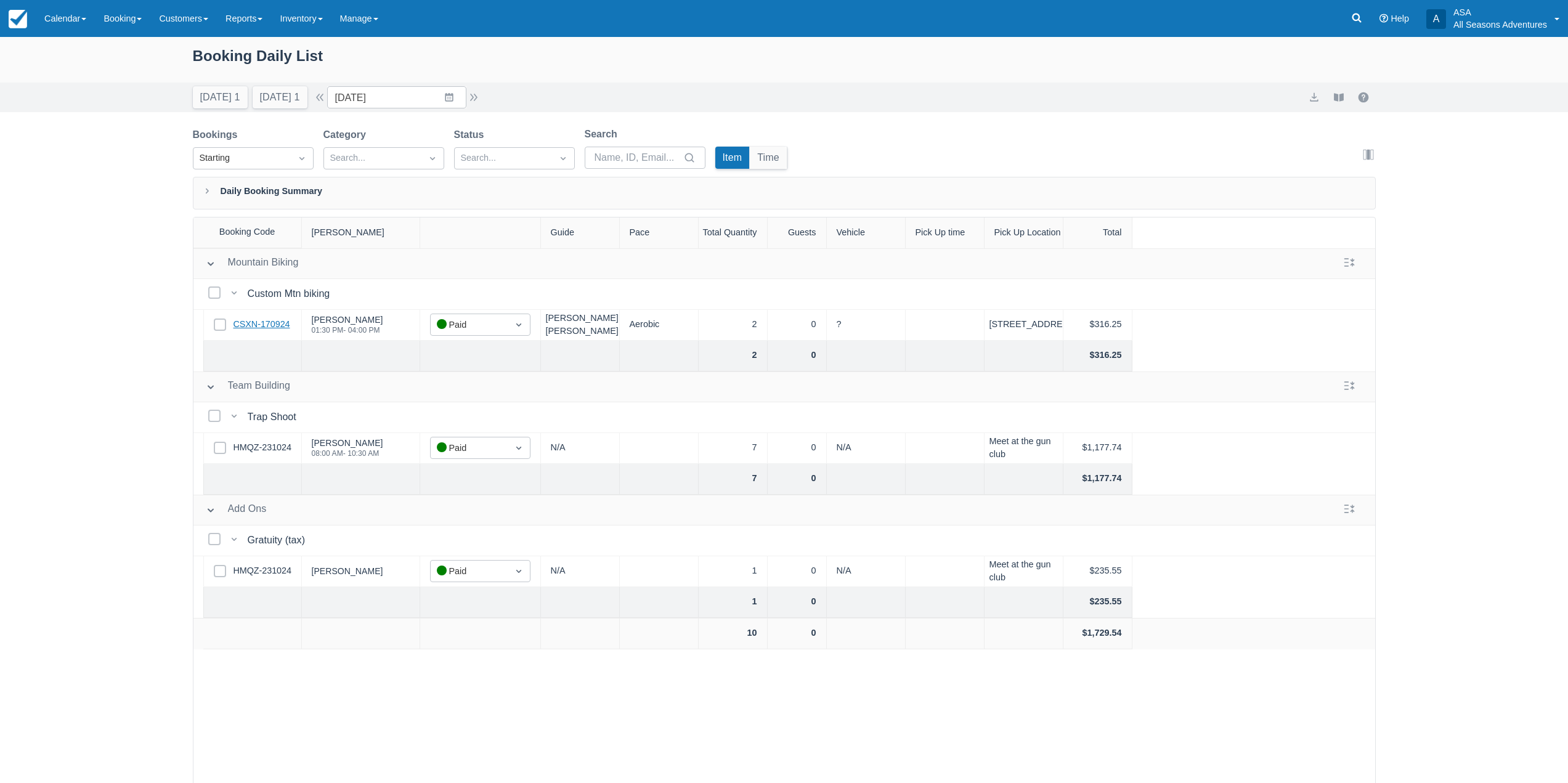
click at [277, 320] on link "CSXN-170924" at bounding box center [262, 324] width 56 height 13
click at [236, 90] on button "Today 1" at bounding box center [220, 97] width 55 height 22
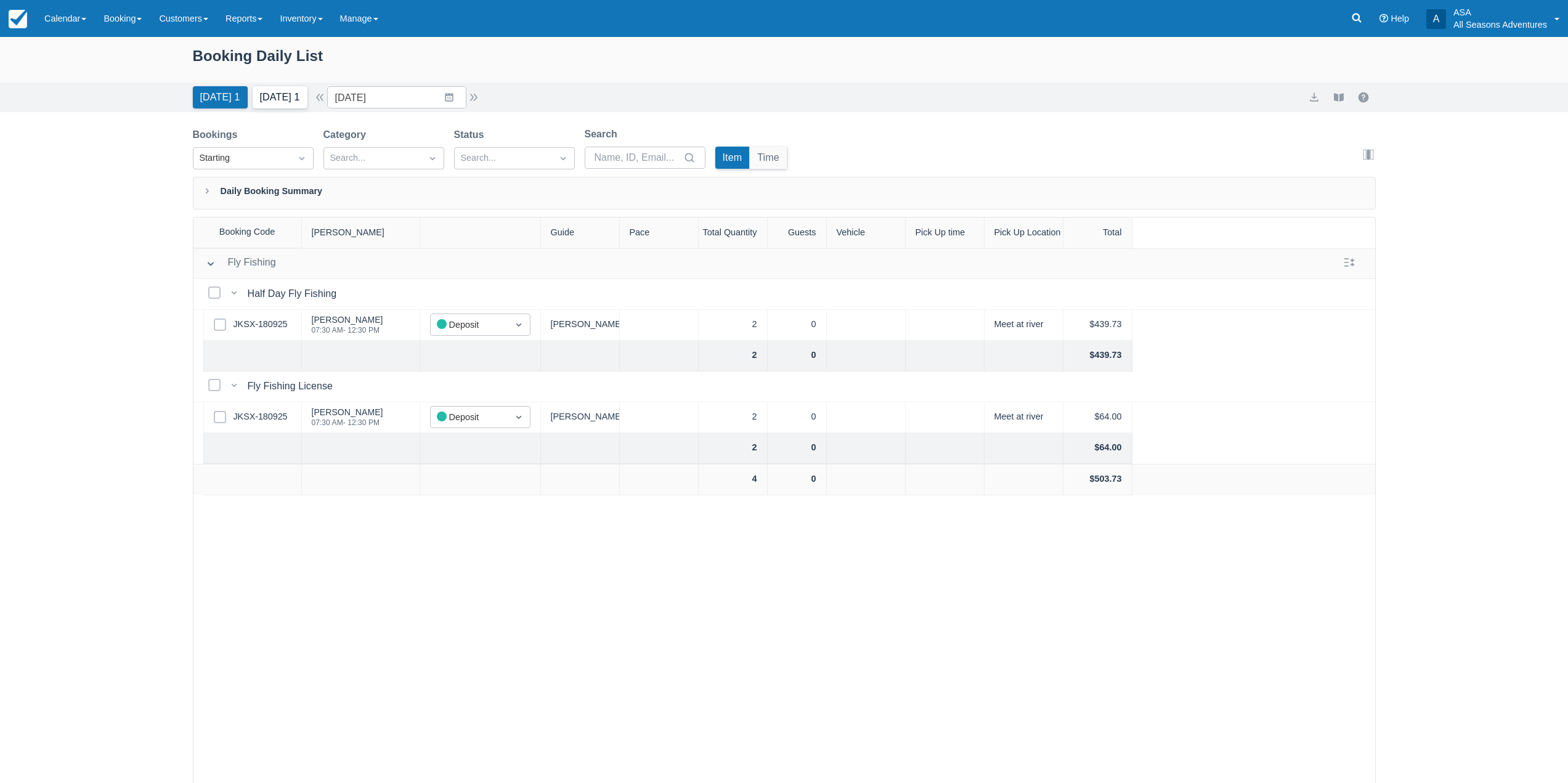
click at [275, 93] on button "Tomorrow 1" at bounding box center [280, 97] width 55 height 22
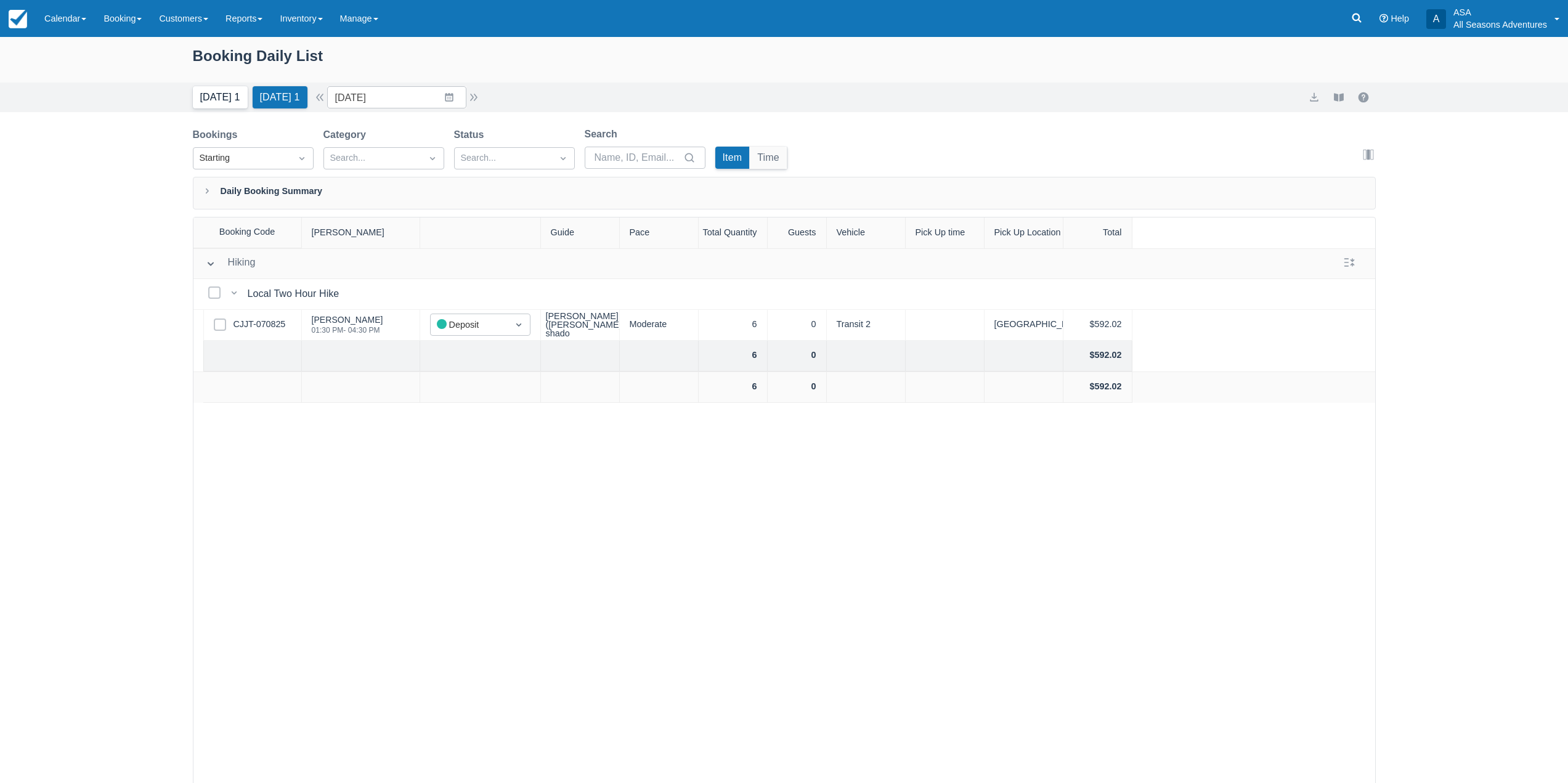
click at [202, 95] on button "Today 1" at bounding box center [220, 97] width 55 height 22
type input "09/21/25"
